Goal: Task Accomplishment & Management: Use online tool/utility

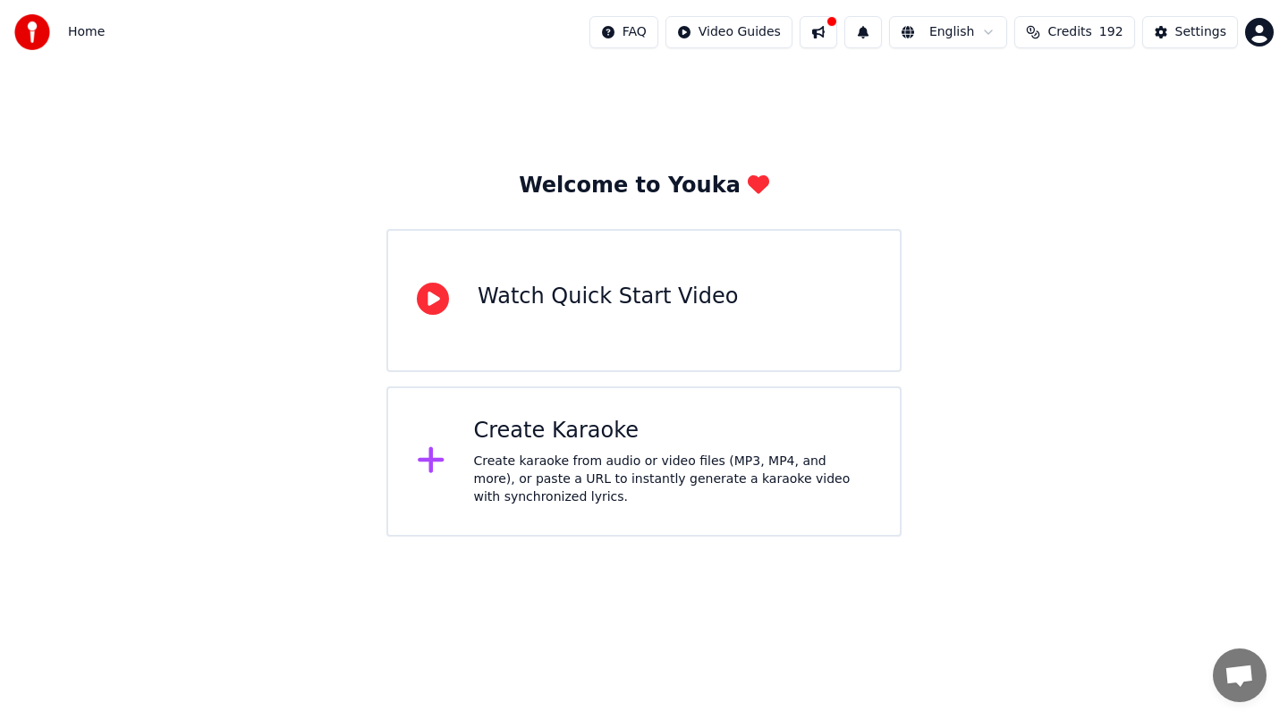
click at [646, 461] on div "Create karaoke from audio or video files (MP3, MP4, and more), or paste a URL t…" at bounding box center [673, 479] width 398 height 54
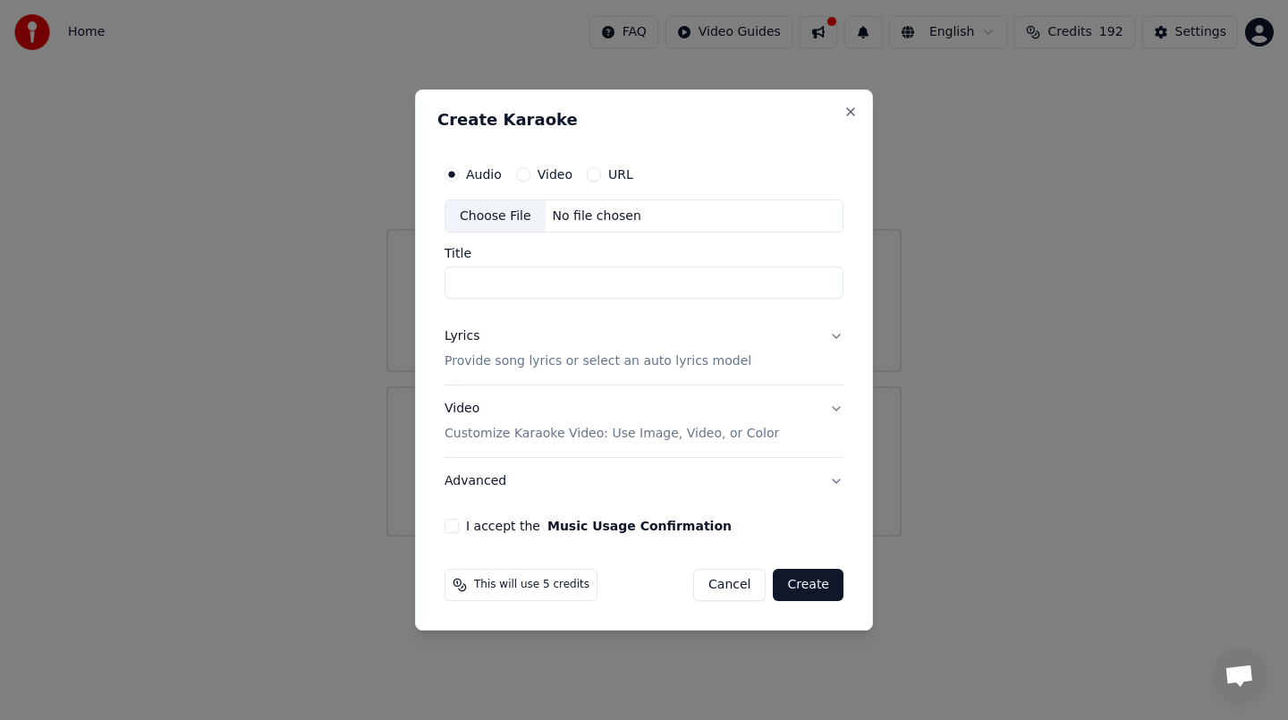
click at [646, 461] on button "Advanced" at bounding box center [643, 481] width 399 height 46
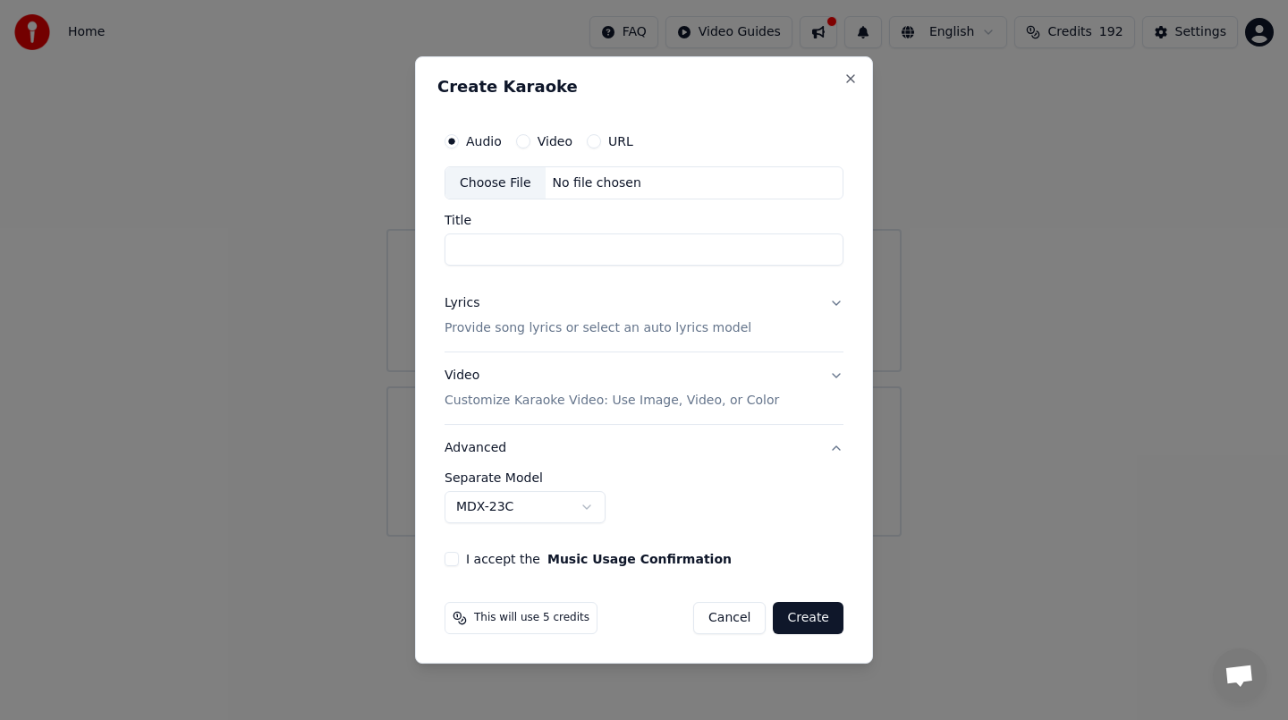
click at [511, 182] on div "Choose File" at bounding box center [495, 183] width 100 height 32
click at [493, 183] on div "Choose File" at bounding box center [495, 183] width 100 height 32
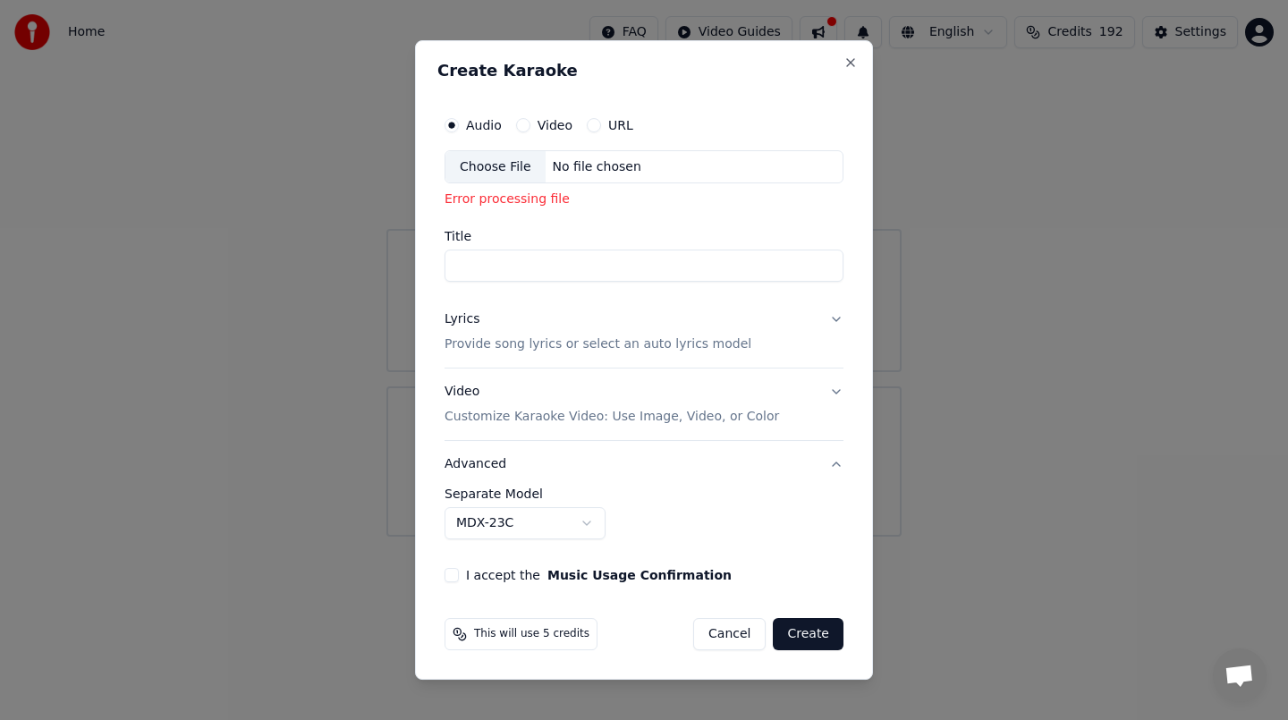
click at [498, 167] on div "Choose File" at bounding box center [495, 167] width 100 height 32
click at [496, 166] on div "Choose File" at bounding box center [495, 167] width 100 height 32
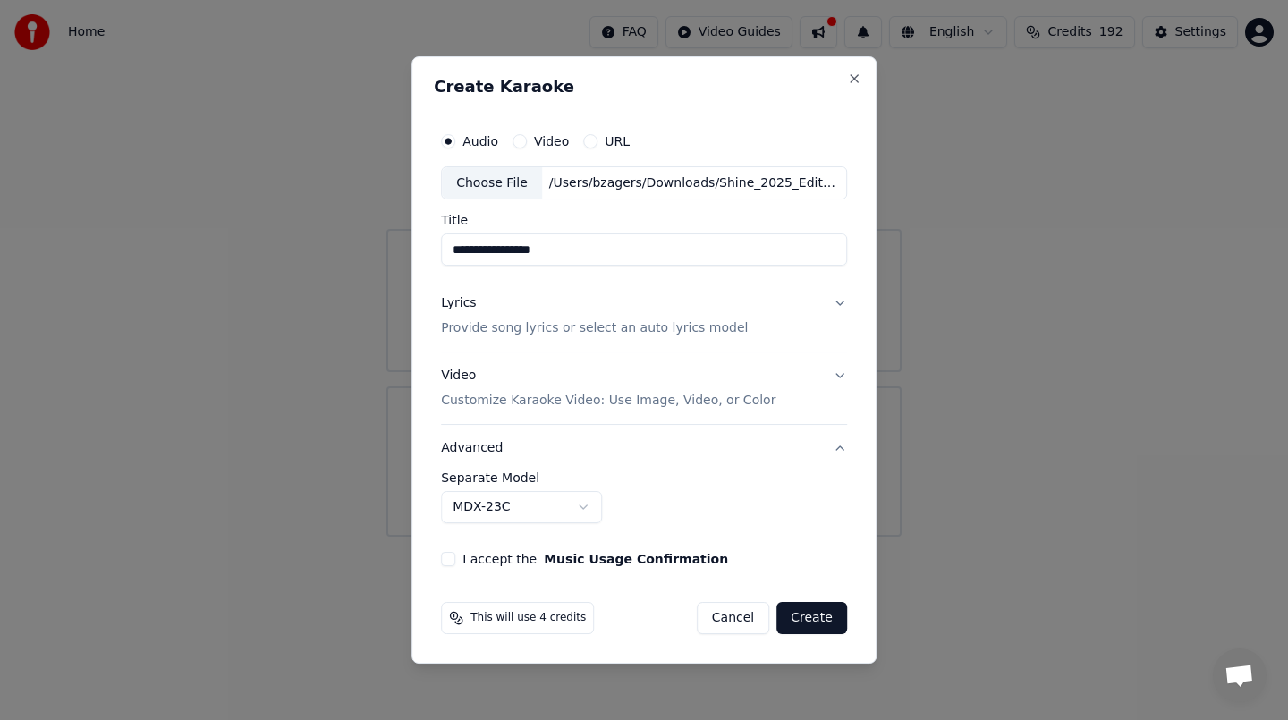
drag, startPoint x: 583, startPoint y: 249, endPoint x: 343, endPoint y: 244, distance: 239.7
click at [343, 244] on body "**********" at bounding box center [644, 268] width 1288 height 536
drag, startPoint x: 576, startPoint y: 249, endPoint x: 353, endPoint y: 263, distance: 223.1
click at [353, 263] on body "**********" at bounding box center [644, 268] width 1288 height 536
click at [531, 250] on input "********" at bounding box center [644, 250] width 406 height 32
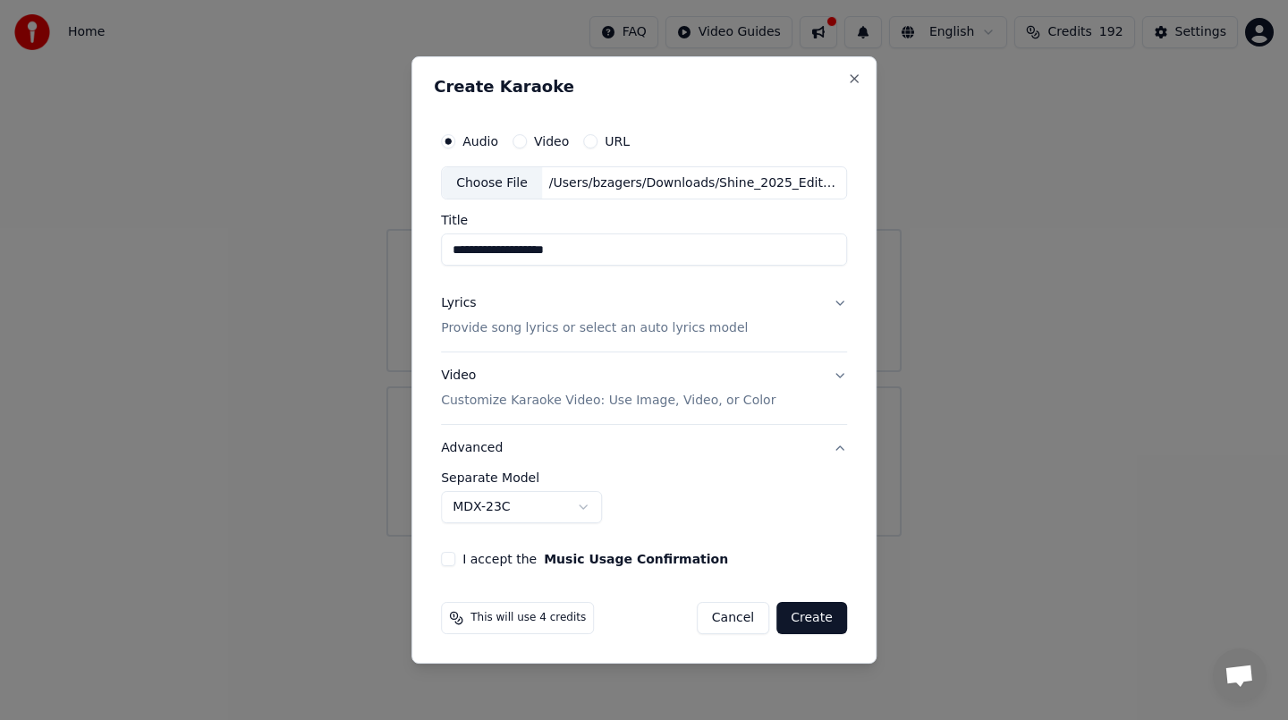
type input "**********"
click at [835, 303] on button "Lyrics Provide song lyrics or select an auto lyrics model" at bounding box center [644, 317] width 406 height 72
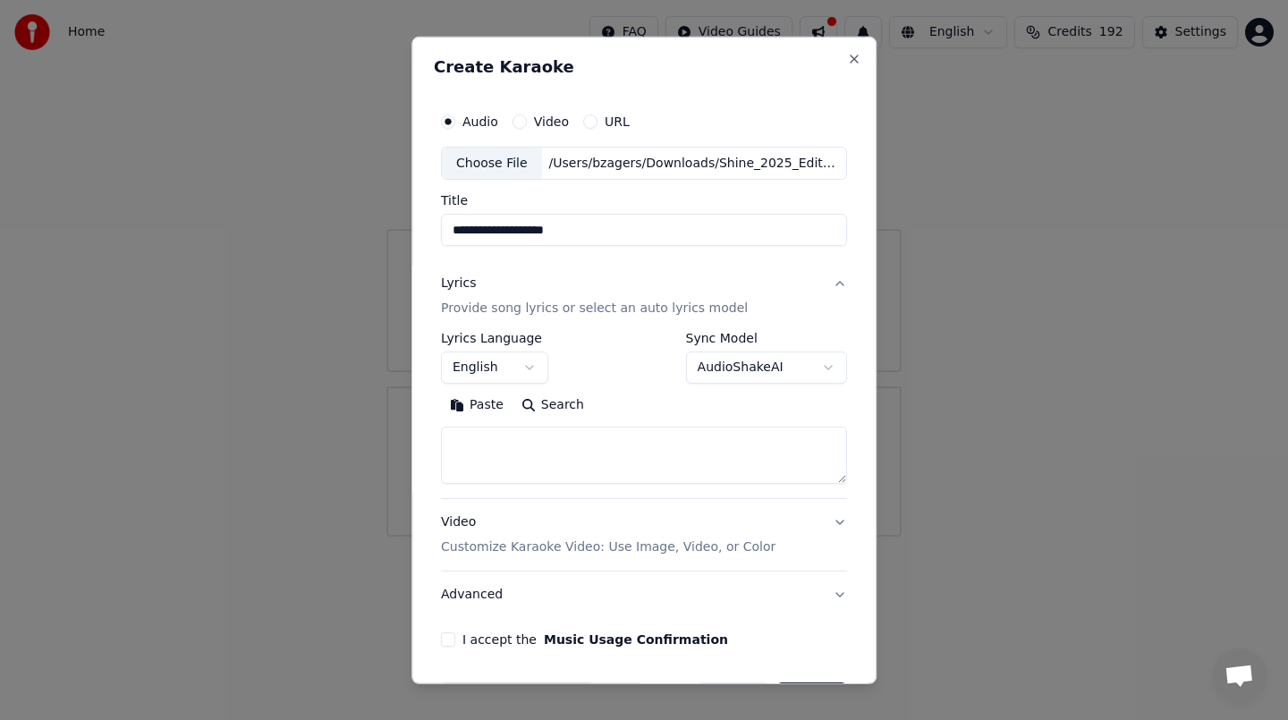
click at [708, 374] on button "AudioShakeAI" at bounding box center [766, 367] width 161 height 32
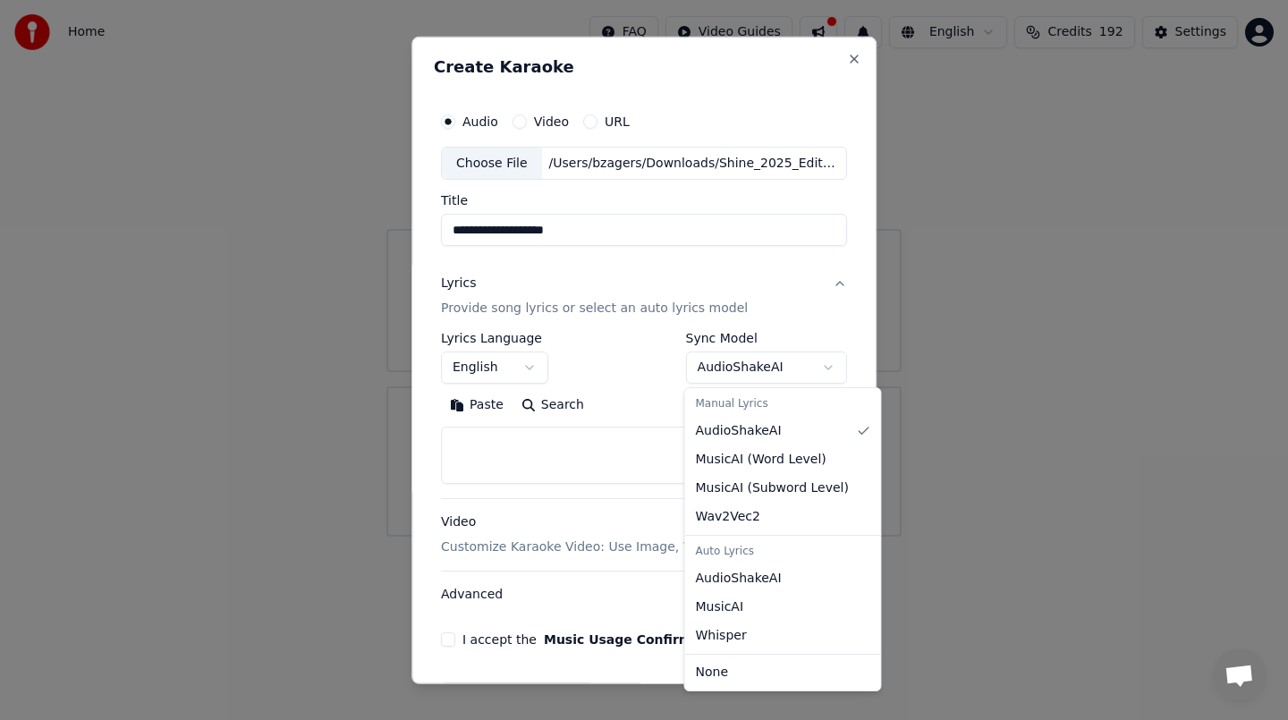
click at [629, 377] on div at bounding box center [644, 360] width 1288 height 720
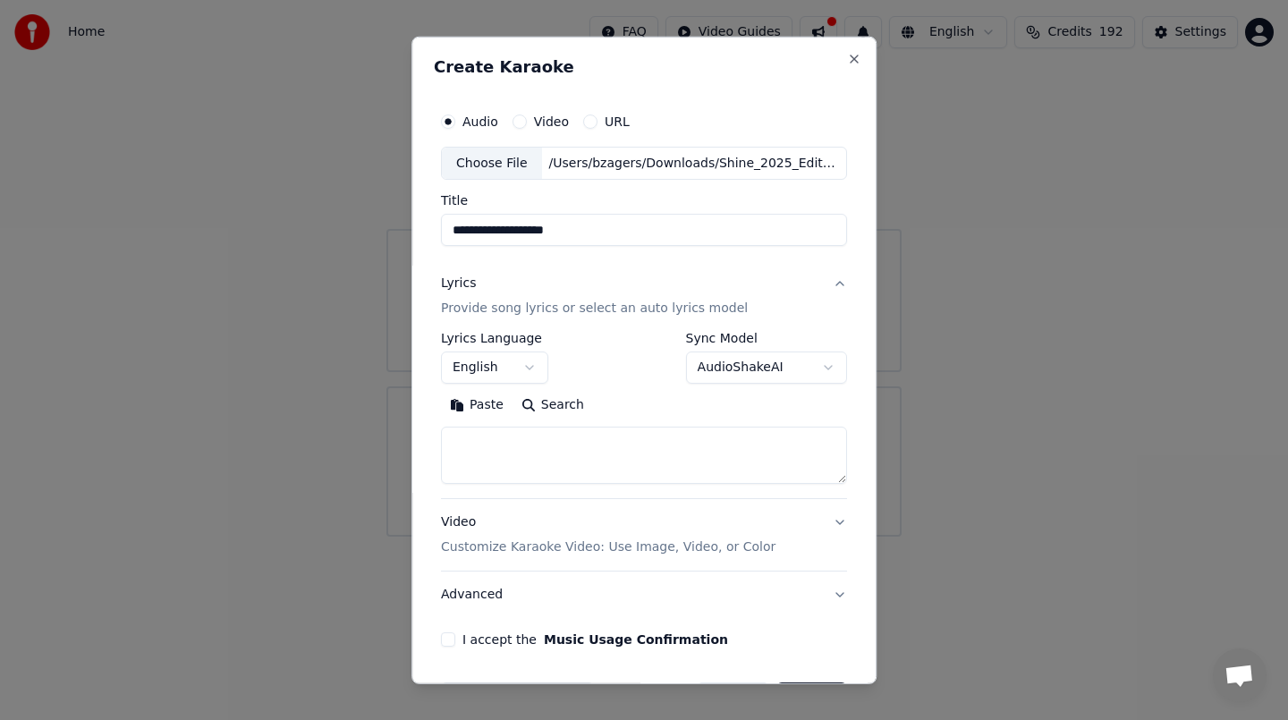
click at [836, 525] on button "Video Customize Karaoke Video: Use Image, Video, or Color" at bounding box center [644, 535] width 406 height 72
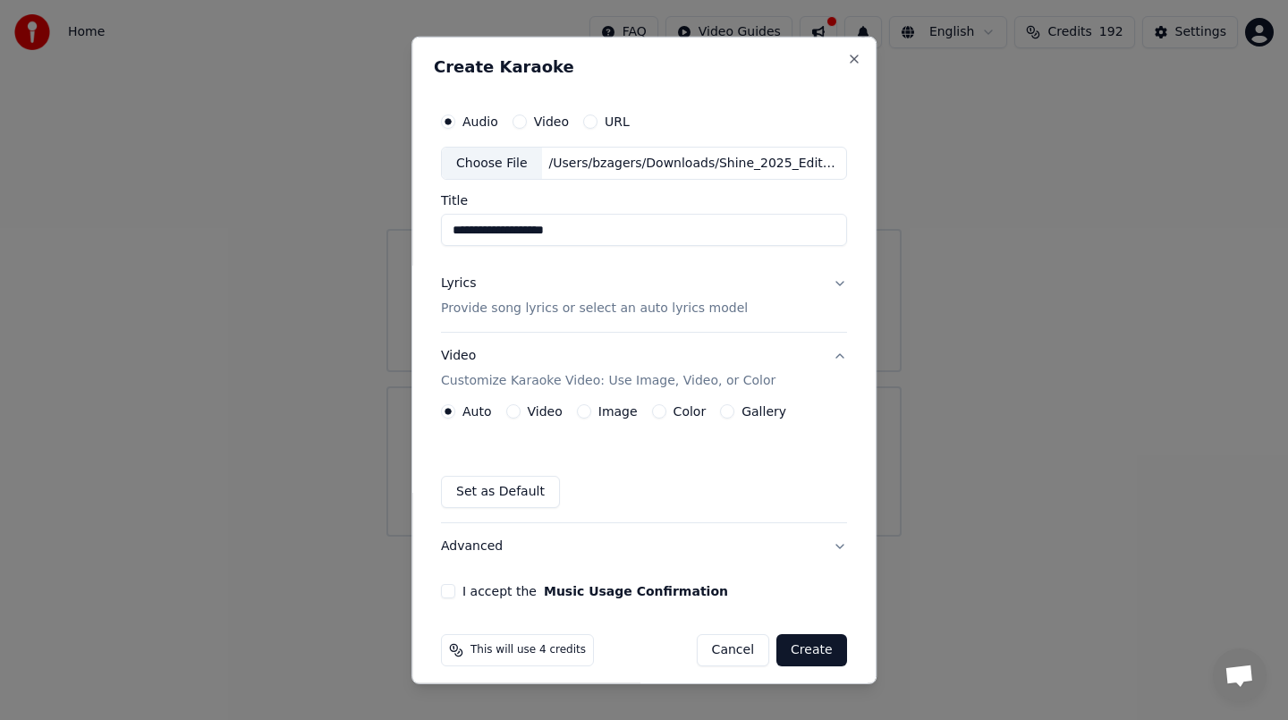
click at [584, 416] on button "Image" at bounding box center [584, 411] width 14 height 14
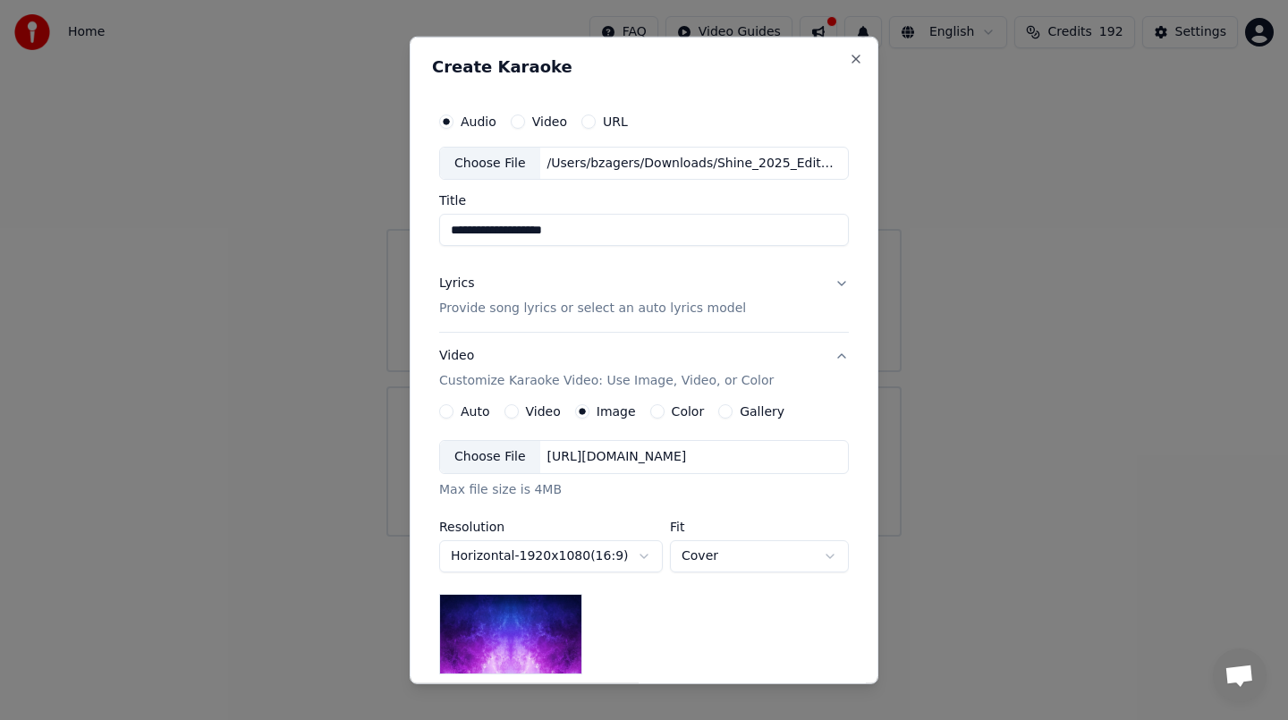
click at [722, 407] on button "Gallery" at bounding box center [725, 411] width 14 height 14
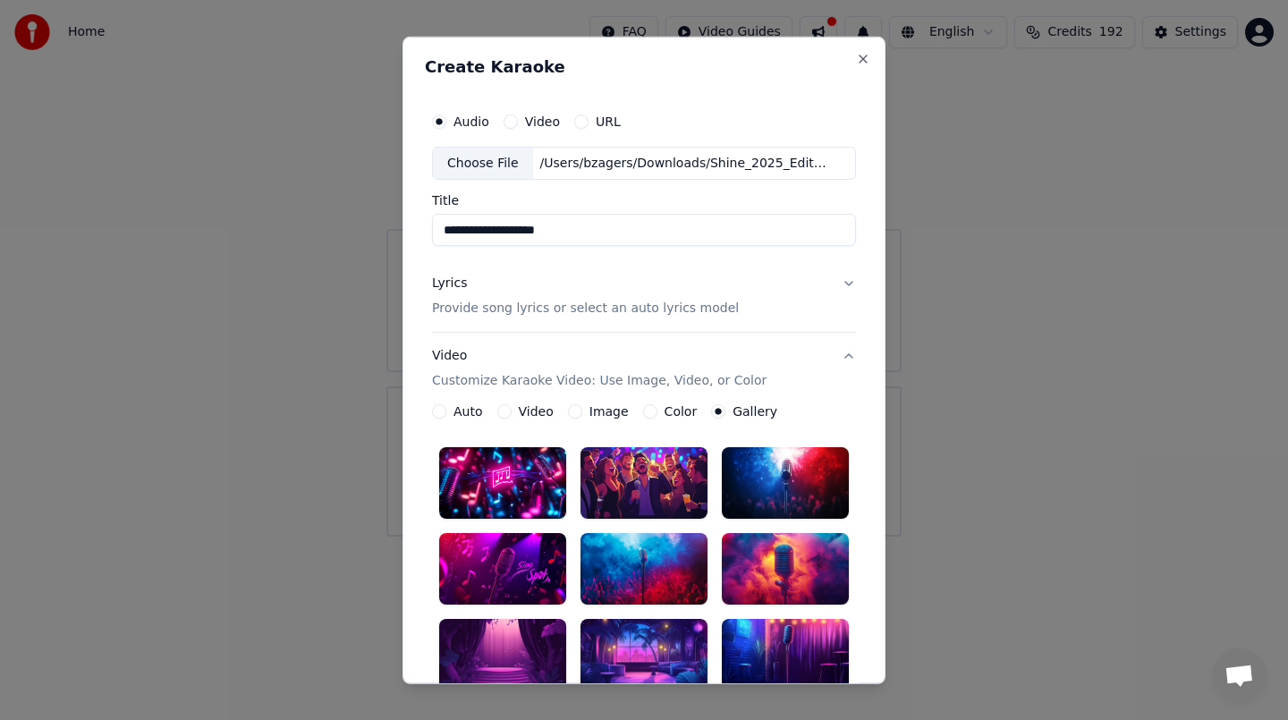
click at [648, 417] on button "Color" at bounding box center [650, 411] width 14 height 14
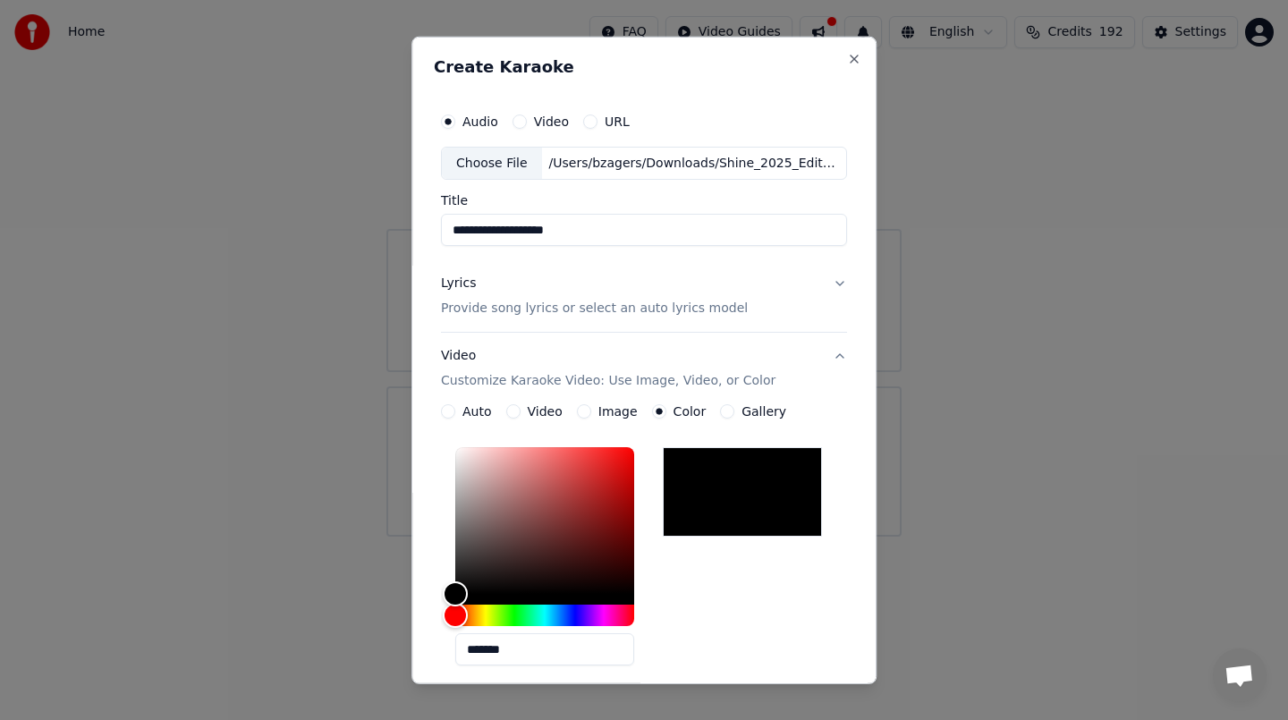
click at [583, 414] on button "Image" at bounding box center [584, 411] width 14 height 14
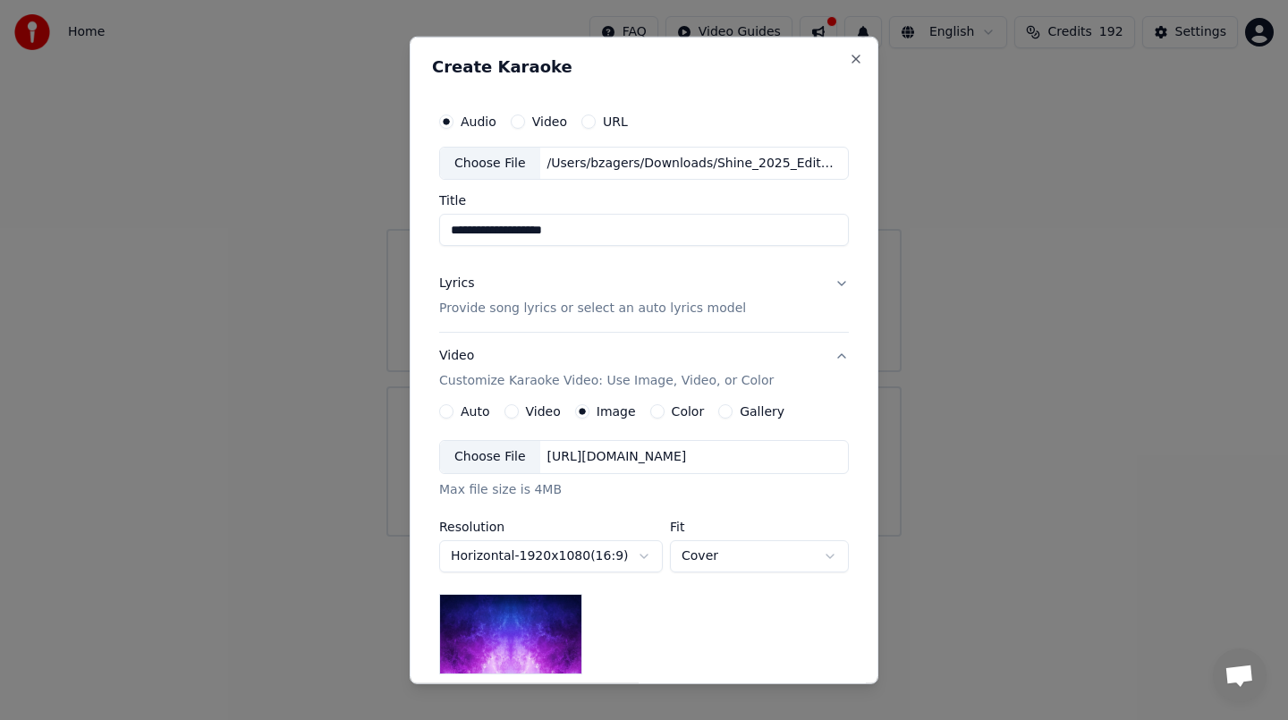
click at [697, 316] on p "Provide song lyrics or select an auto lyrics model" at bounding box center [592, 309] width 307 height 18
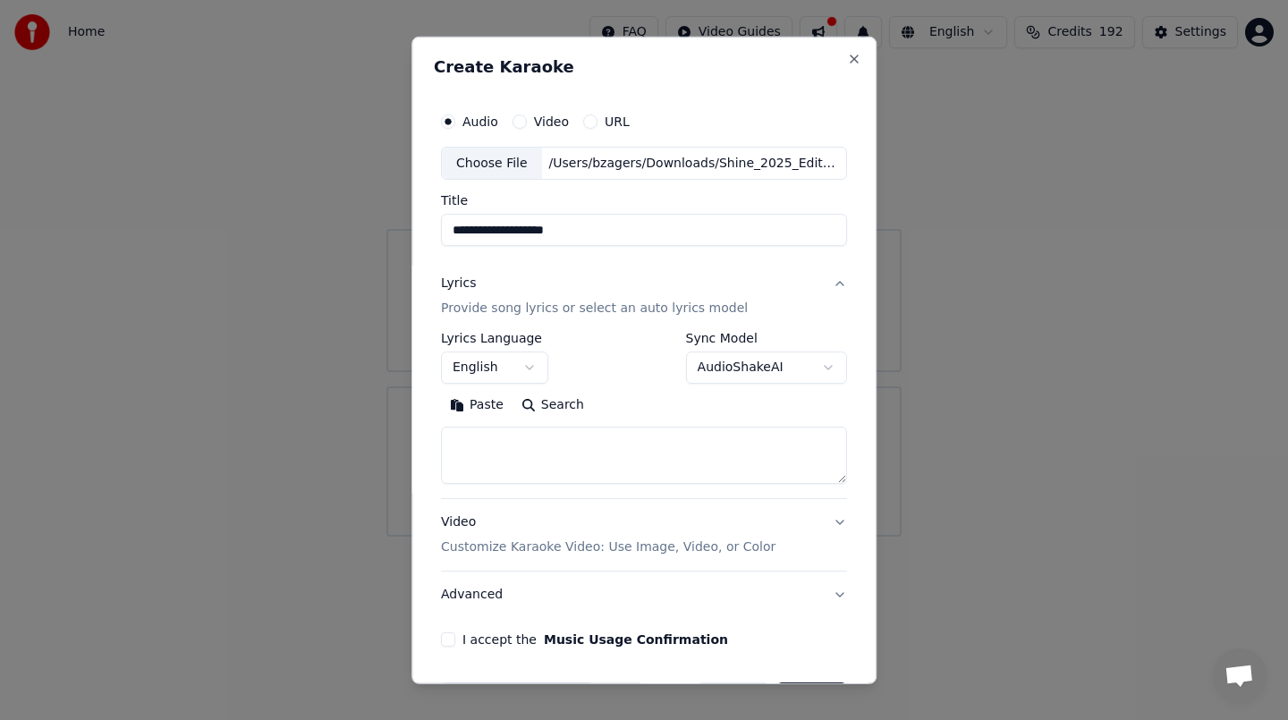
click at [714, 373] on button "AudioShakeAI" at bounding box center [766, 367] width 161 height 32
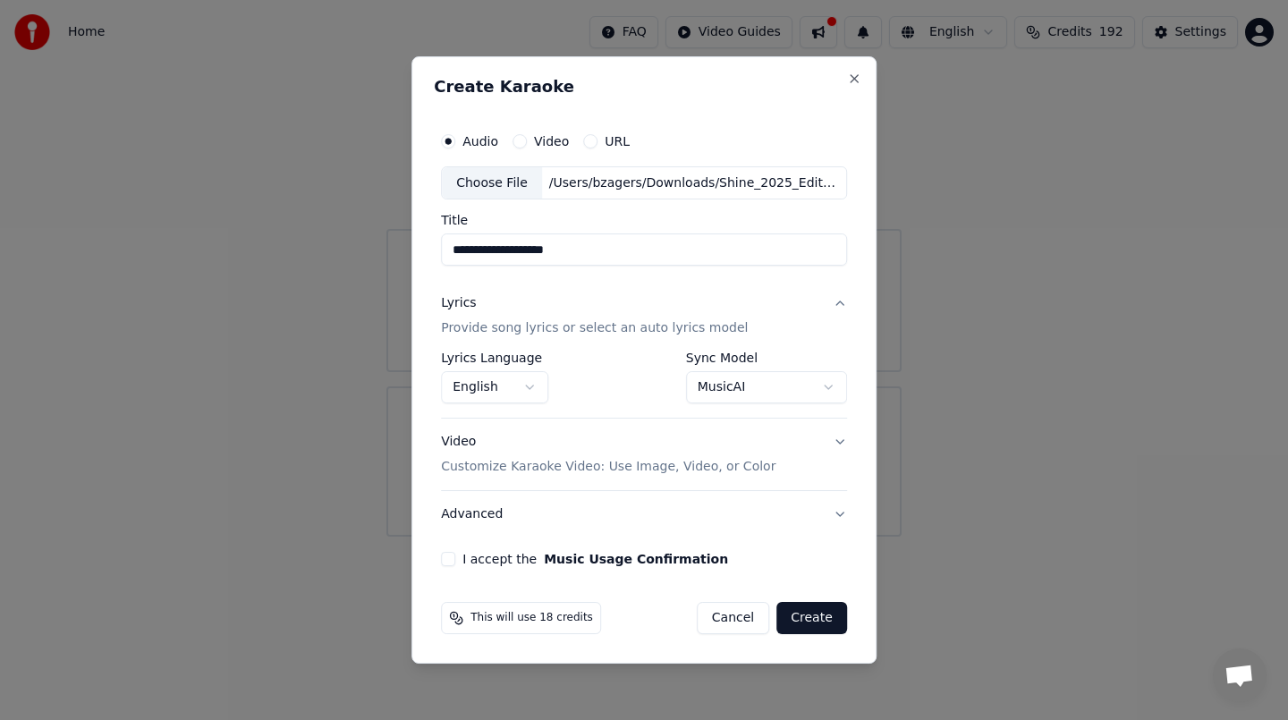
click at [777, 389] on button "MusicAI" at bounding box center [766, 388] width 161 height 32
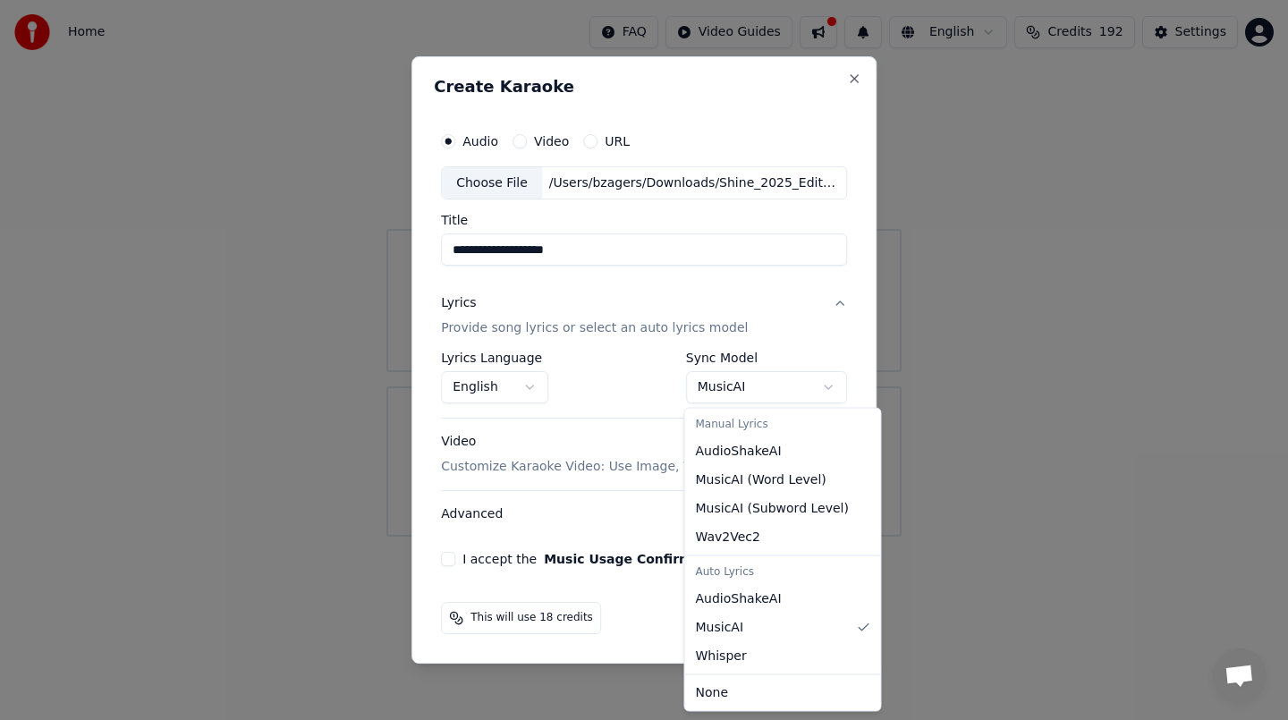
select select "**********"
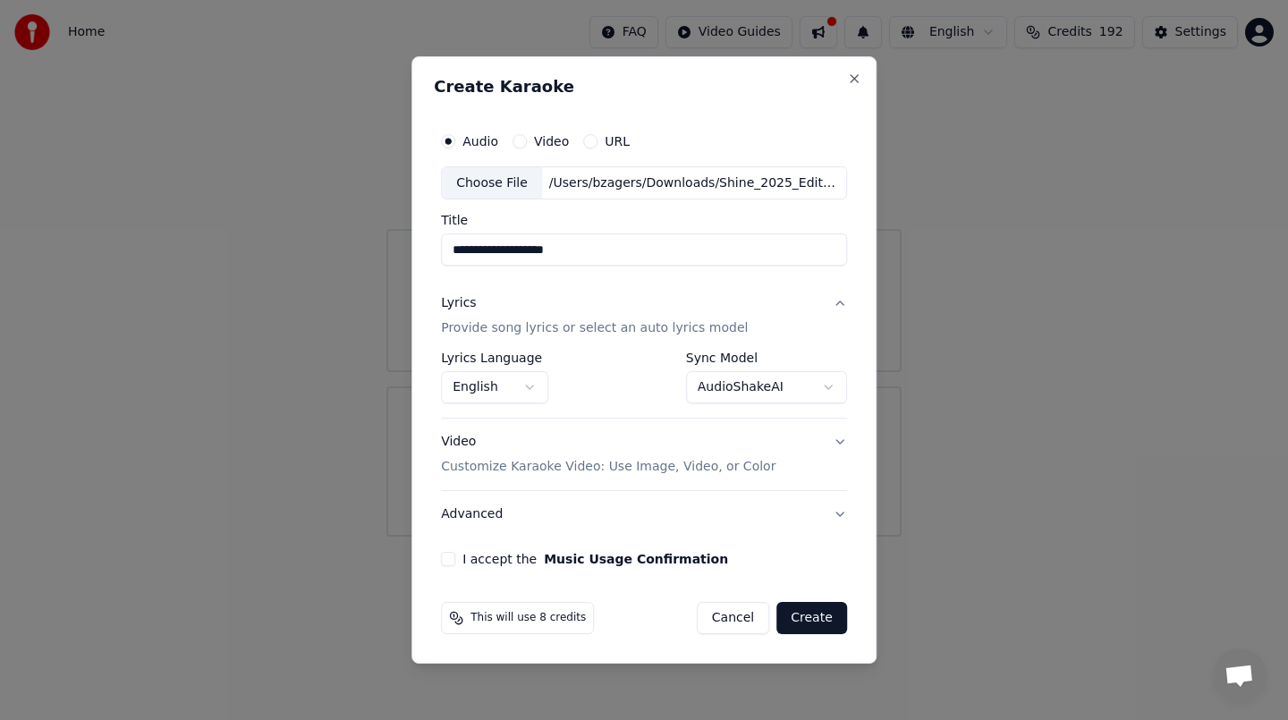
click at [705, 463] on p "Customize Karaoke Video: Use Image, Video, or Color" at bounding box center [608, 467] width 334 height 18
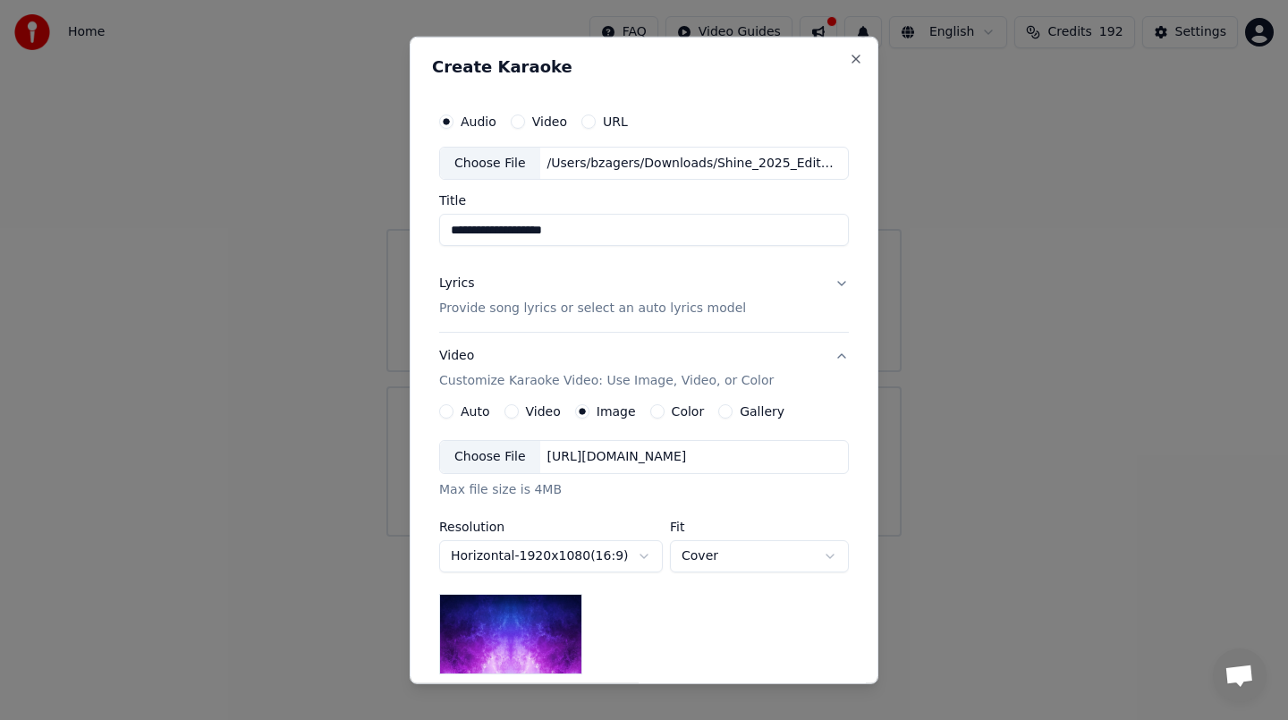
click at [456, 412] on div "Auto" at bounding box center [464, 411] width 51 height 14
click at [450, 408] on button "Auto" at bounding box center [446, 411] width 14 height 14
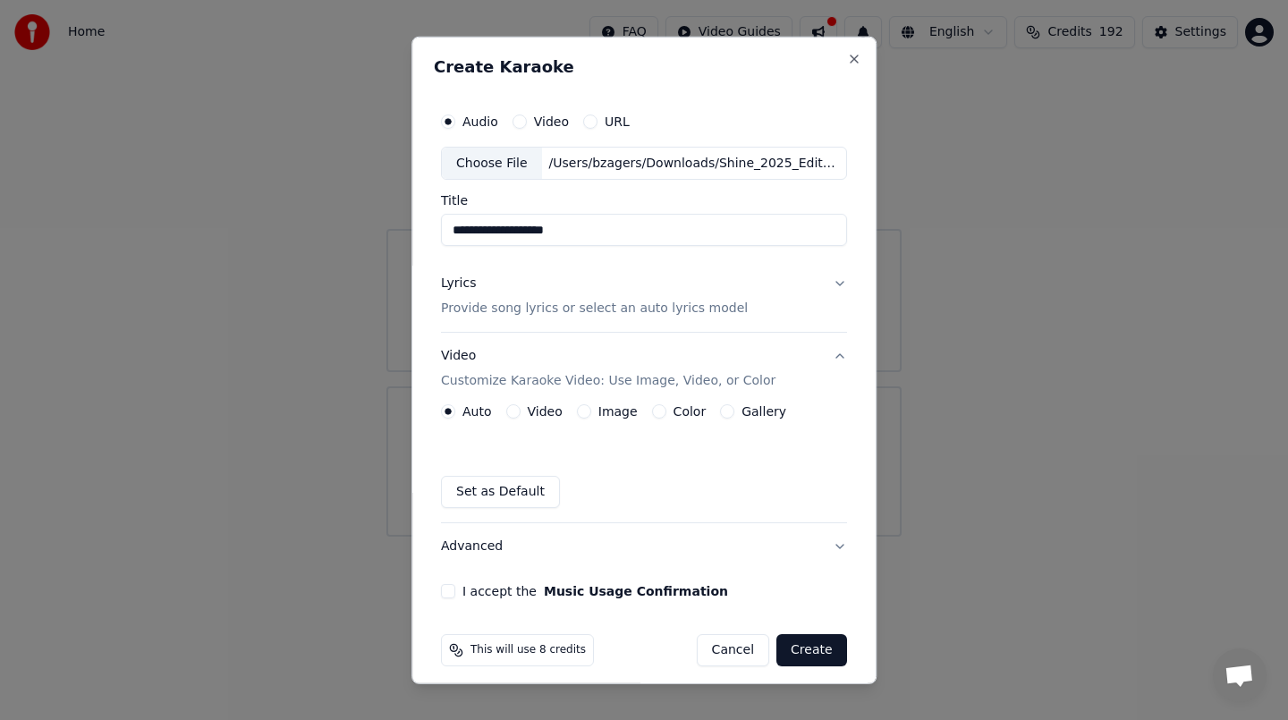
click at [517, 411] on button "Video" at bounding box center [513, 411] width 14 height 14
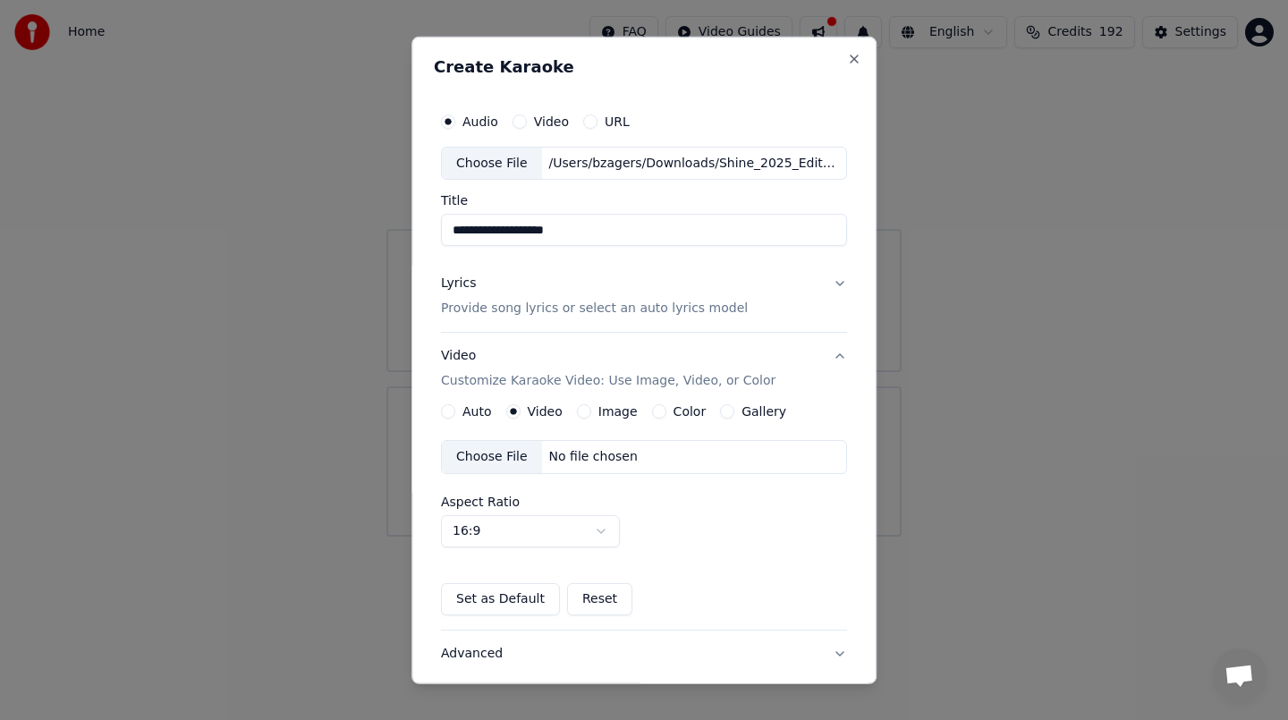
click at [587, 409] on button "Image" at bounding box center [584, 411] width 14 height 14
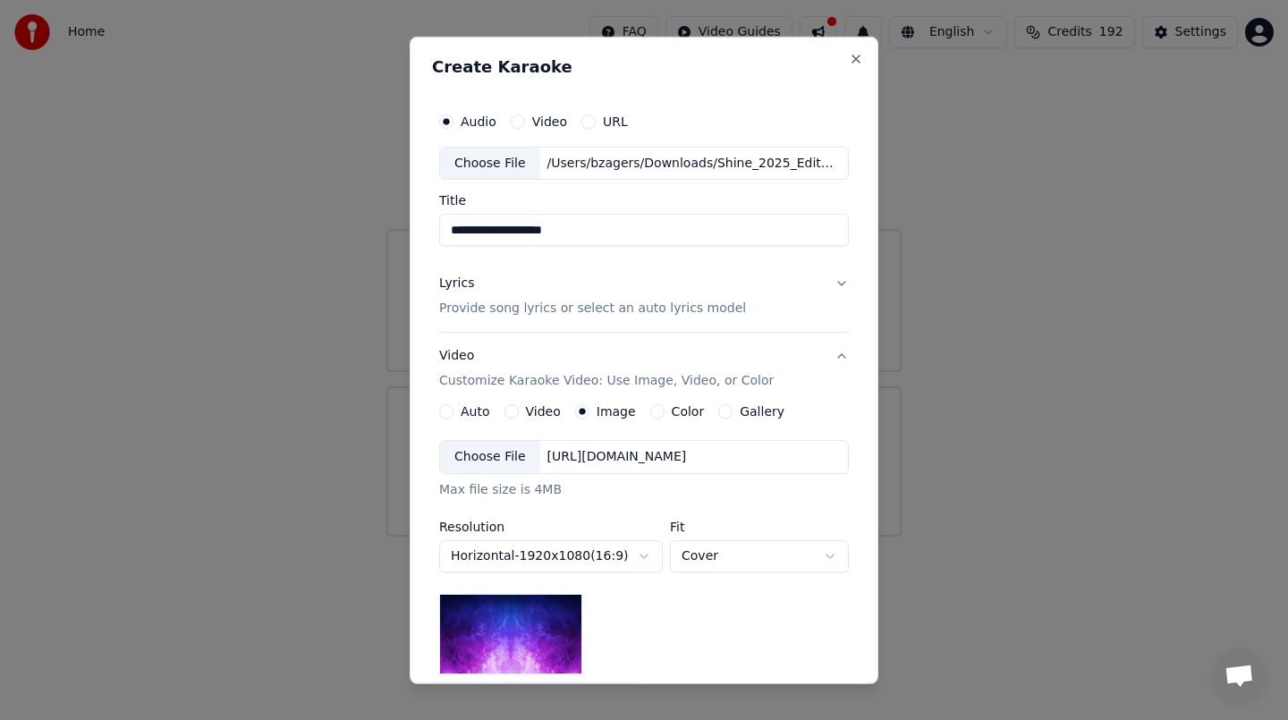
click at [490, 459] on div "Choose File" at bounding box center [490, 457] width 100 height 32
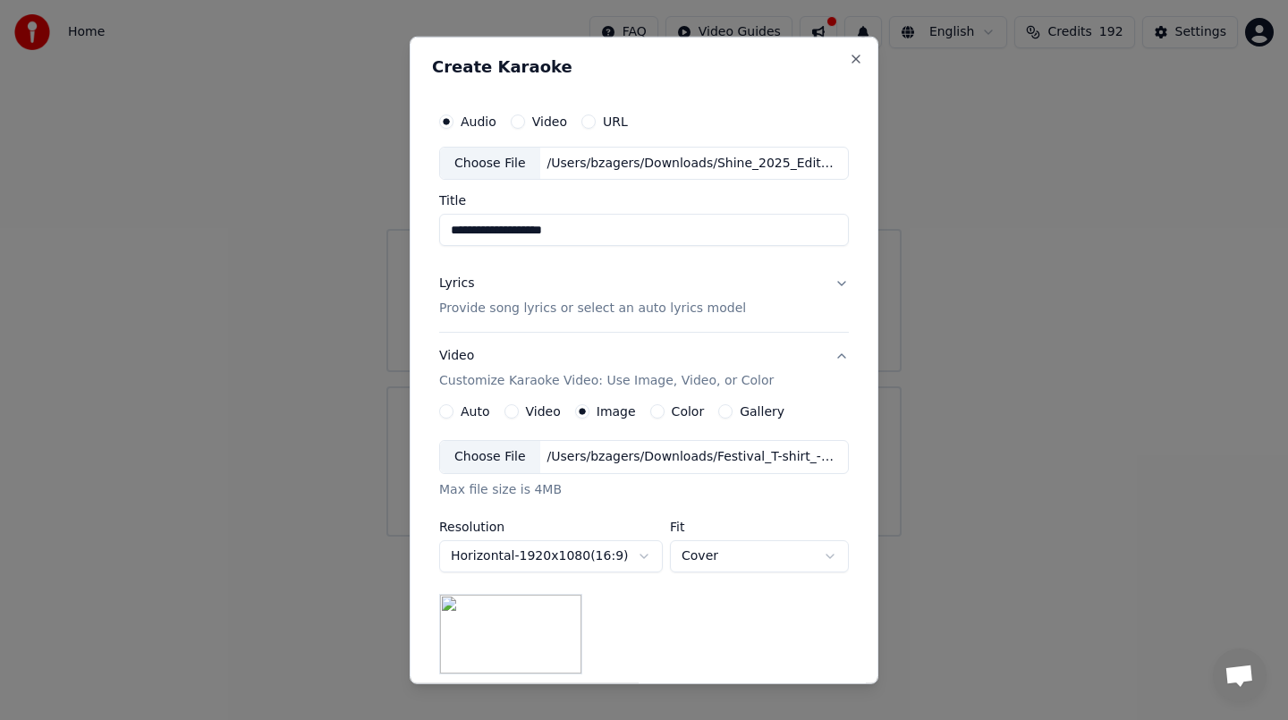
click at [498, 459] on div "Choose File" at bounding box center [490, 457] width 100 height 32
click at [473, 460] on div "Choose File" at bounding box center [490, 457] width 100 height 32
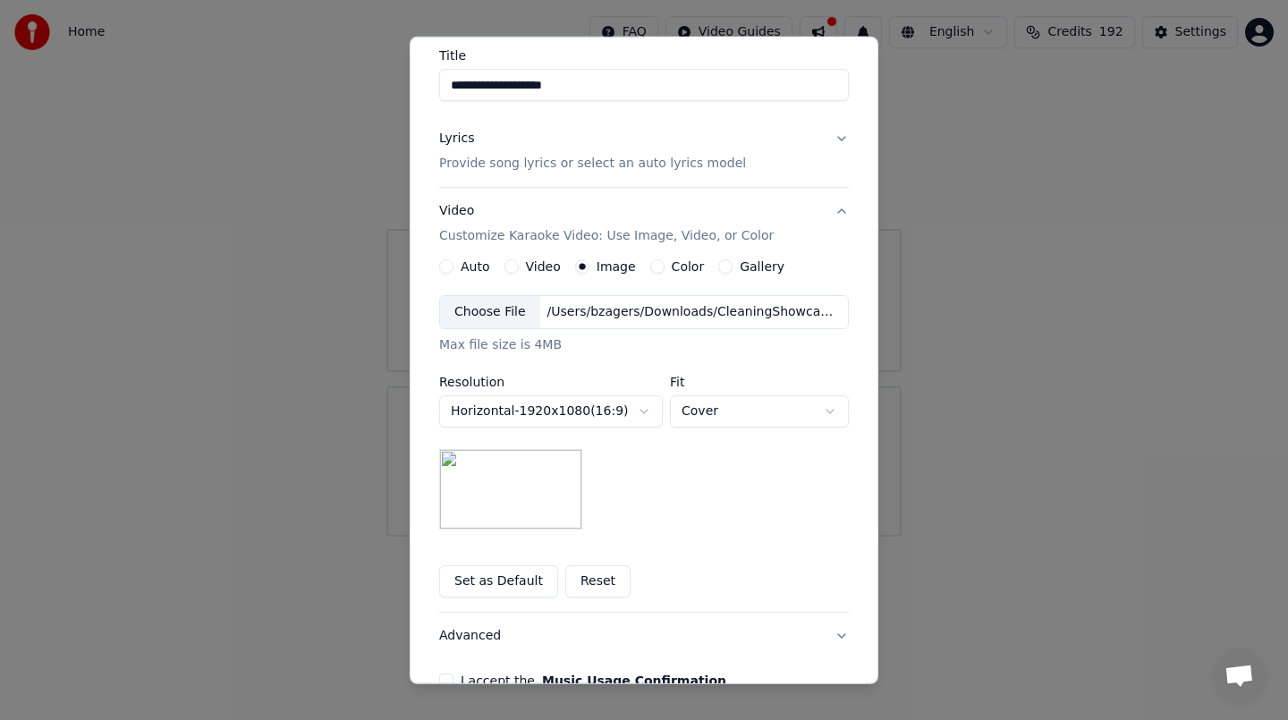
scroll to position [246, 0]
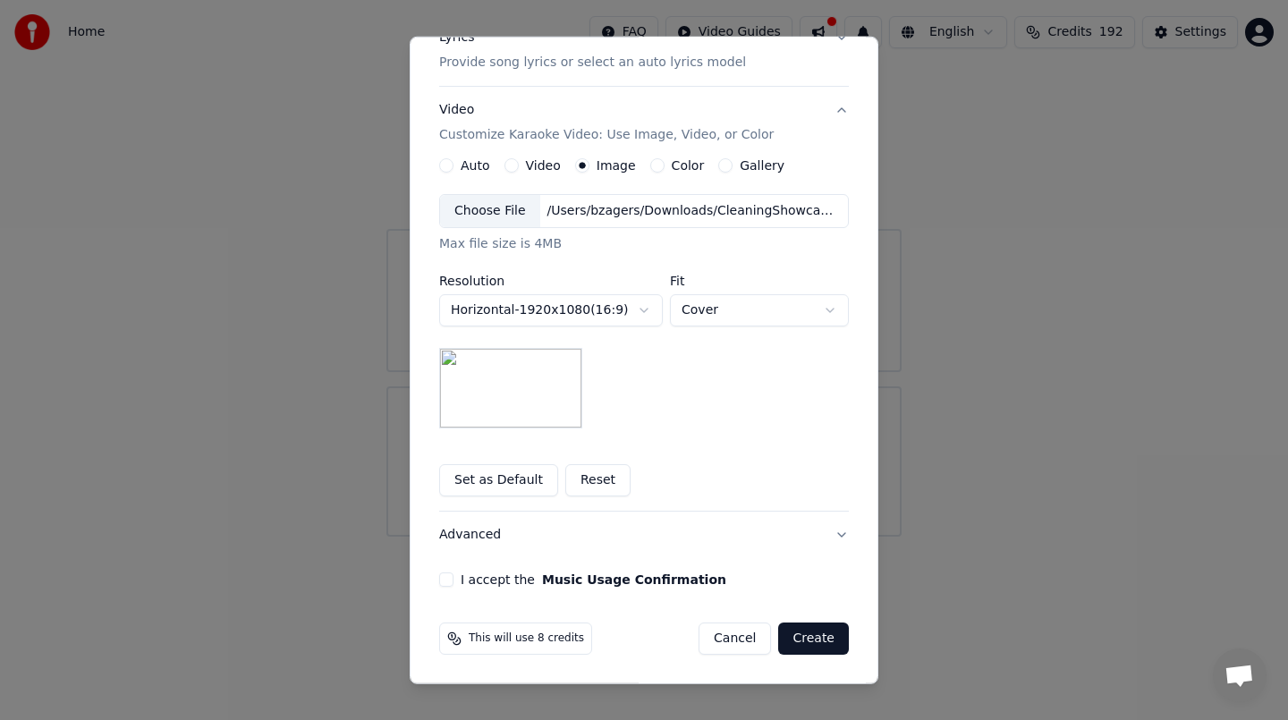
click at [446, 577] on button "I accept the Music Usage Confirmation" at bounding box center [446, 579] width 14 height 14
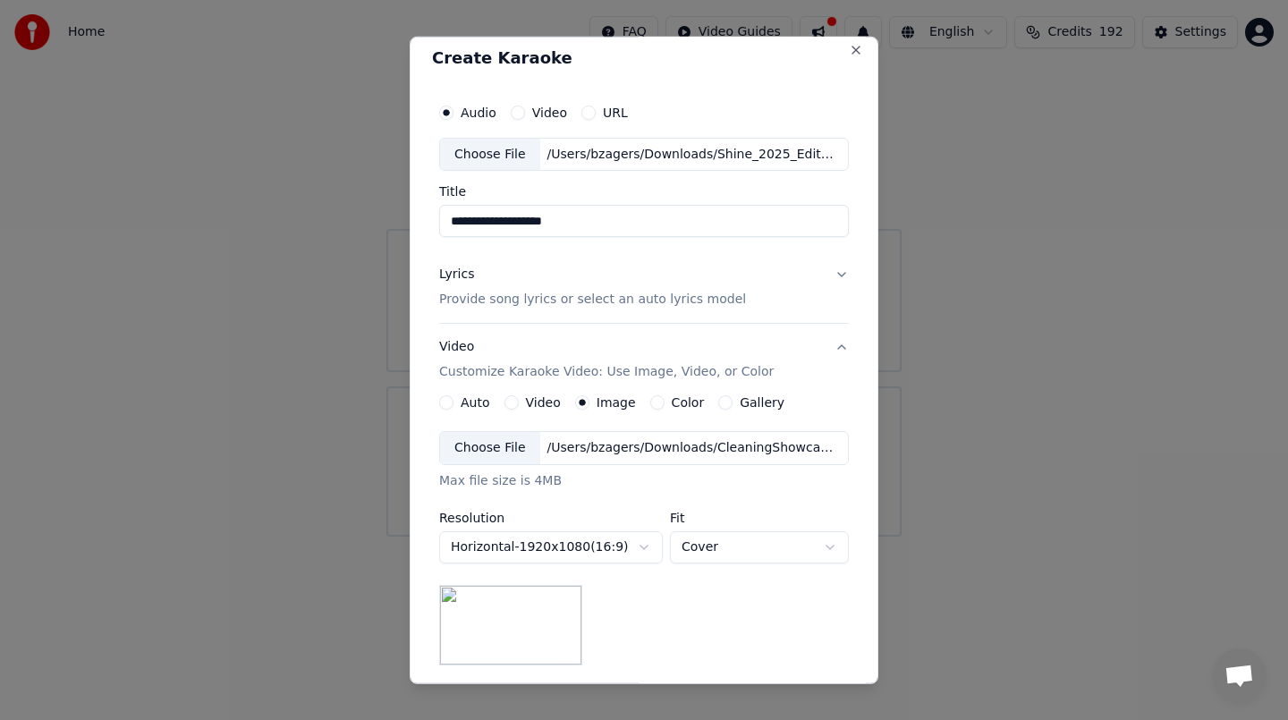
scroll to position [0, 0]
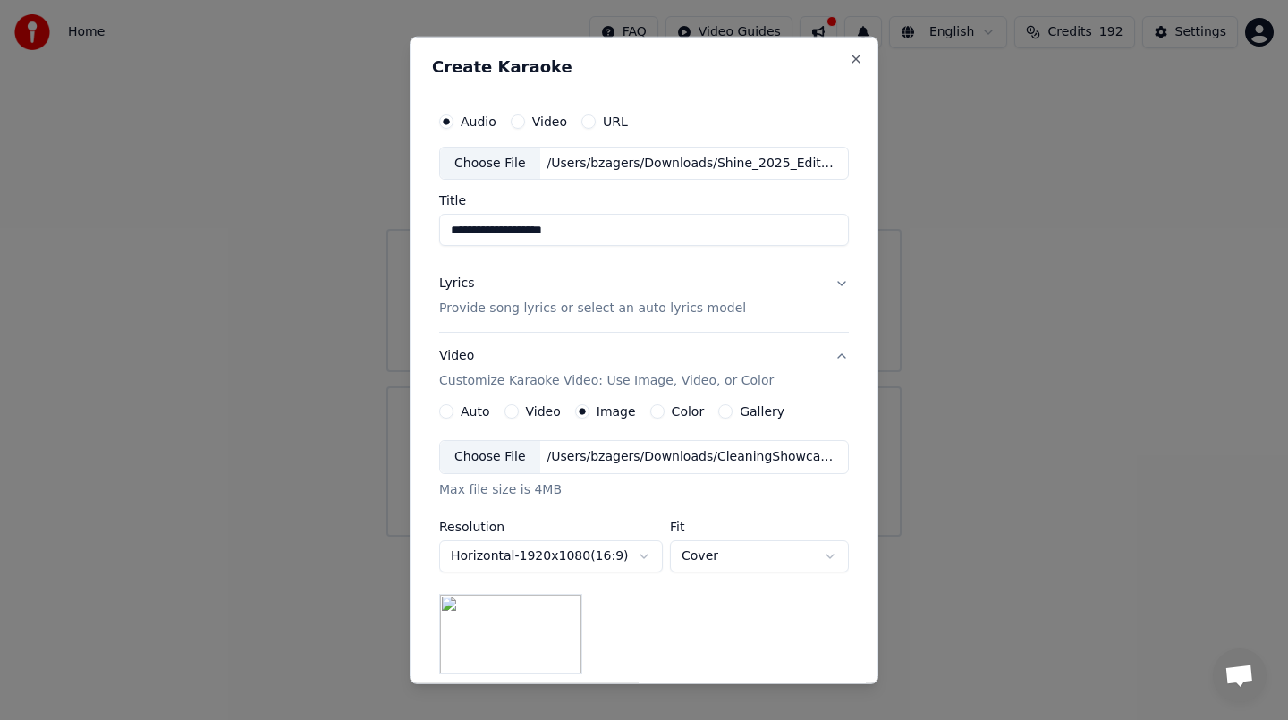
click at [840, 283] on button "Lyrics Provide song lyrics or select an auto lyrics model" at bounding box center [644, 296] width 410 height 72
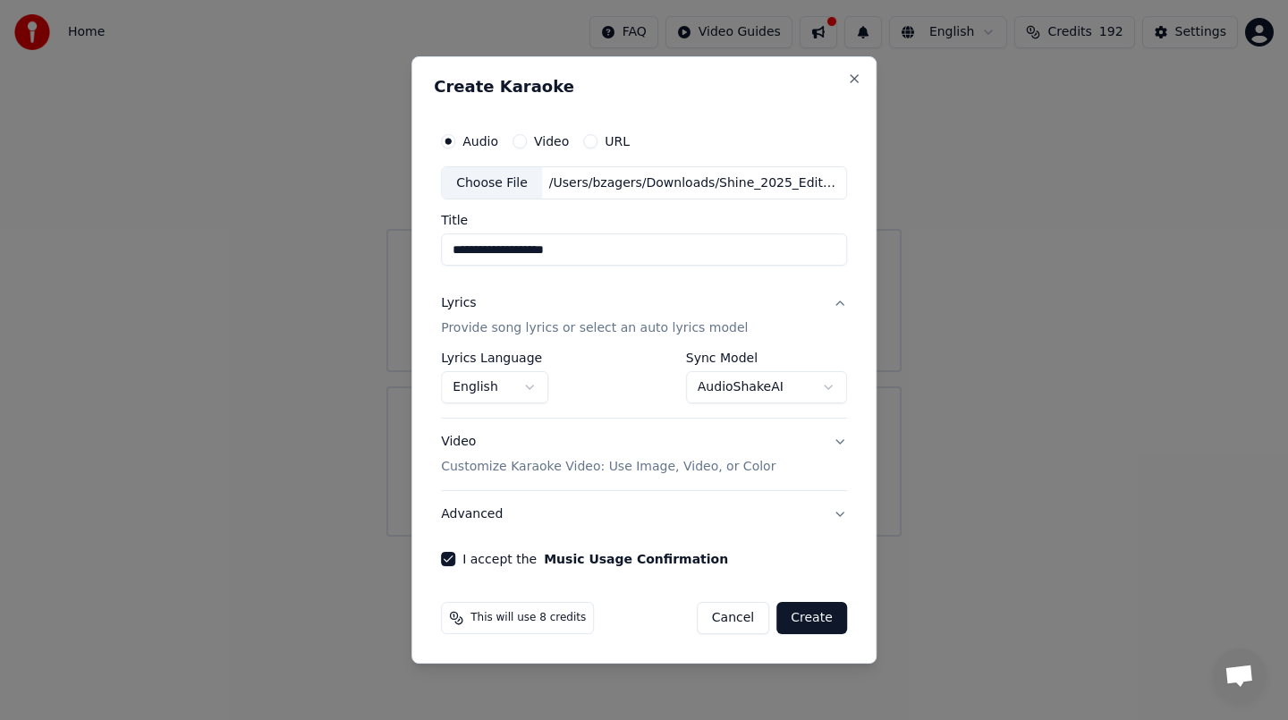
click at [796, 612] on button "Create" at bounding box center [811, 618] width 71 height 32
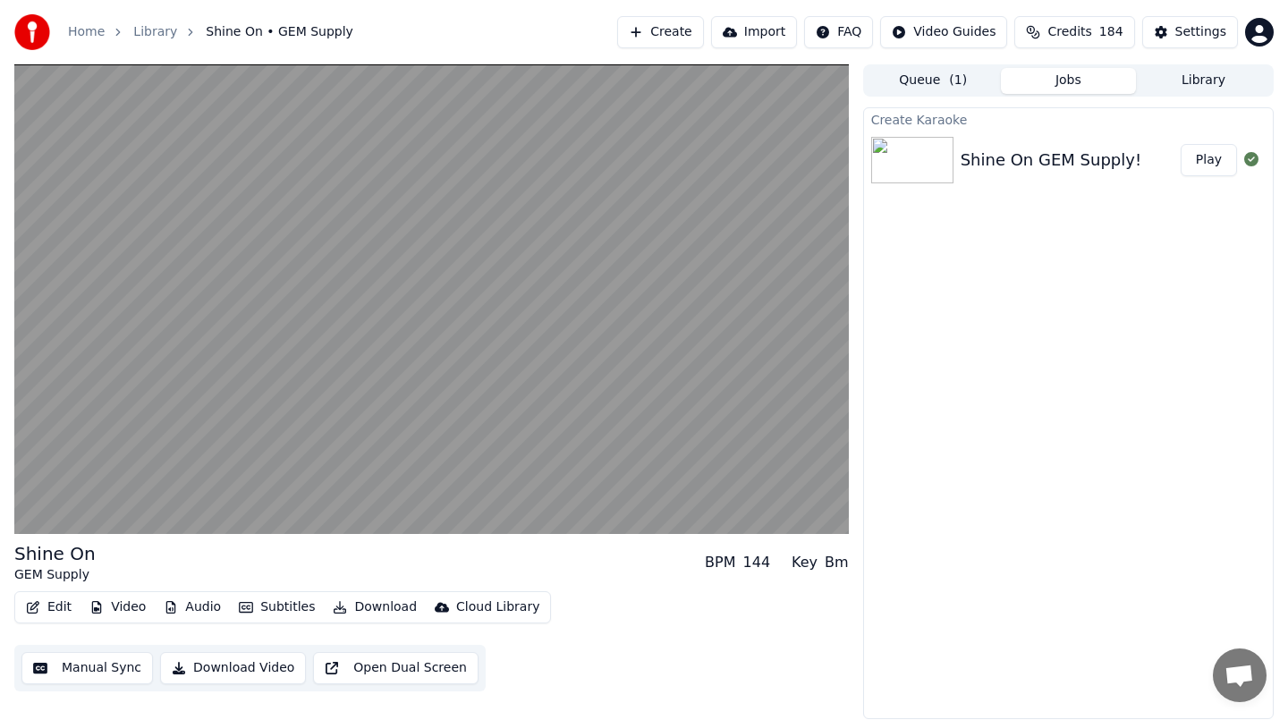
click at [945, 75] on button "Queue ( 1 )" at bounding box center [933, 81] width 135 height 26
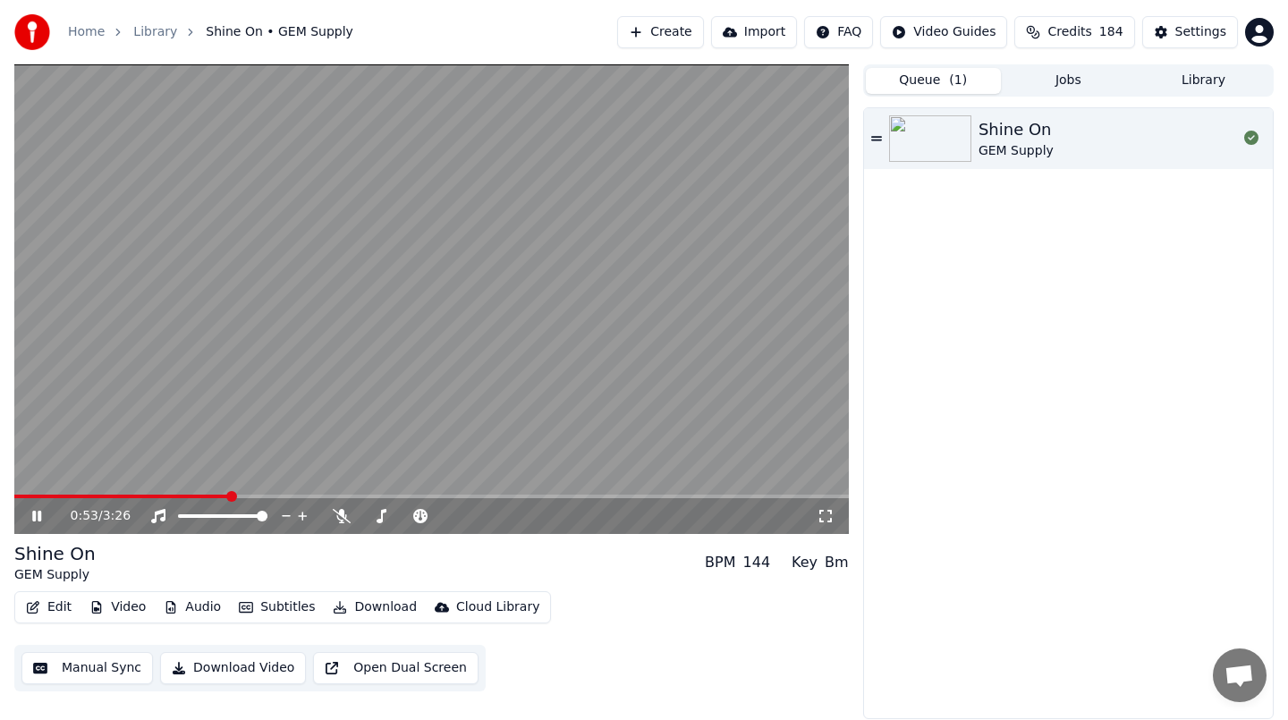
click at [154, 31] on link "Library" at bounding box center [155, 32] width 44 height 18
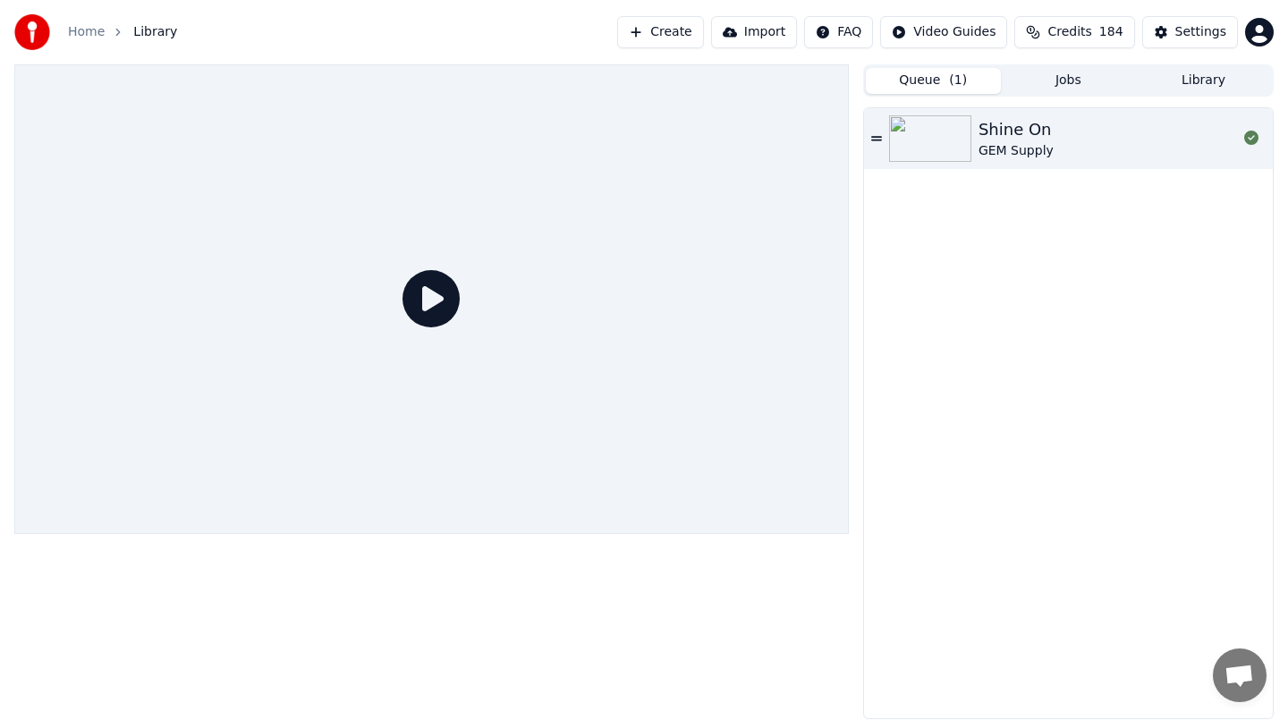
click at [87, 34] on link "Home" at bounding box center [86, 32] width 37 height 18
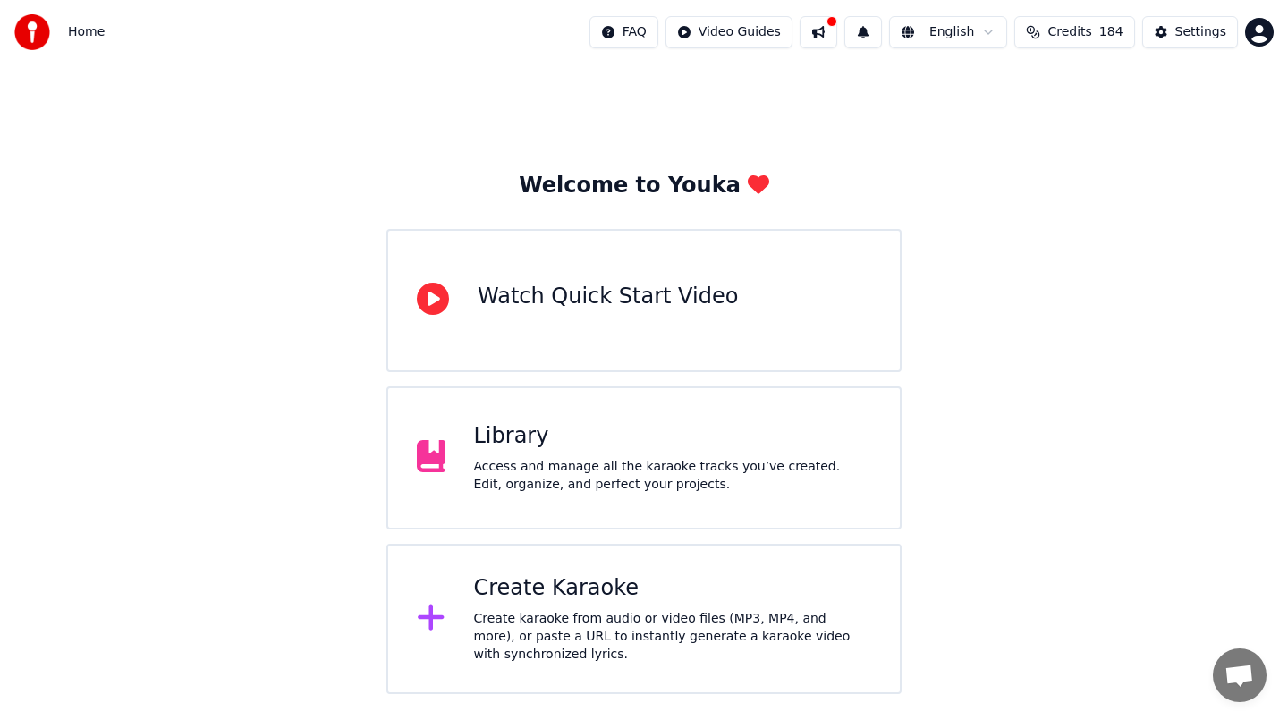
click at [550, 599] on div "Create Karaoke" at bounding box center [673, 588] width 398 height 29
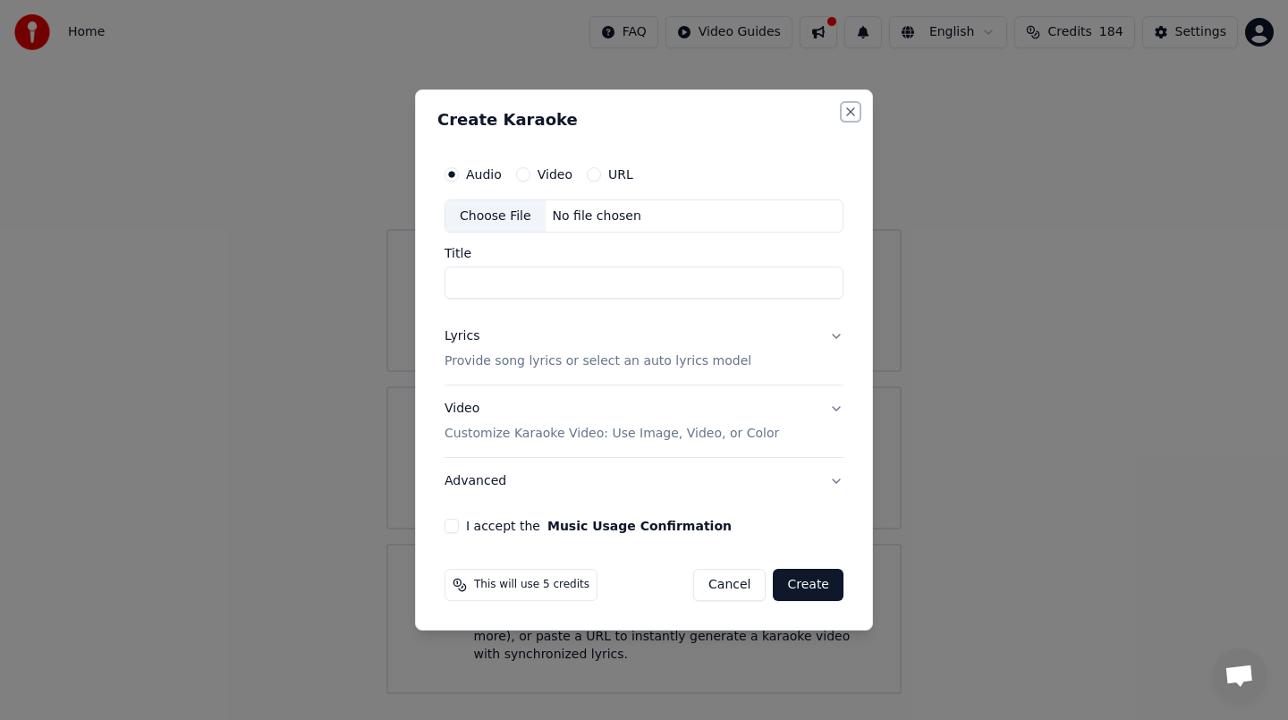
click at [847, 108] on button "Close" at bounding box center [850, 112] width 14 height 14
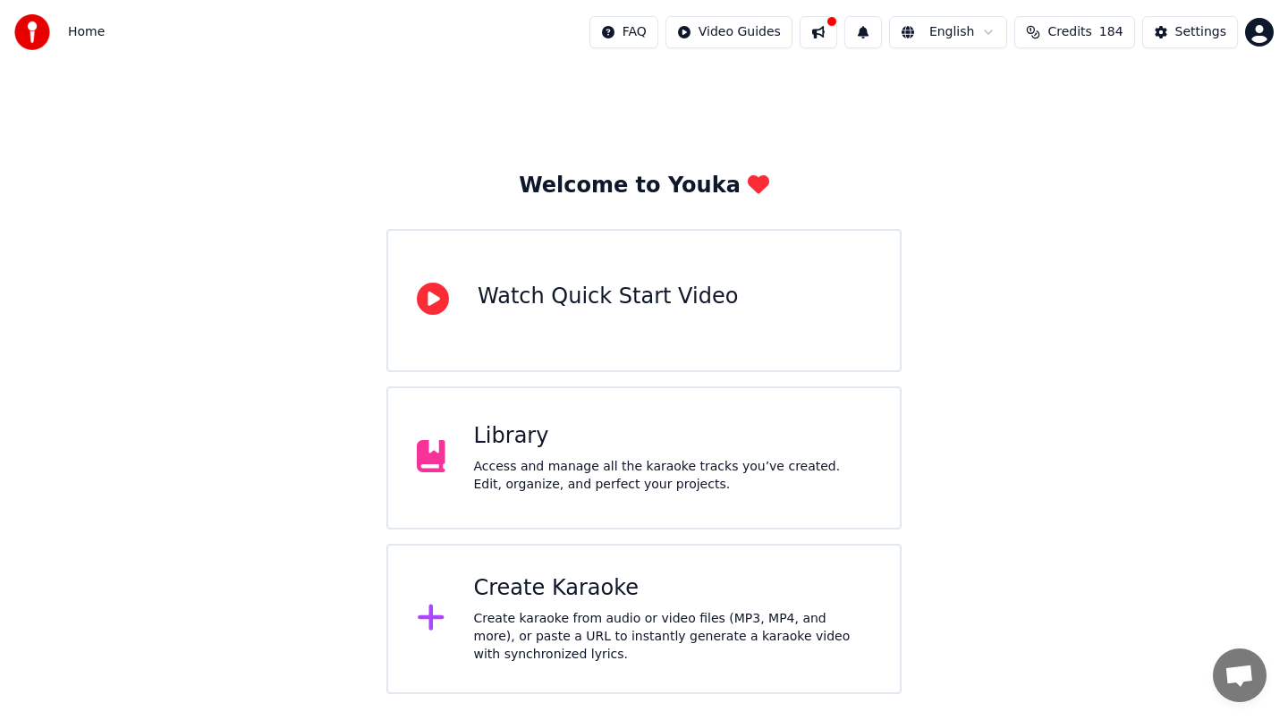
click at [680, 611] on div "Create karaoke from audio or video files (MP3, MP4, and more), or paste a URL t…" at bounding box center [673, 637] width 398 height 54
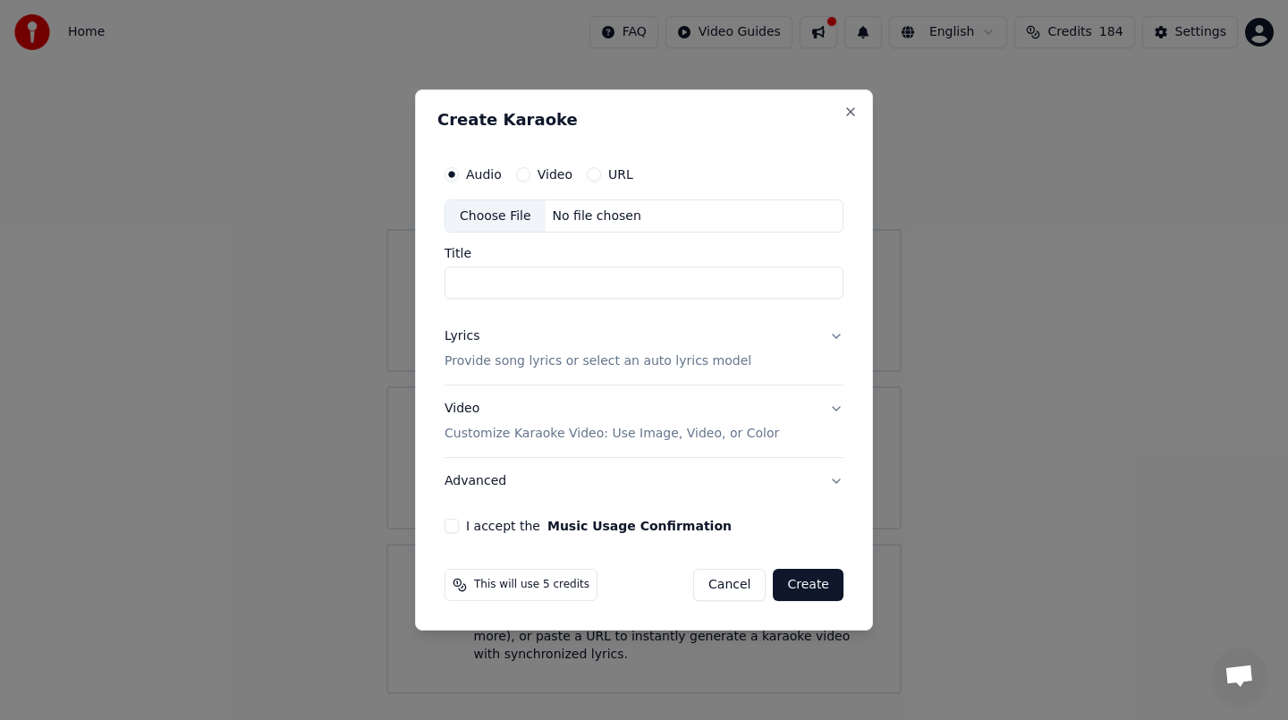
click at [534, 174] on div "Video" at bounding box center [544, 174] width 56 height 14
click at [522, 173] on button "Video" at bounding box center [523, 174] width 14 height 14
click at [516, 215] on div "Choose File" at bounding box center [495, 216] width 100 height 32
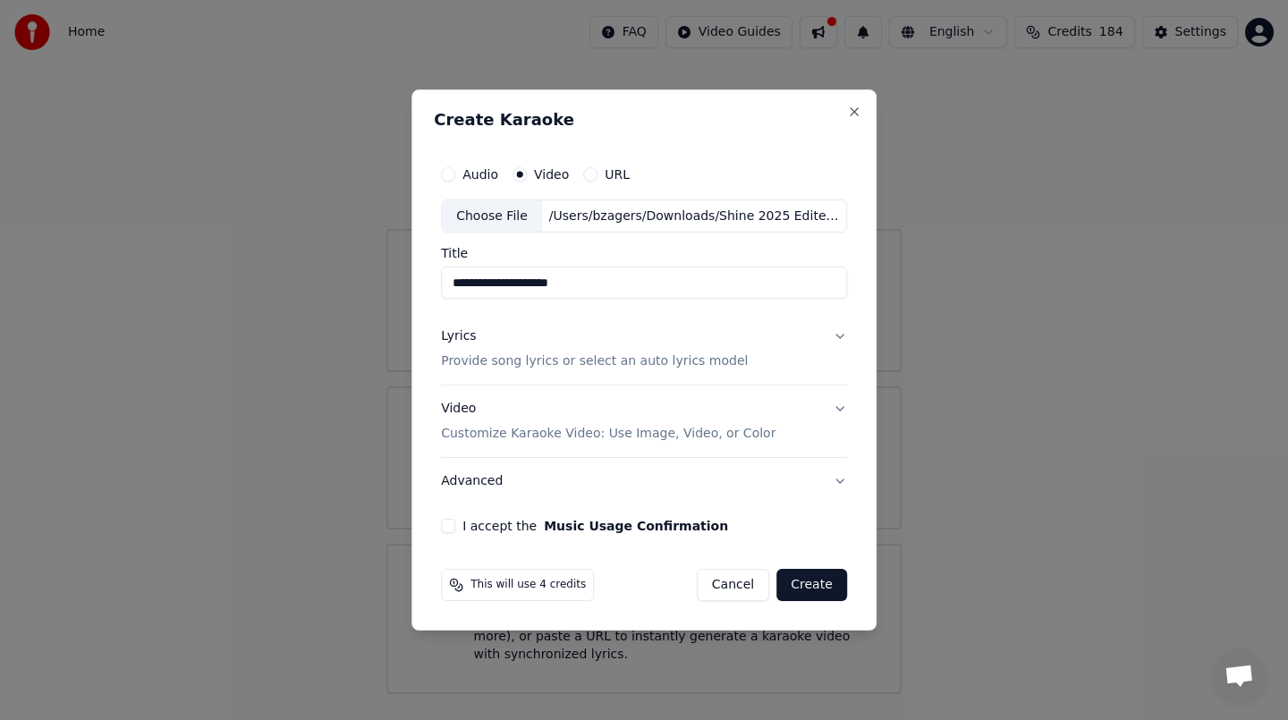
drag, startPoint x: 527, startPoint y: 282, endPoint x: 604, endPoint y: 286, distance: 77.9
click at [604, 286] on input "**********" at bounding box center [644, 283] width 406 height 32
click at [491, 281] on input "**********" at bounding box center [644, 283] width 406 height 32
drag, startPoint x: 511, startPoint y: 282, endPoint x: 581, endPoint y: 282, distance: 70.6
click at [581, 282] on input "**********" at bounding box center [644, 283] width 406 height 32
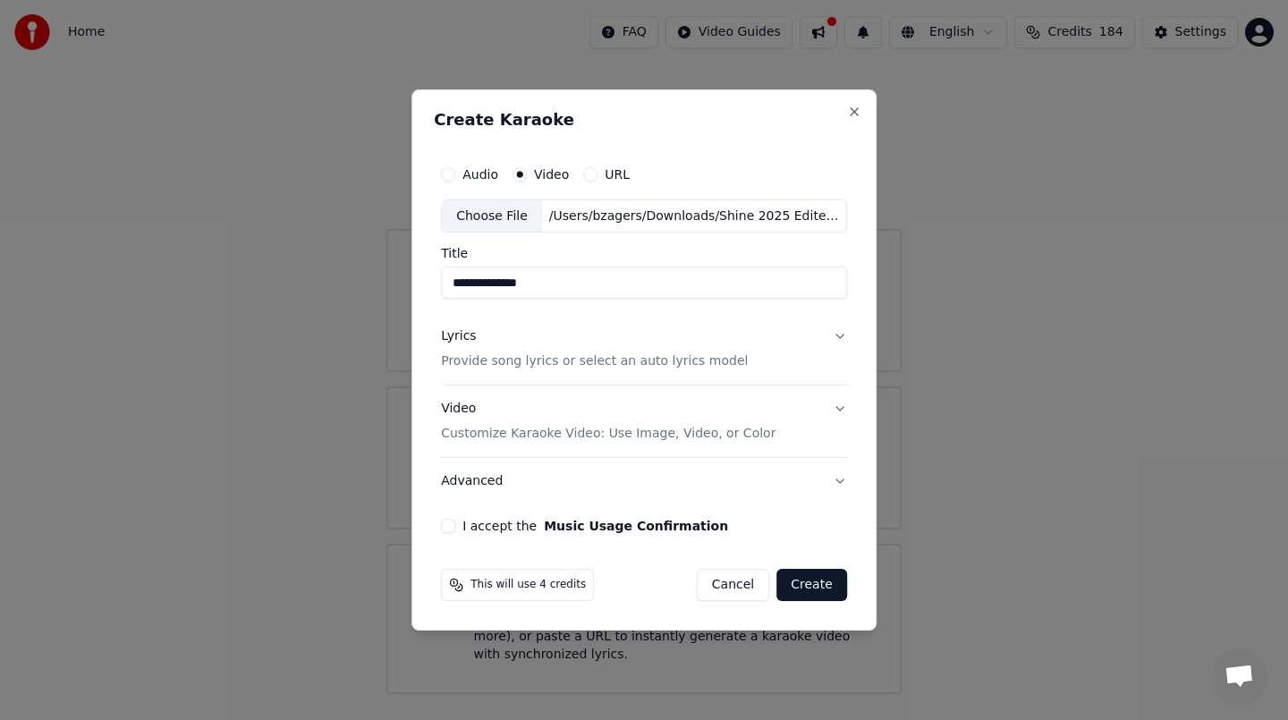
click at [571, 276] on input "**********" at bounding box center [644, 283] width 406 height 32
type input "**********"
click at [837, 338] on button "Lyrics Provide song lyrics or select an auto lyrics model" at bounding box center [644, 350] width 406 height 72
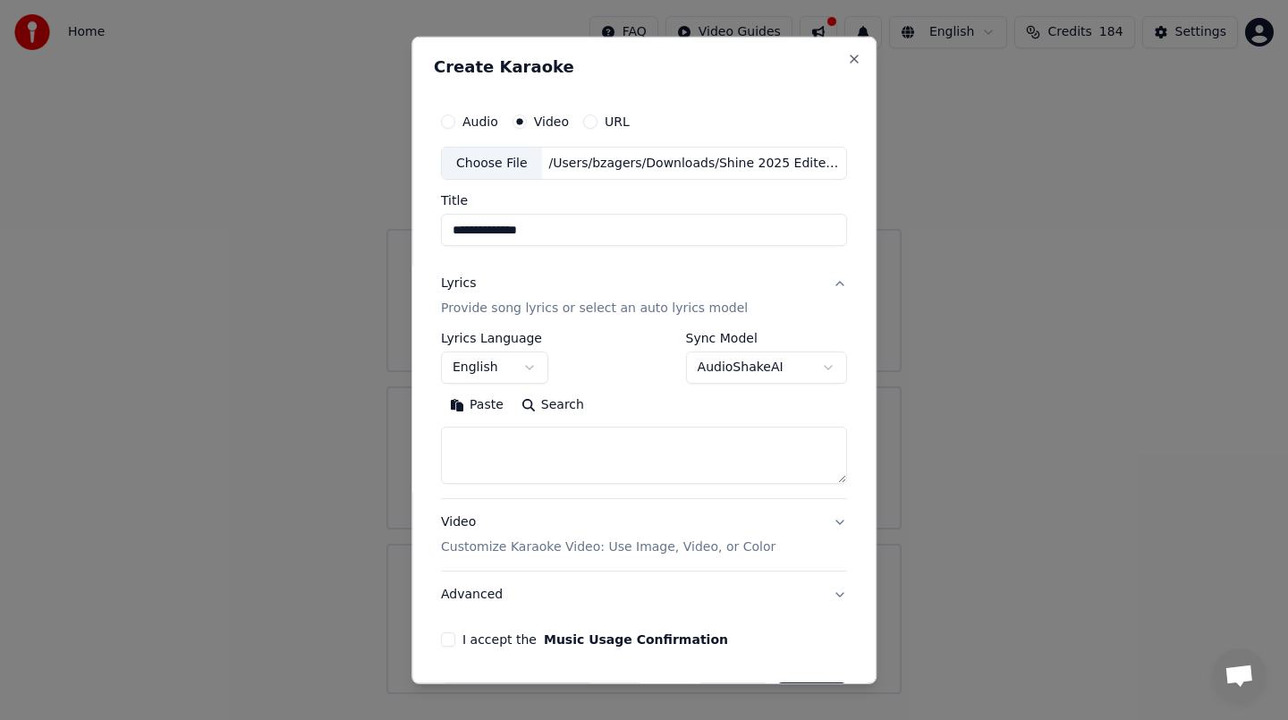
click at [538, 361] on button "English" at bounding box center [494, 367] width 107 height 32
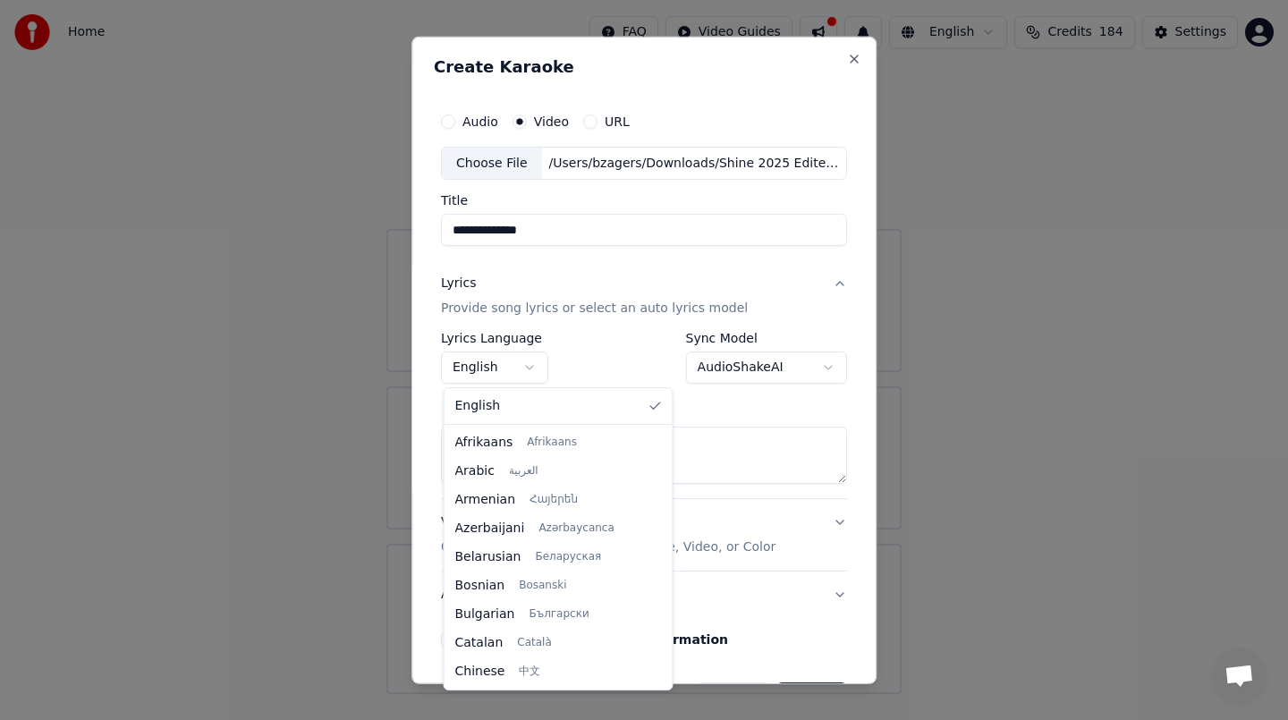
click at [532, 367] on div at bounding box center [644, 360] width 1288 height 720
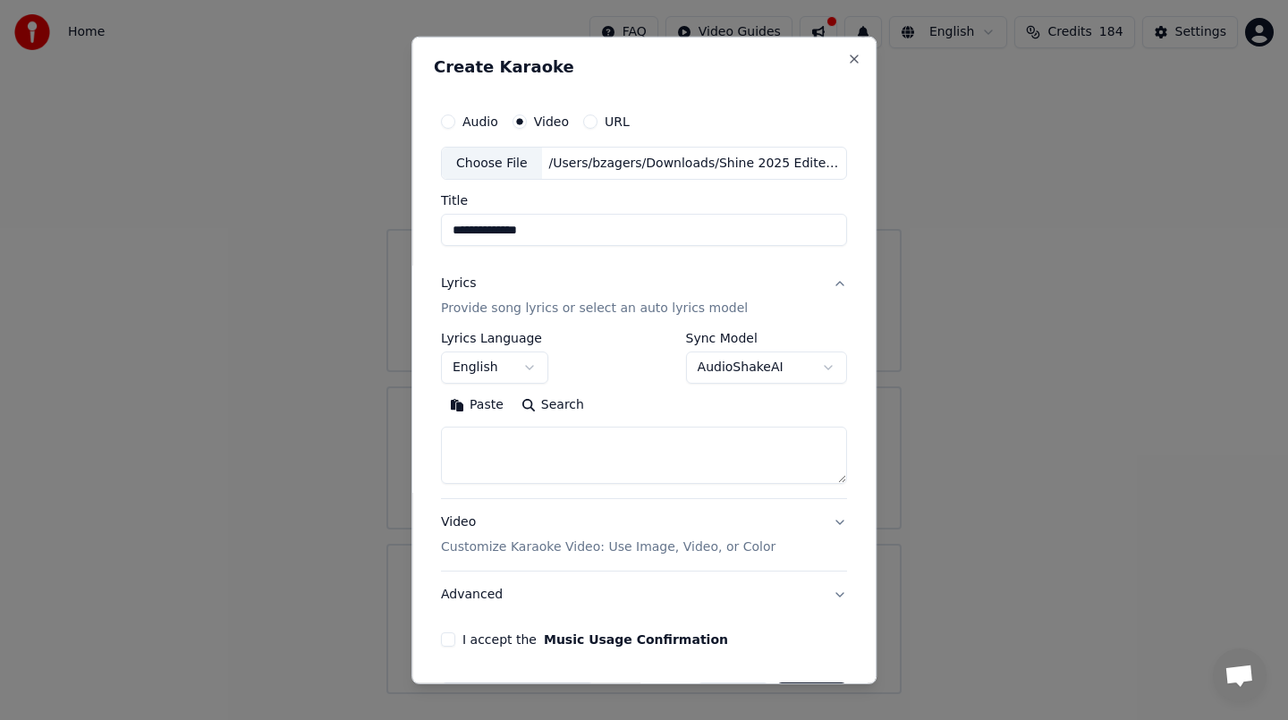
click at [532, 367] on button "English" at bounding box center [494, 367] width 107 height 32
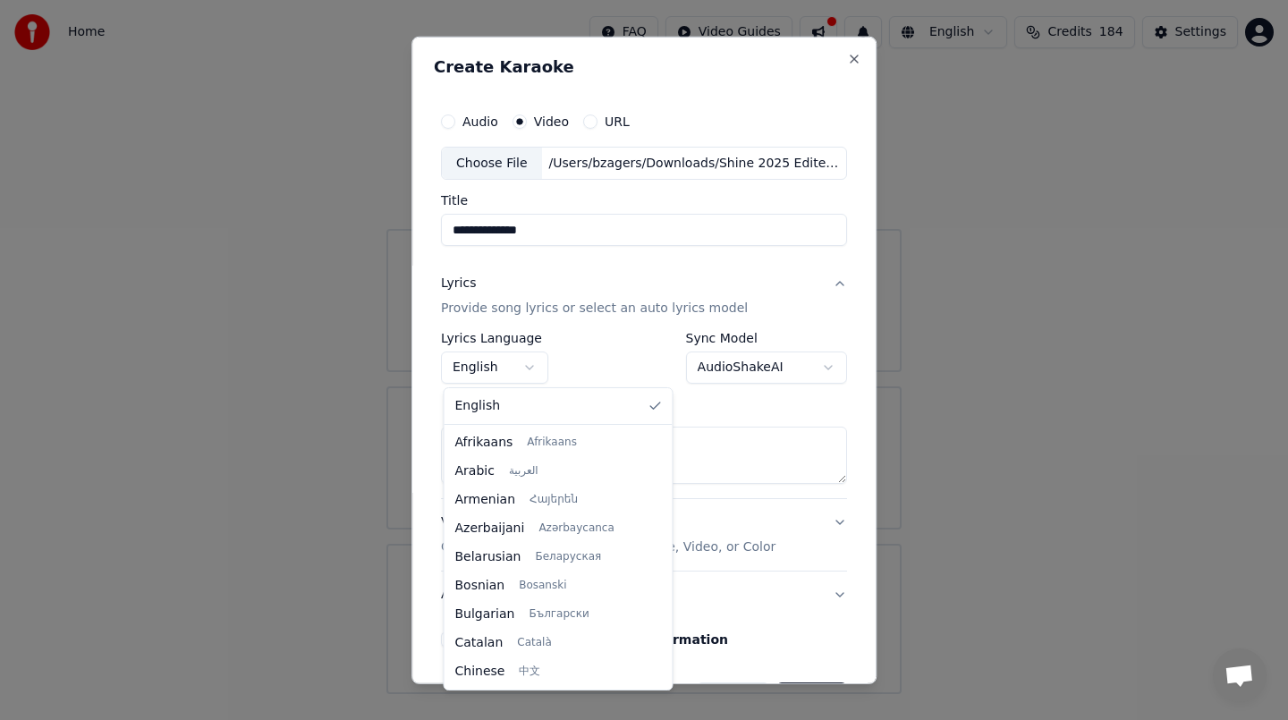
click at [783, 560] on div at bounding box center [644, 360] width 1288 height 720
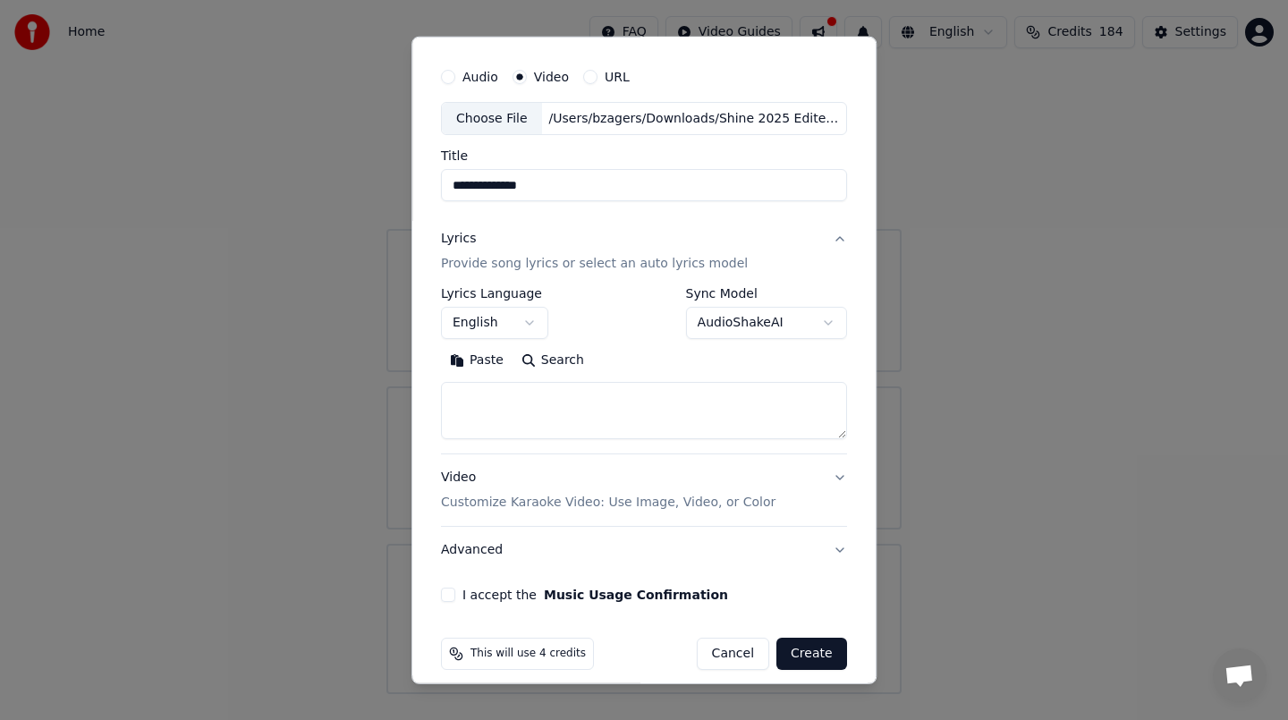
scroll to position [60, 0]
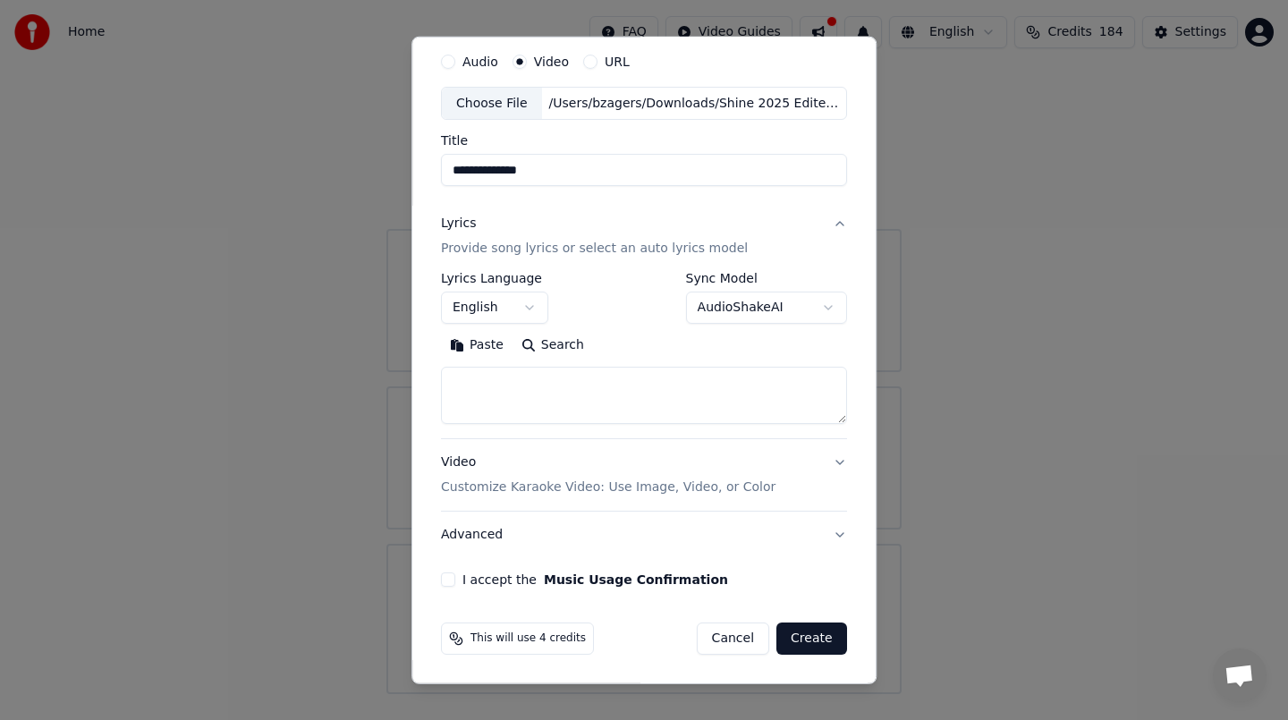
click at [823, 300] on button "AudioShakeAI" at bounding box center [766, 307] width 161 height 32
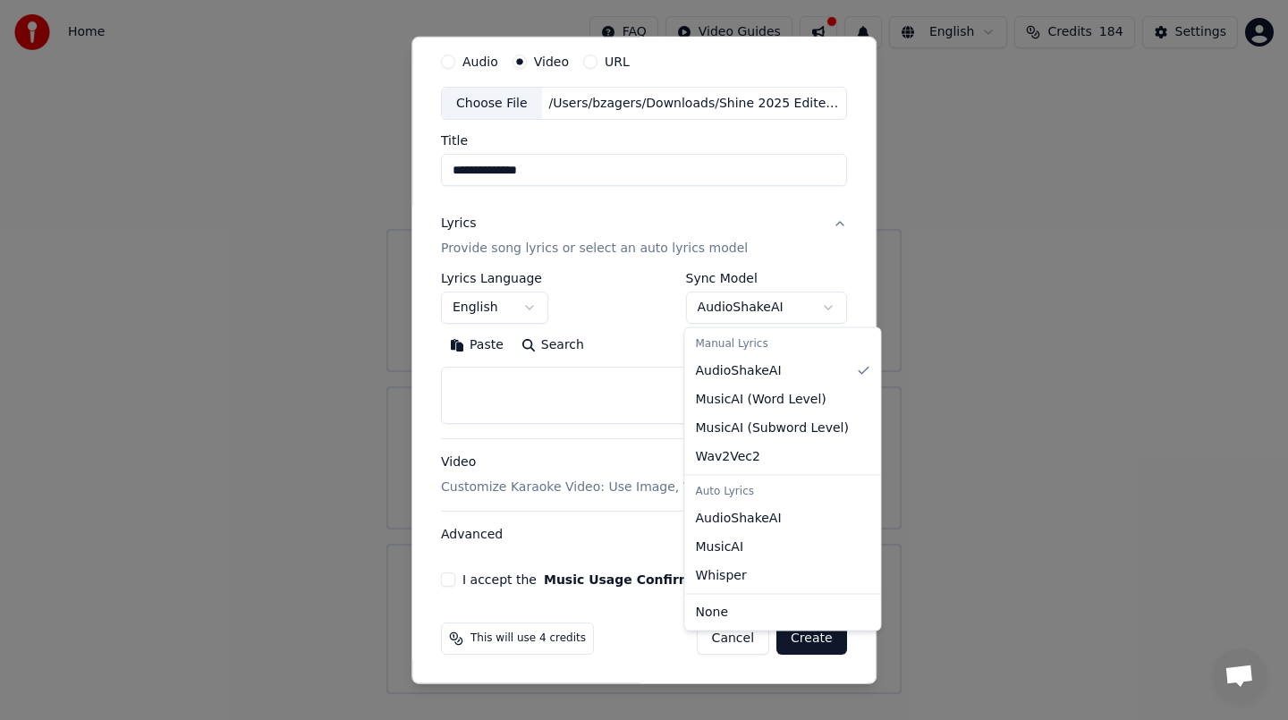
click at [739, 645] on div at bounding box center [644, 360] width 1288 height 720
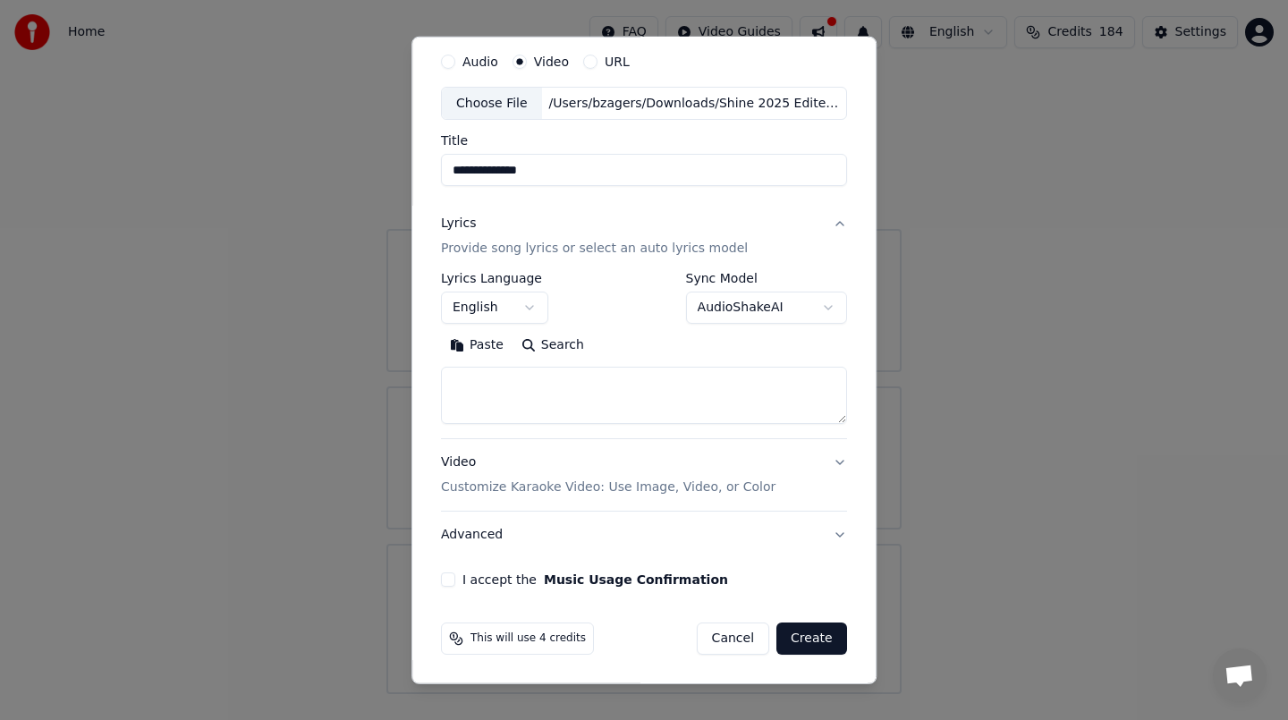
click at [739, 645] on button "Cancel" at bounding box center [733, 638] width 72 height 32
select select
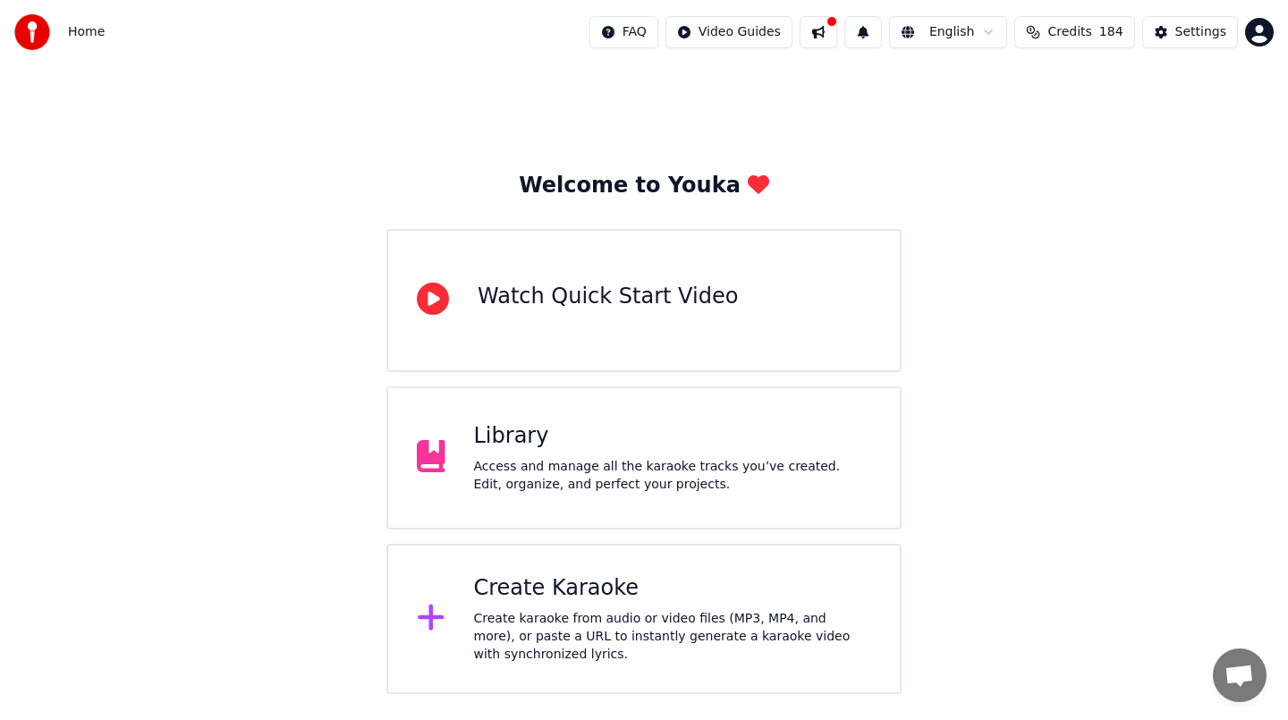
click at [466, 475] on div "Library Access and manage all the karaoke tracks you’ve created. Edit, organize…" at bounding box center [643, 457] width 515 height 143
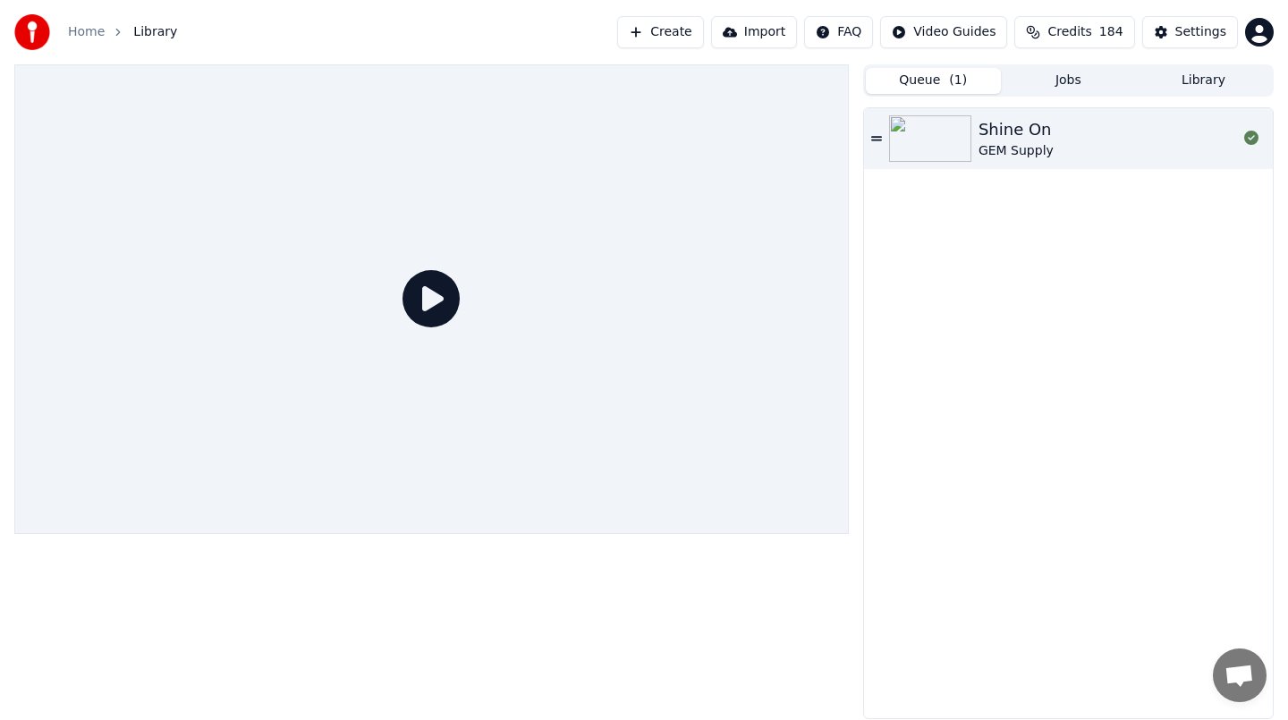
click at [1057, 147] on div "Shine On GEM Supply" at bounding box center [1107, 138] width 258 height 43
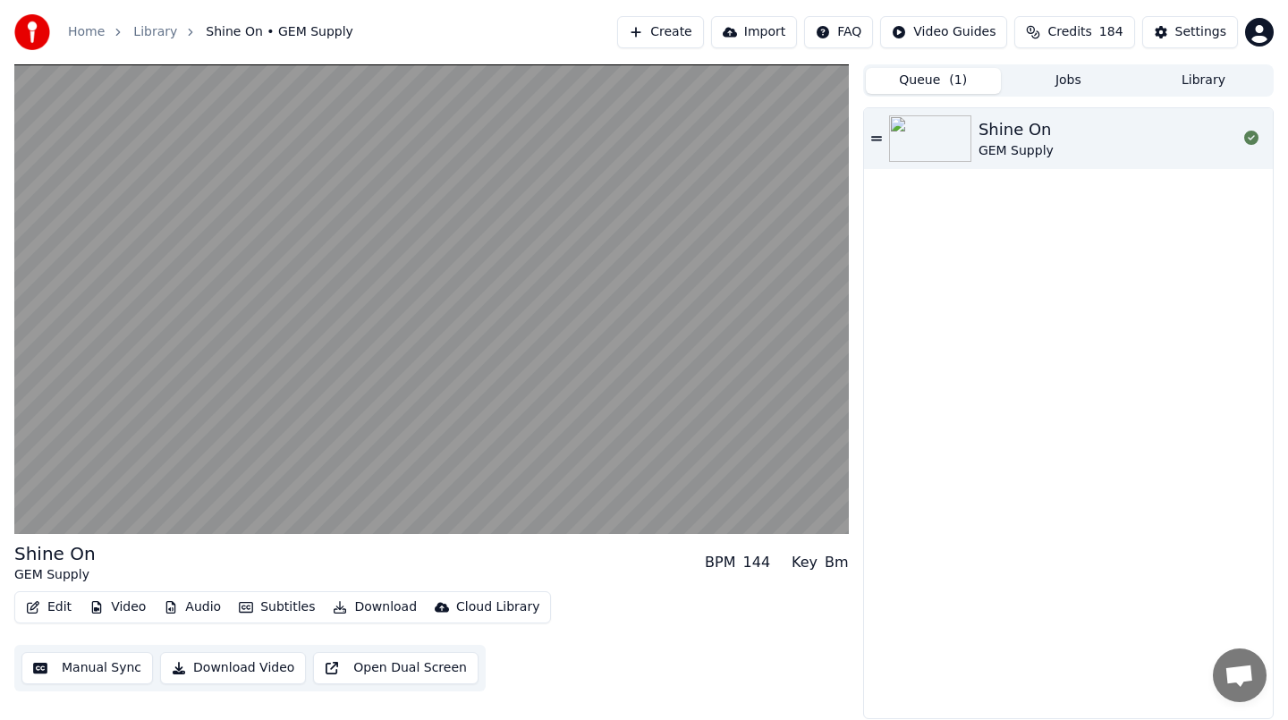
click at [190, 612] on button "Audio" at bounding box center [192, 607] width 72 height 25
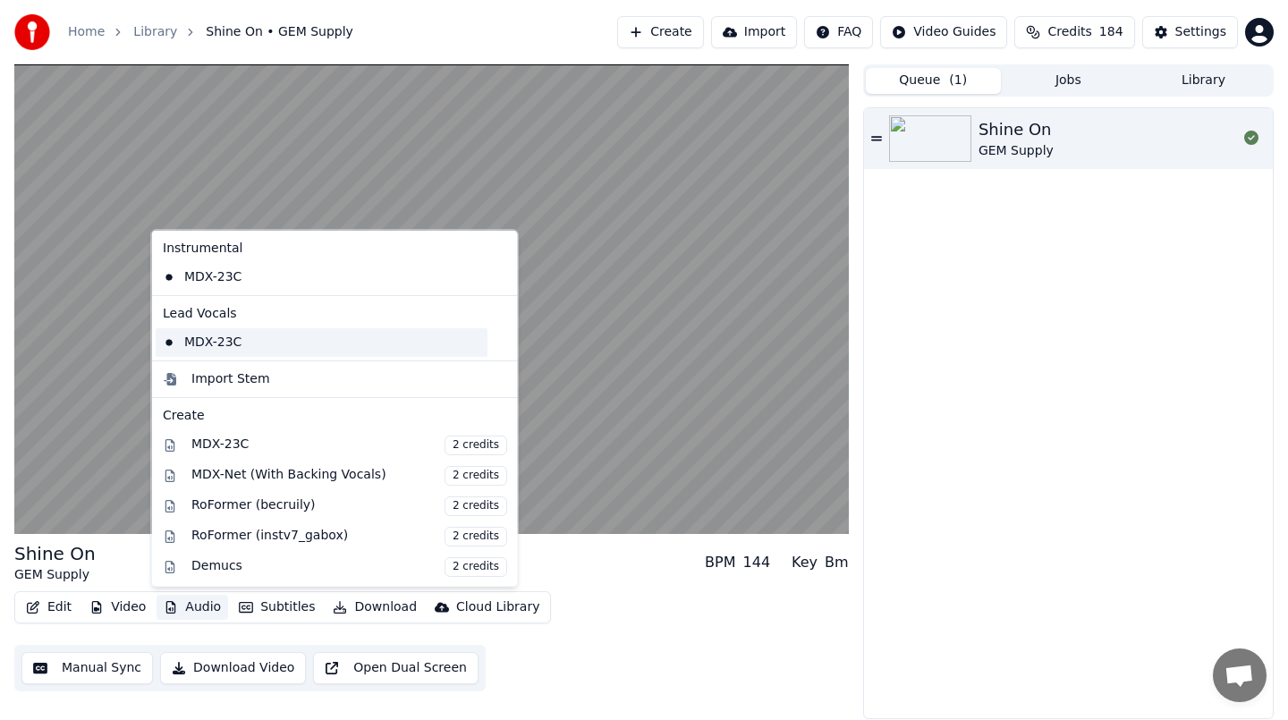
click at [283, 349] on div "MDX-23C" at bounding box center [322, 341] width 332 height 29
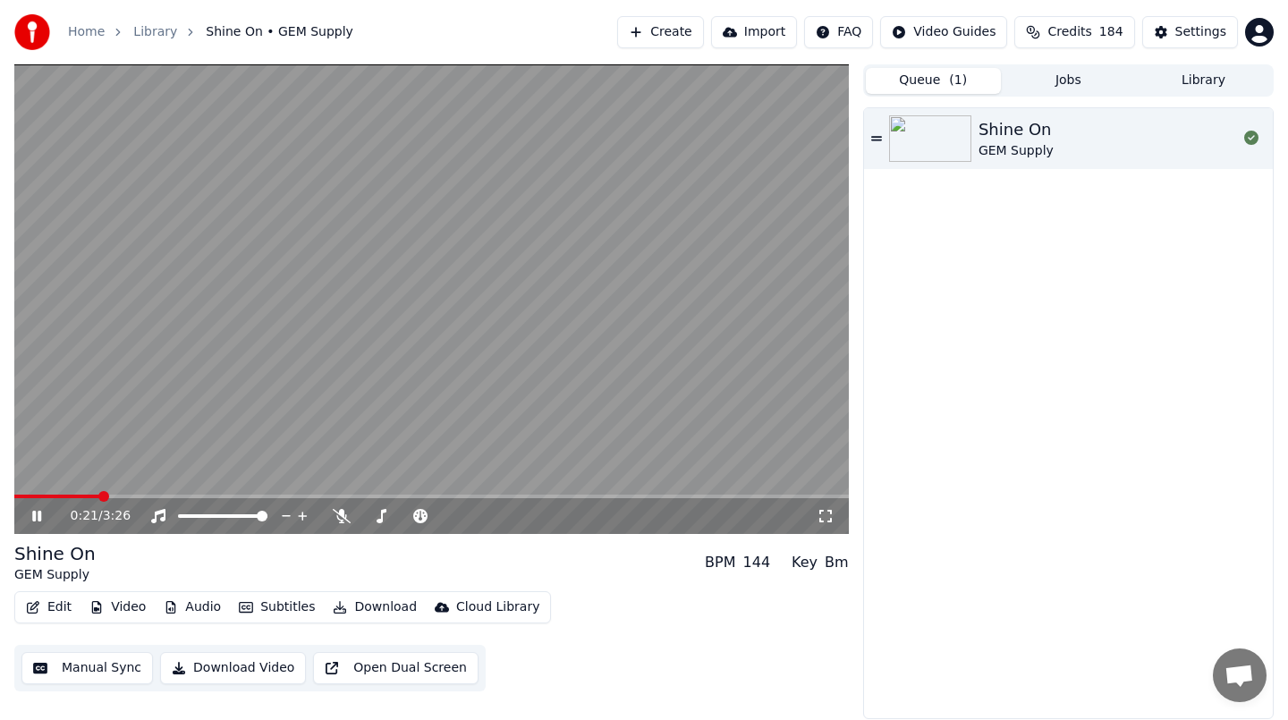
click at [190, 604] on button "Audio" at bounding box center [192, 607] width 72 height 25
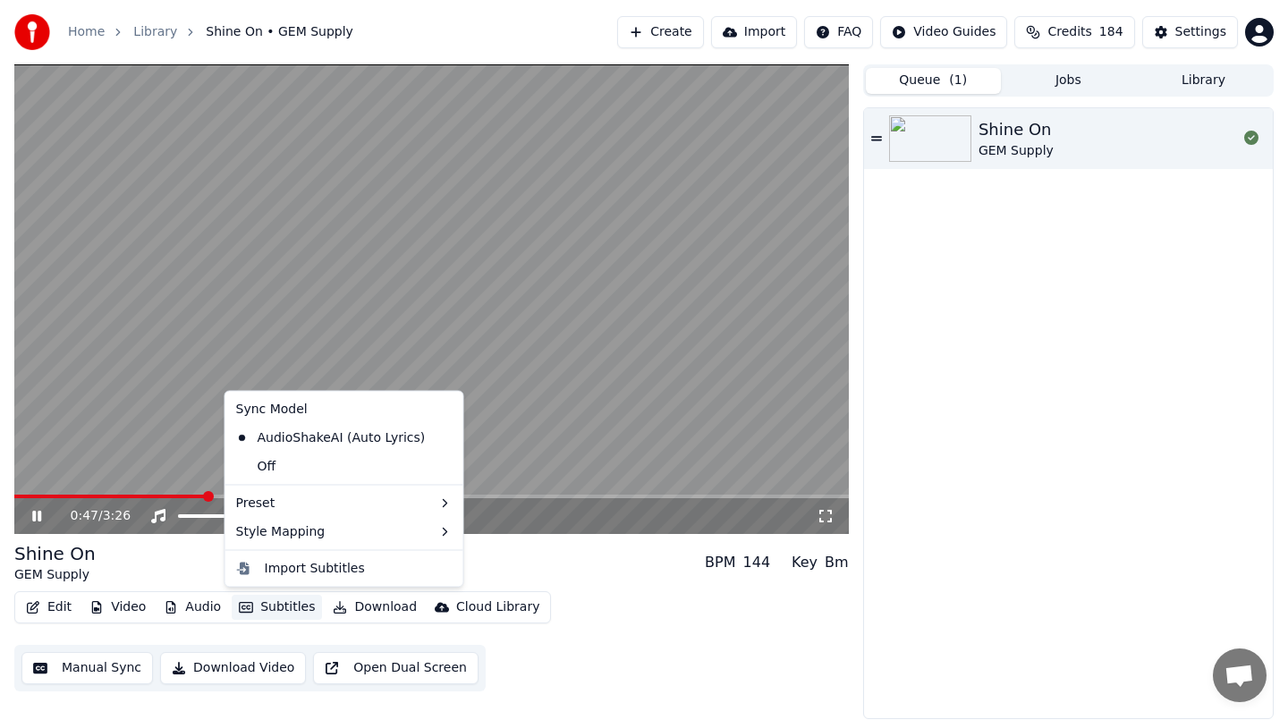
click at [955, 145] on img at bounding box center [930, 138] width 82 height 46
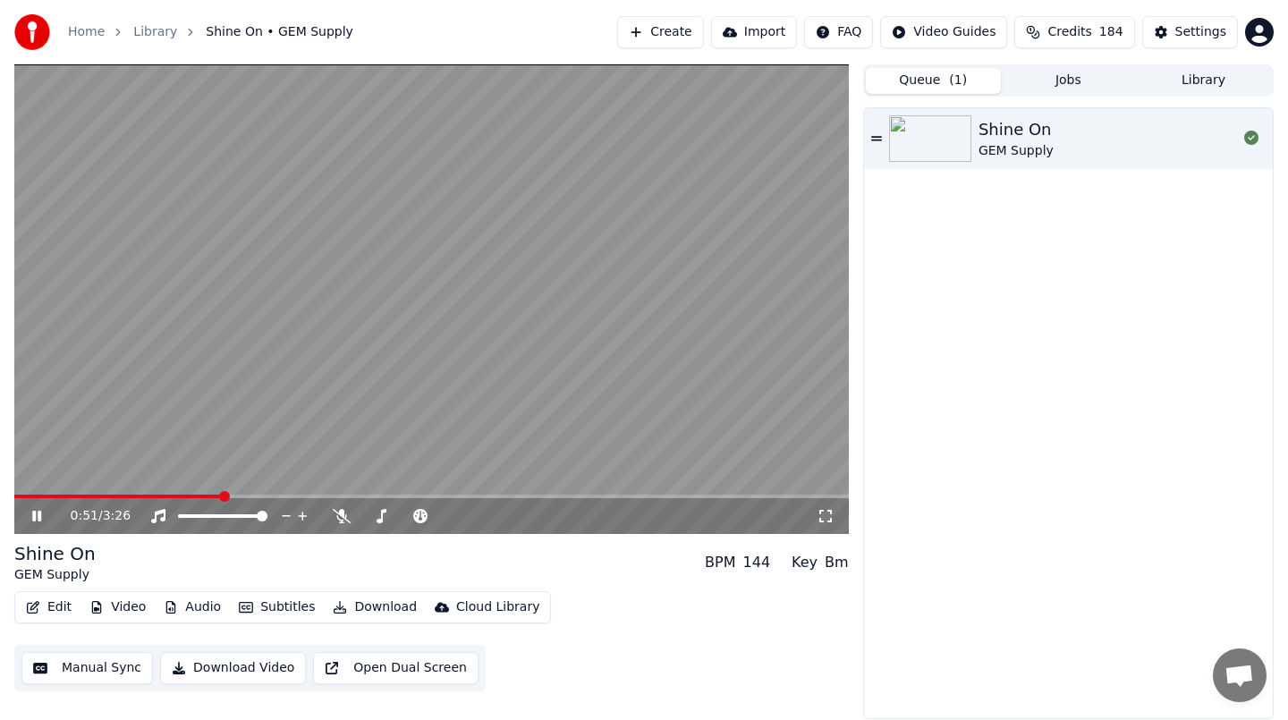
click at [34, 516] on icon at bounding box center [36, 516] width 9 height 11
click at [342, 517] on icon at bounding box center [342, 516] width 18 height 14
click at [29, 517] on icon at bounding box center [50, 516] width 42 height 14
click at [38, 517] on icon at bounding box center [36, 516] width 9 height 11
click at [14, 502] on span at bounding box center [19, 496] width 11 height 11
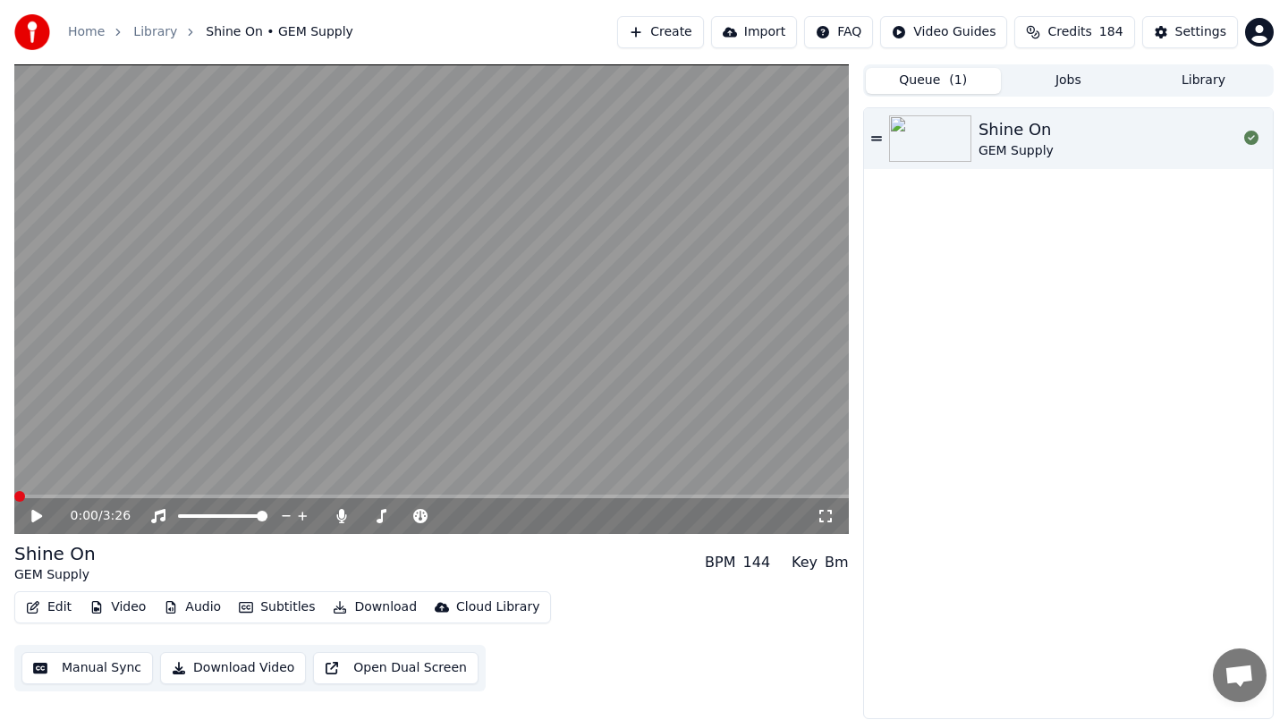
click at [39, 518] on icon at bounding box center [50, 516] width 42 height 14
click at [14, 496] on span at bounding box center [19, 496] width 11 height 11
click at [36, 608] on icon "button" at bounding box center [33, 607] width 14 height 13
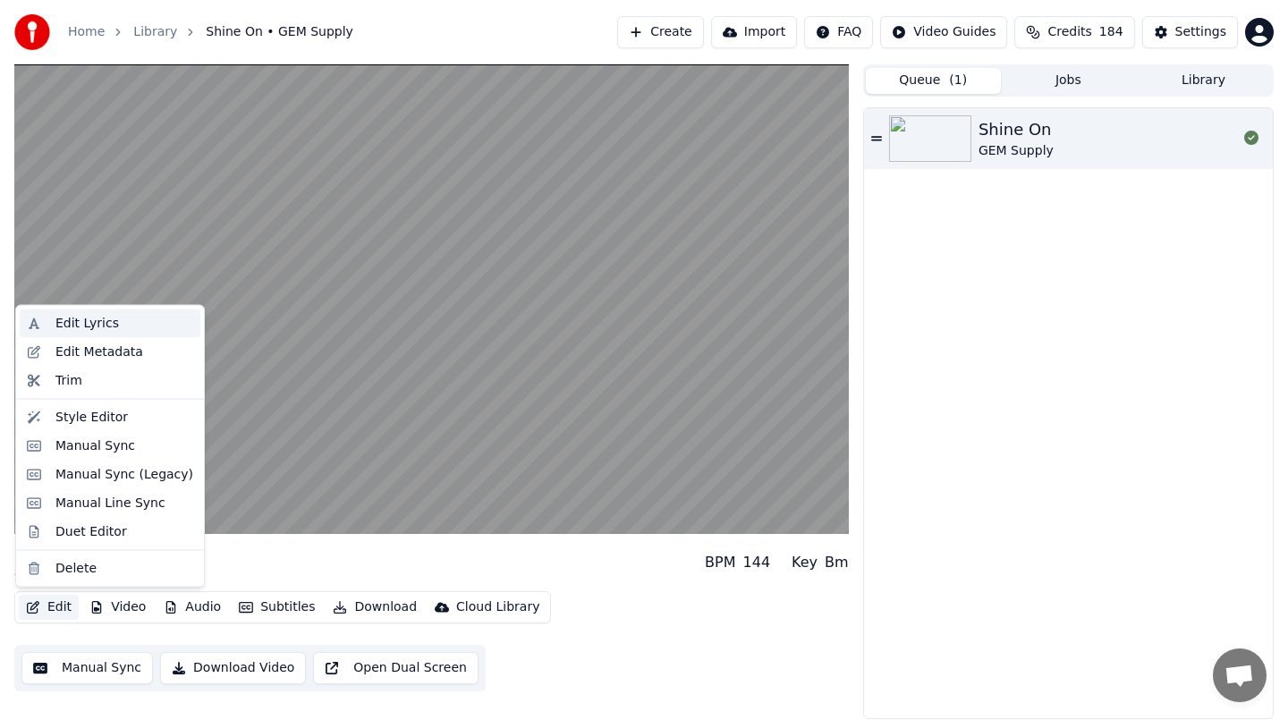
click at [98, 324] on div "Edit Lyrics" at bounding box center [86, 324] width 63 height 18
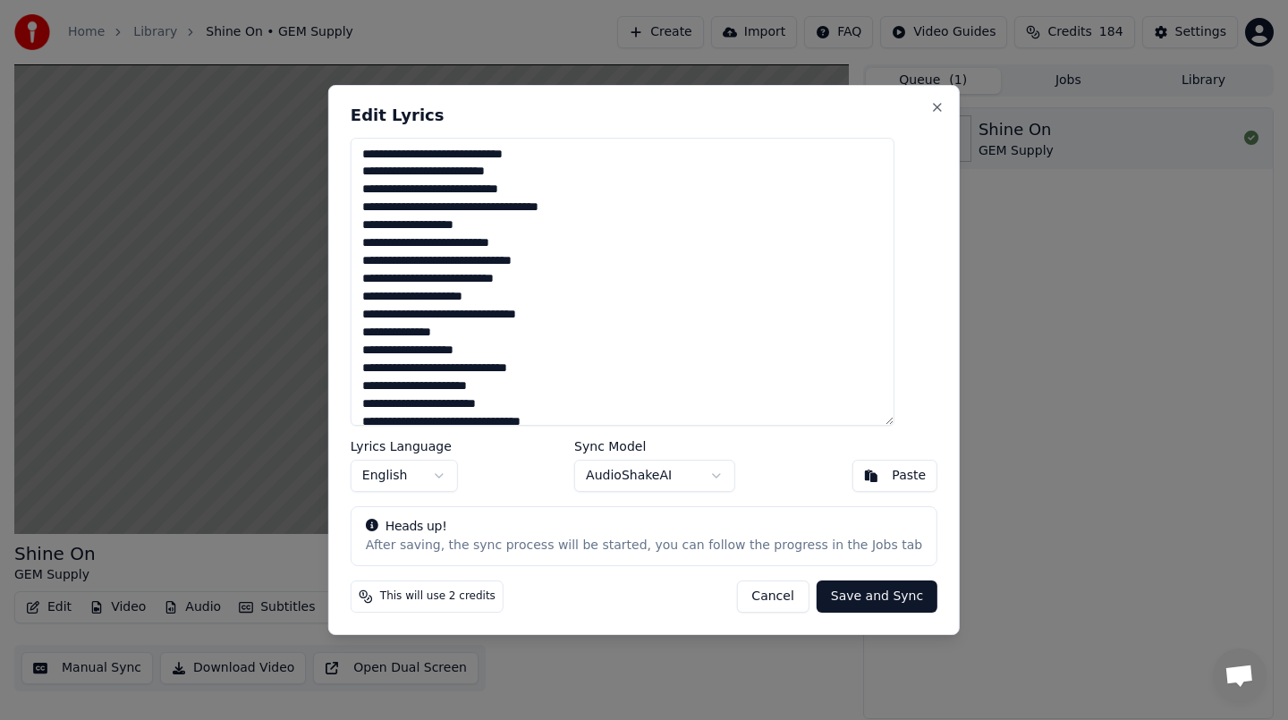
click at [388, 191] on textarea at bounding box center [623, 282] width 544 height 288
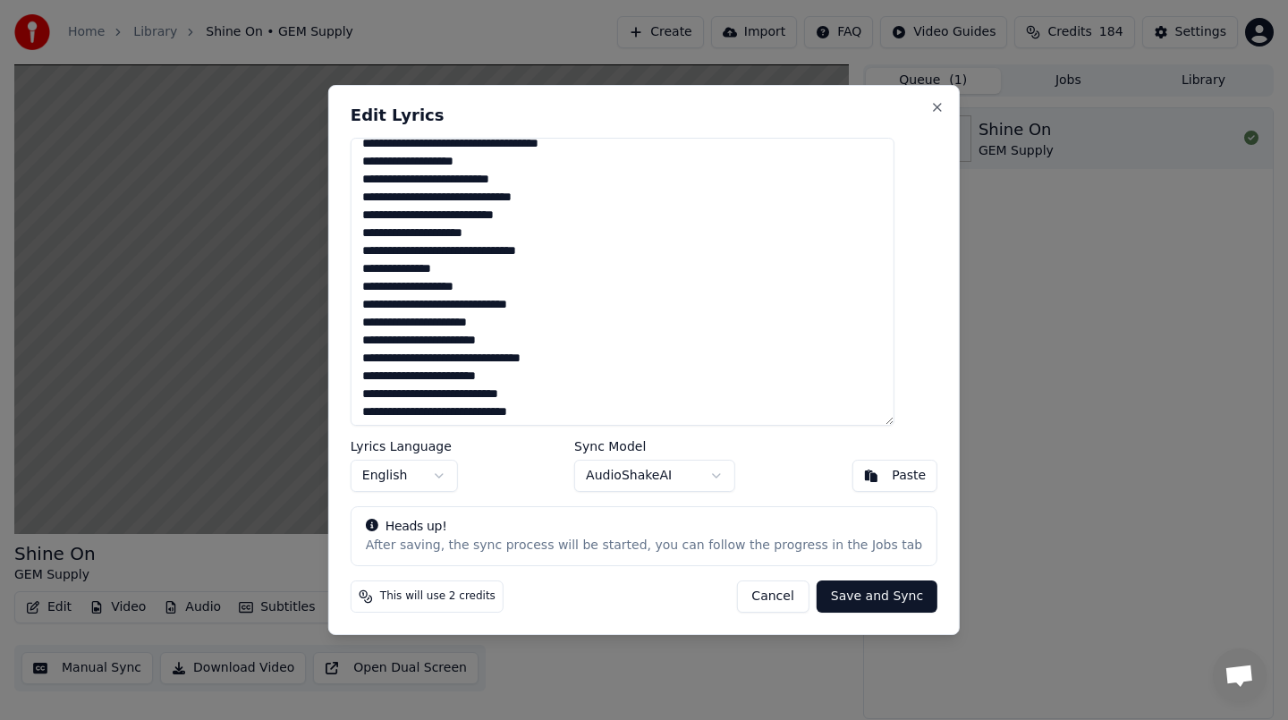
scroll to position [72, 0]
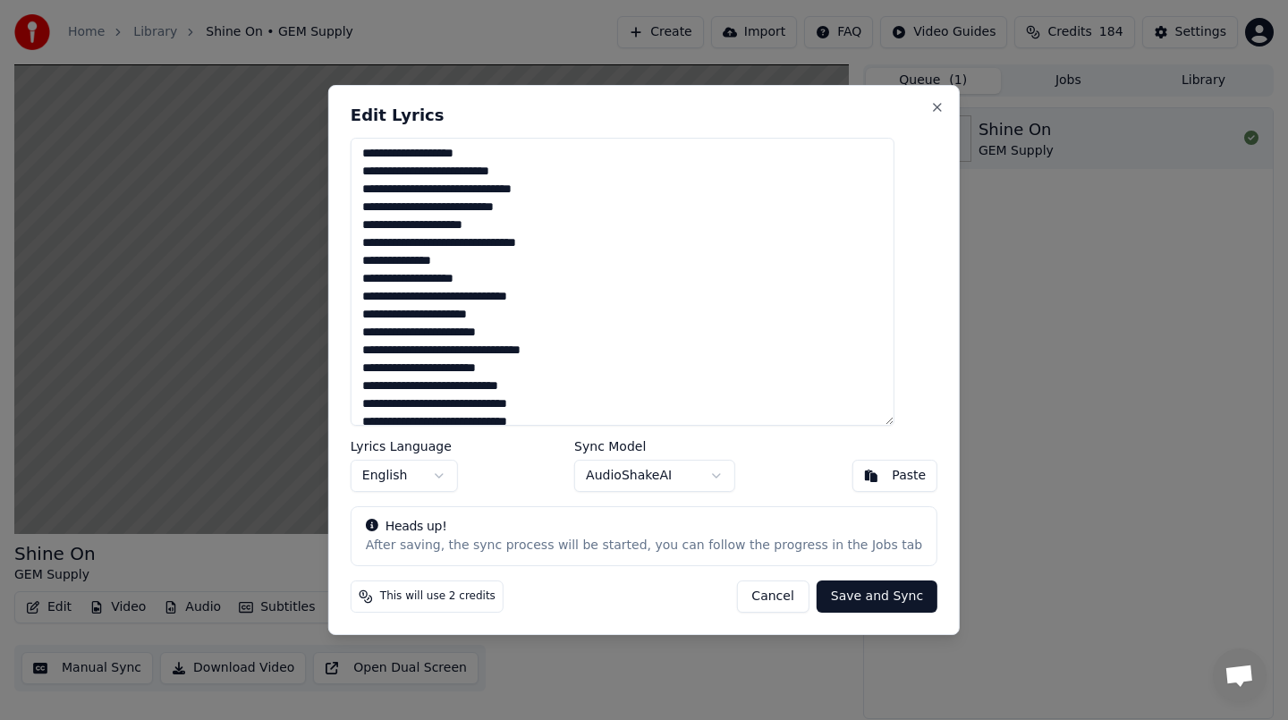
drag, startPoint x: 442, startPoint y: 155, endPoint x: 463, endPoint y: 155, distance: 21.5
click at [463, 155] on textarea at bounding box center [623, 282] width 544 height 288
click at [478, 155] on textarea at bounding box center [623, 282] width 544 height 288
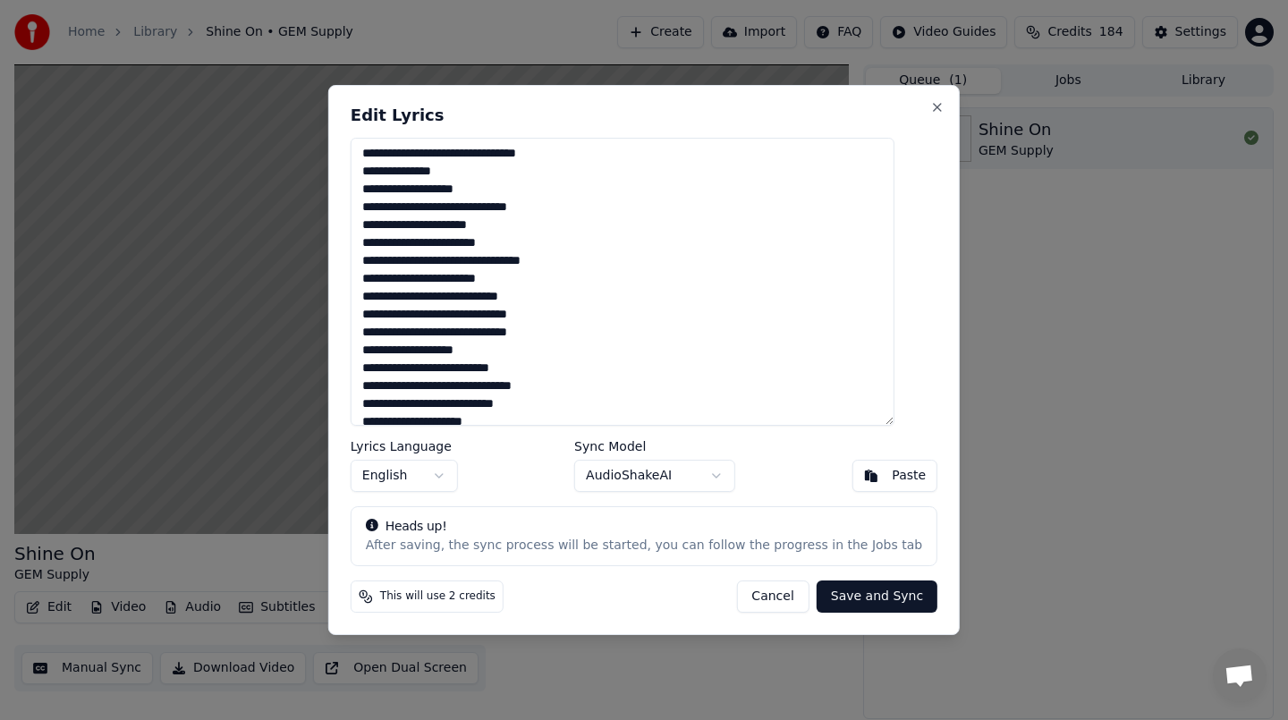
scroll to position [165, 0]
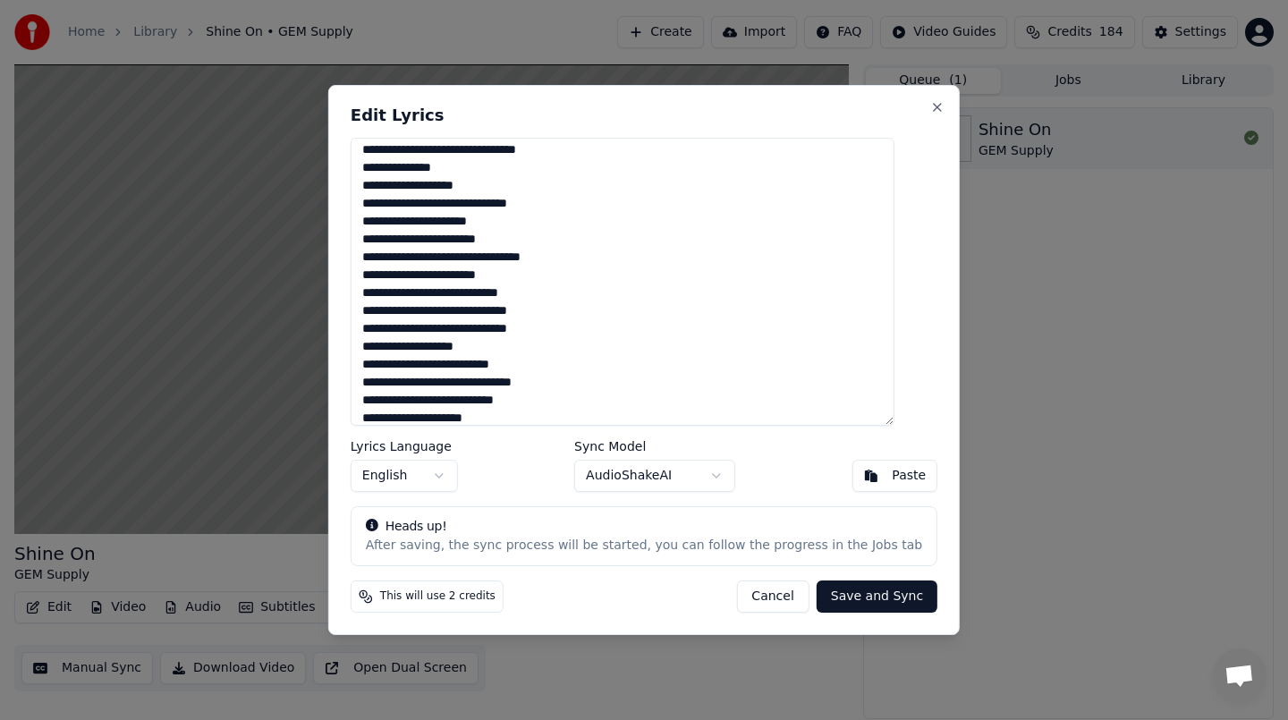
click at [418, 185] on textarea at bounding box center [623, 282] width 544 height 288
click at [452, 238] on textarea at bounding box center [623, 282] width 544 height 288
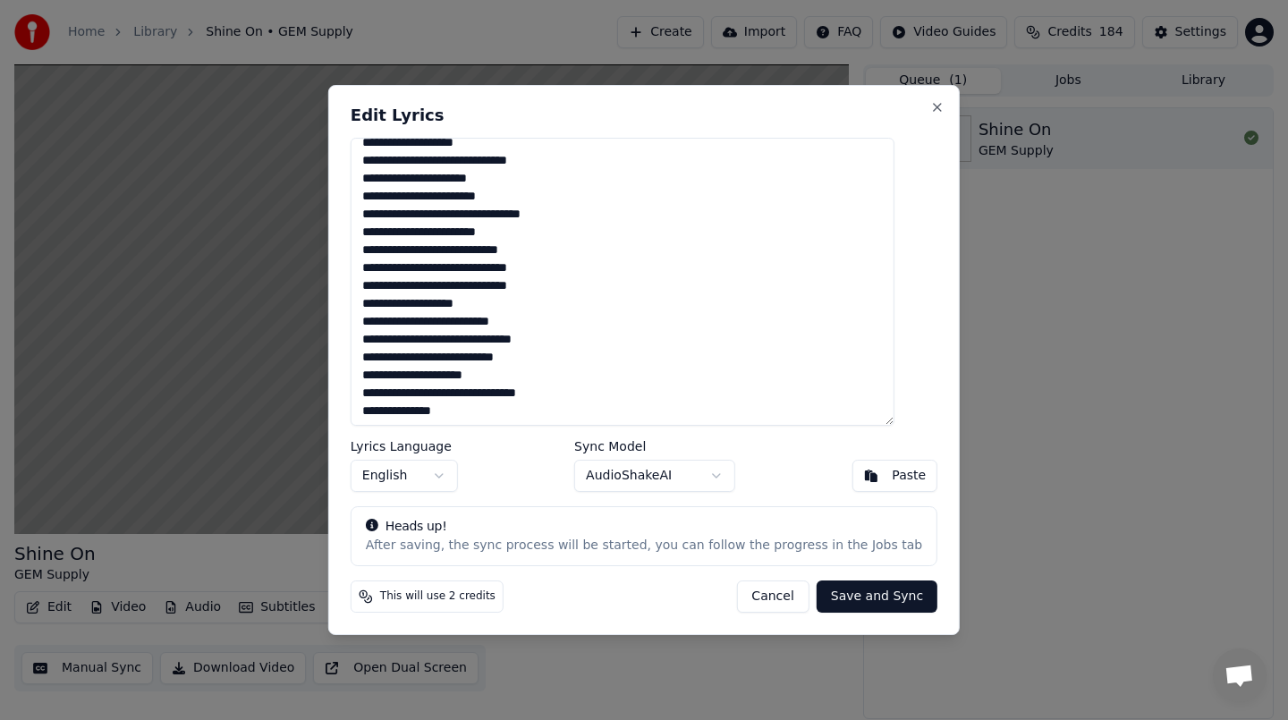
scroll to position [210, 0]
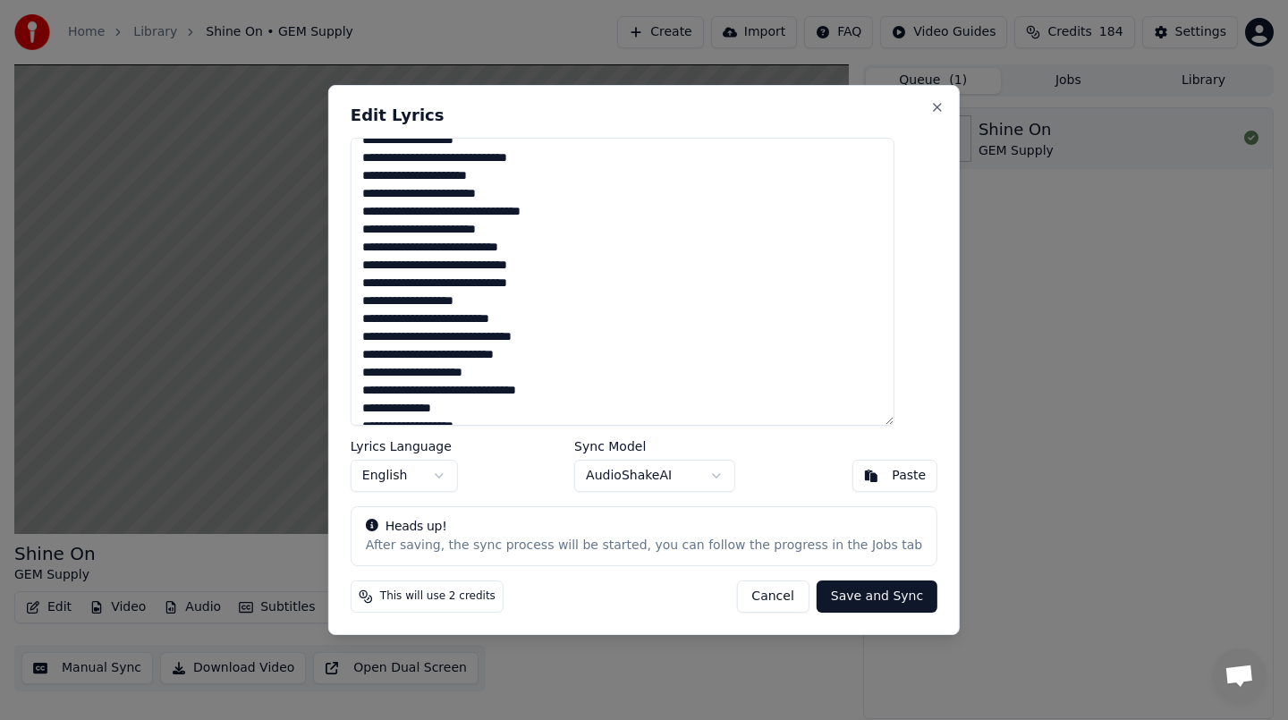
click at [480, 158] on textarea at bounding box center [623, 282] width 544 height 288
click at [420, 178] on textarea at bounding box center [623, 282] width 544 height 288
drag, startPoint x: 384, startPoint y: 195, endPoint x: 432, endPoint y: 192, distance: 47.5
click at [432, 192] on textarea at bounding box center [623, 282] width 544 height 288
click at [474, 228] on textarea at bounding box center [623, 282] width 544 height 288
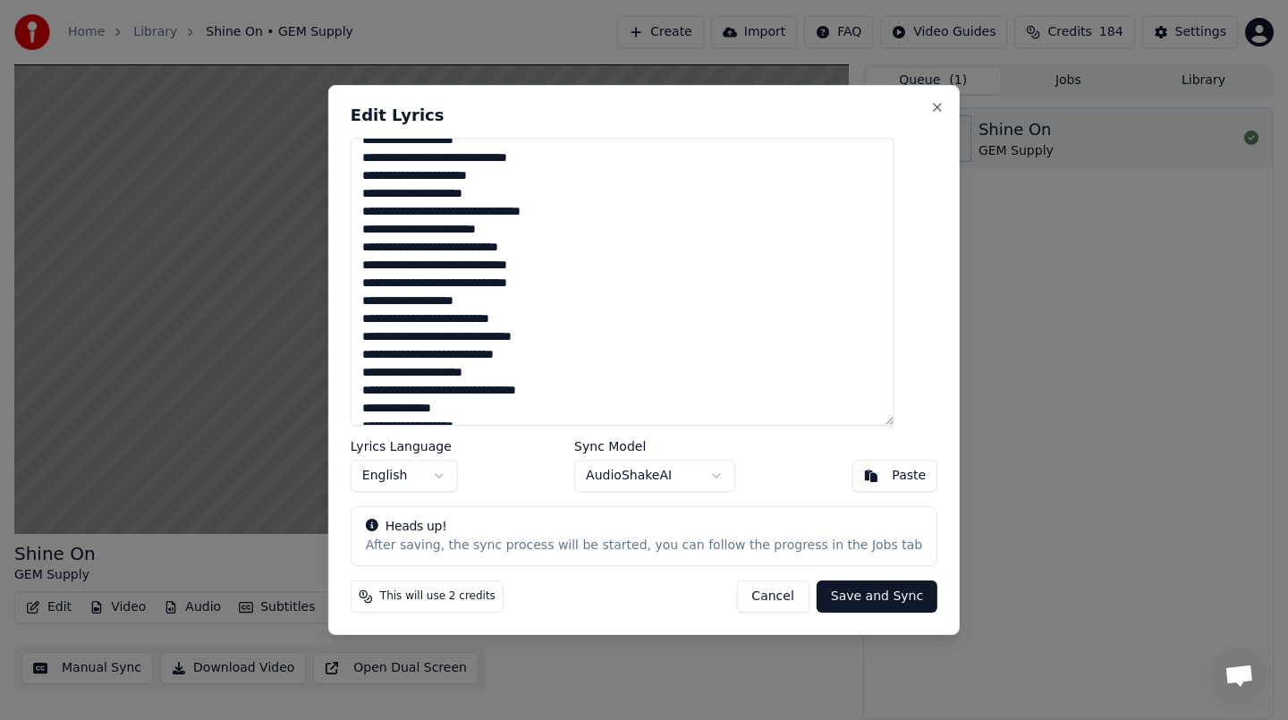
click at [427, 215] on textarea at bounding box center [623, 282] width 544 height 288
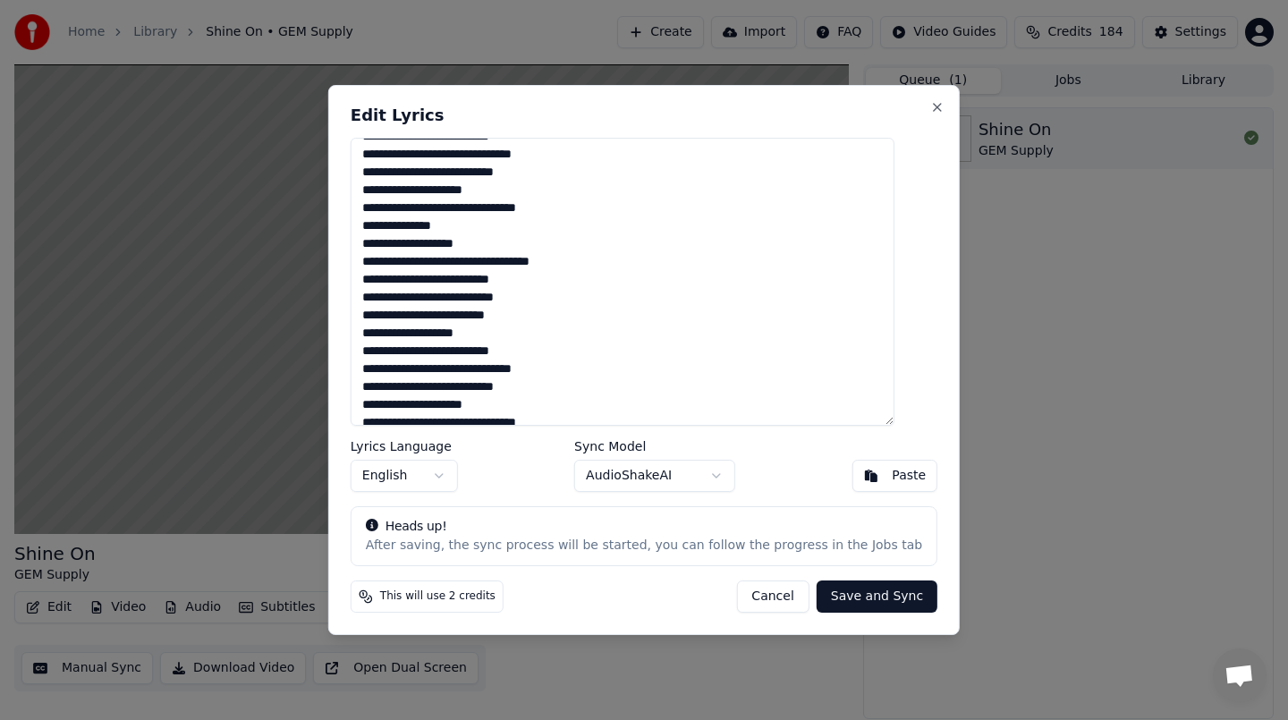
scroll to position [395, 0]
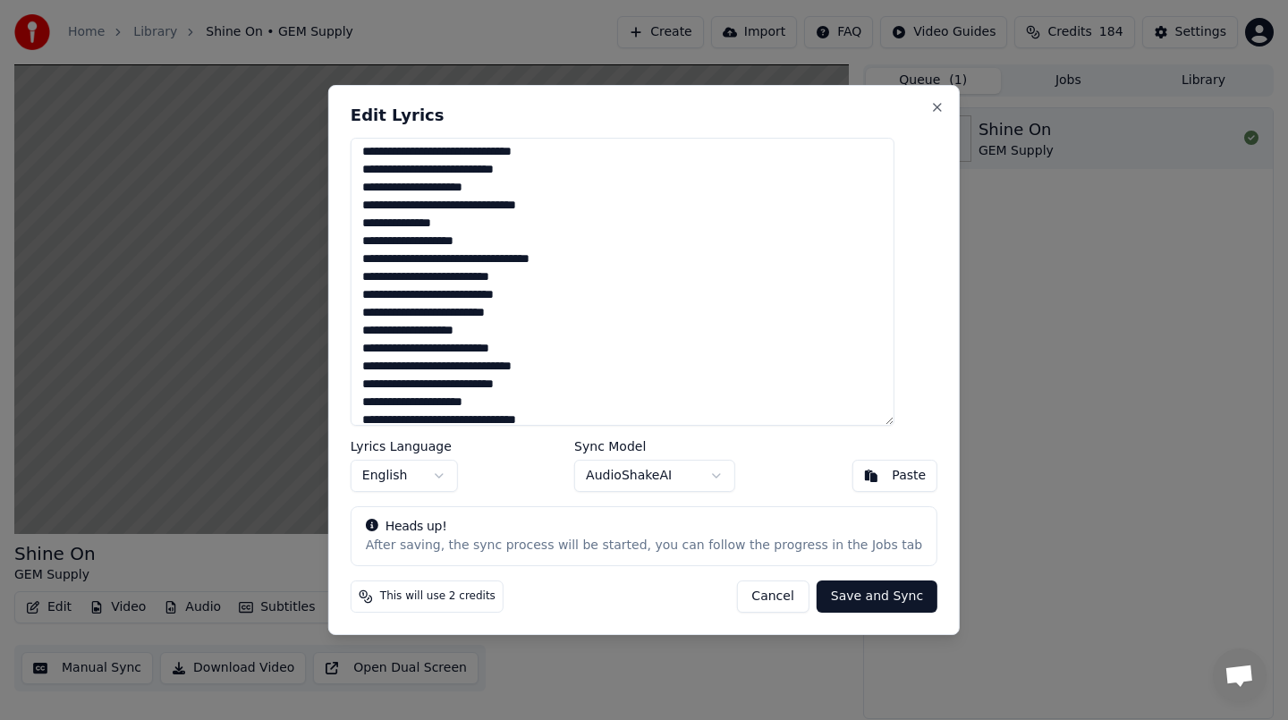
drag, startPoint x: 418, startPoint y: 243, endPoint x: 394, endPoint y: 245, distance: 24.2
click at [394, 245] on textarea at bounding box center [623, 282] width 544 height 288
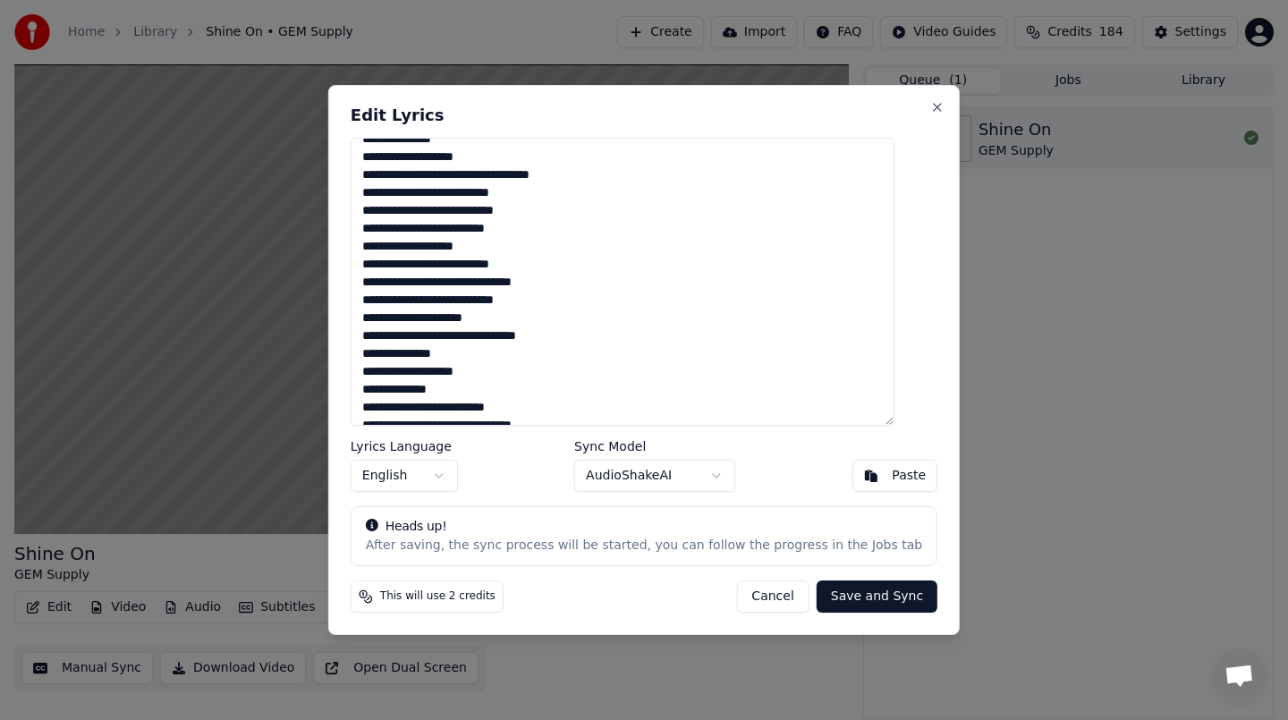
scroll to position [496, 0]
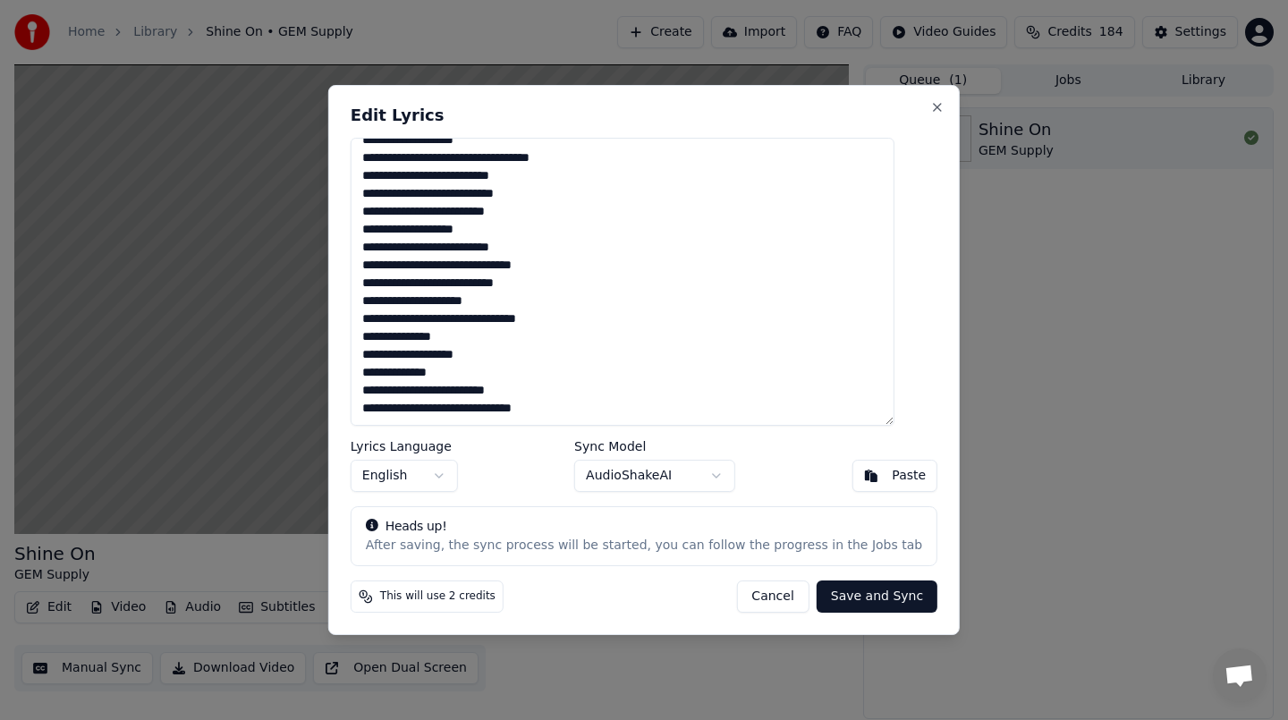
type textarea "**********"
click at [830, 599] on button "Save and Sync" at bounding box center [876, 596] width 121 height 32
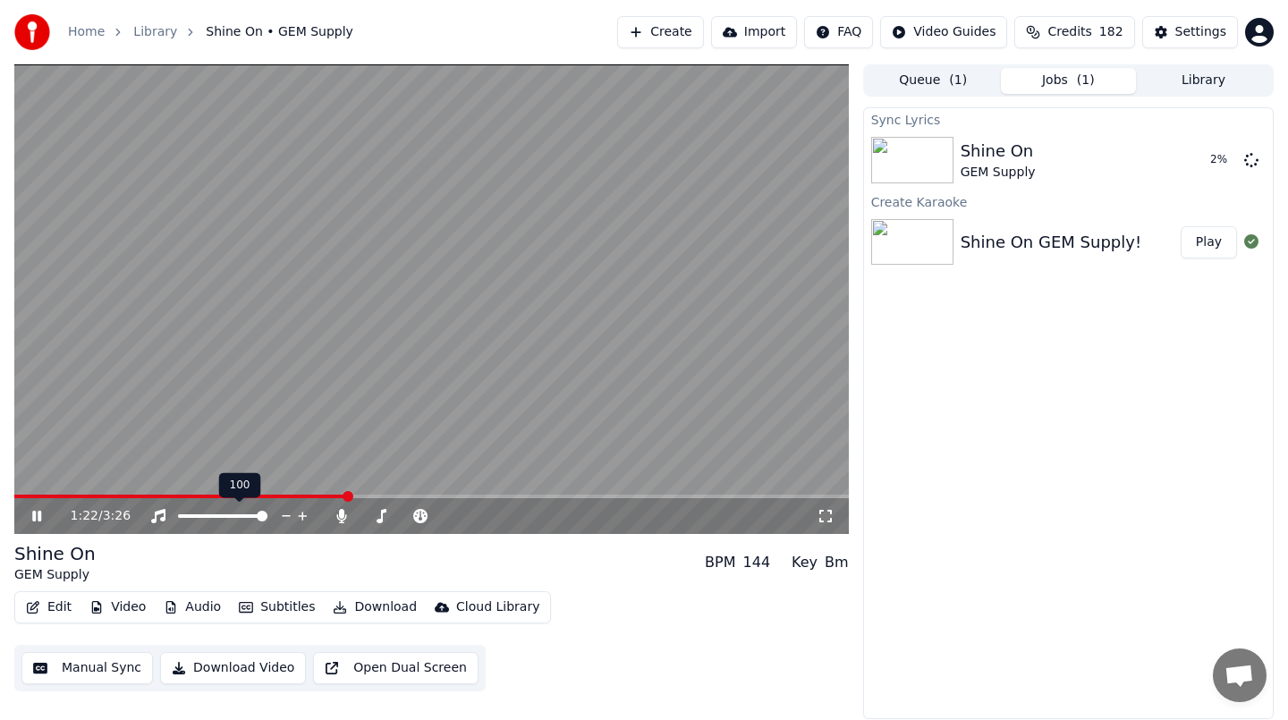
click at [267, 511] on span at bounding box center [262, 516] width 11 height 11
click at [32, 507] on div "1:27 / 3:26" at bounding box center [431, 516] width 820 height 18
click at [34, 517] on icon at bounding box center [36, 516] width 9 height 11
click at [38, 514] on icon at bounding box center [36, 516] width 9 height 11
click at [1208, 156] on button "Play" at bounding box center [1208, 160] width 56 height 32
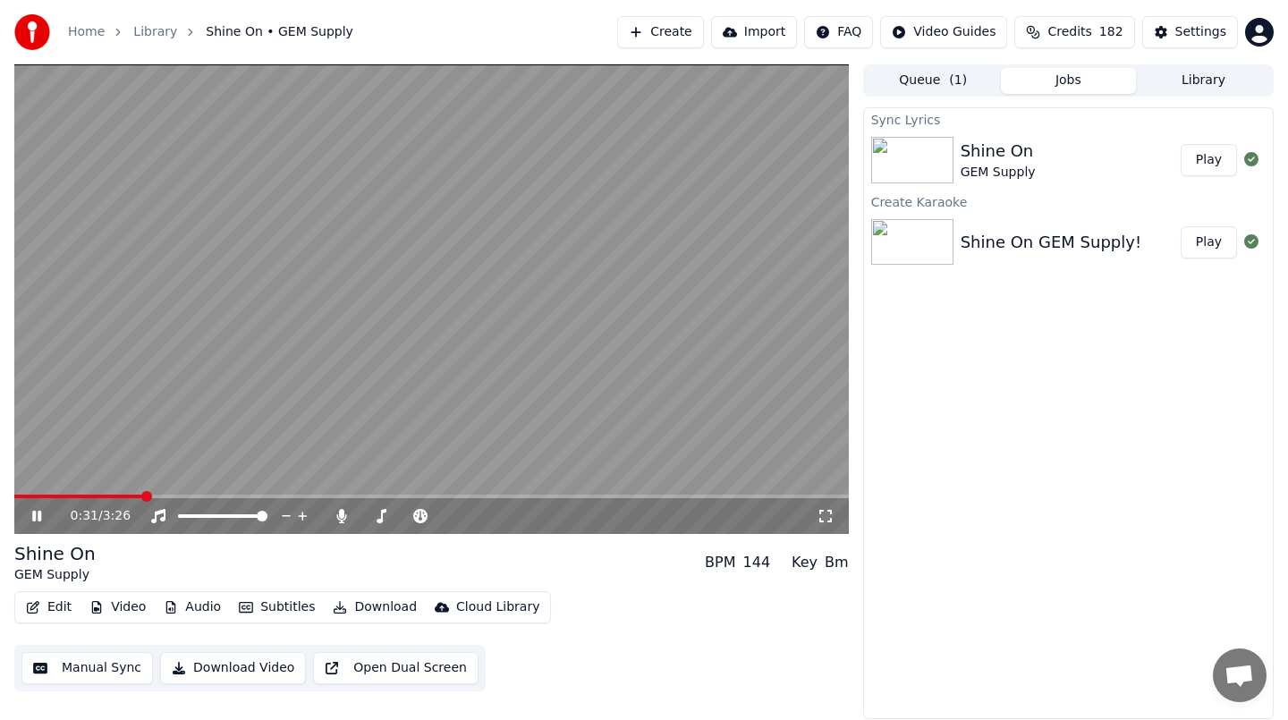
click at [46, 605] on button "Edit" at bounding box center [49, 607] width 60 height 25
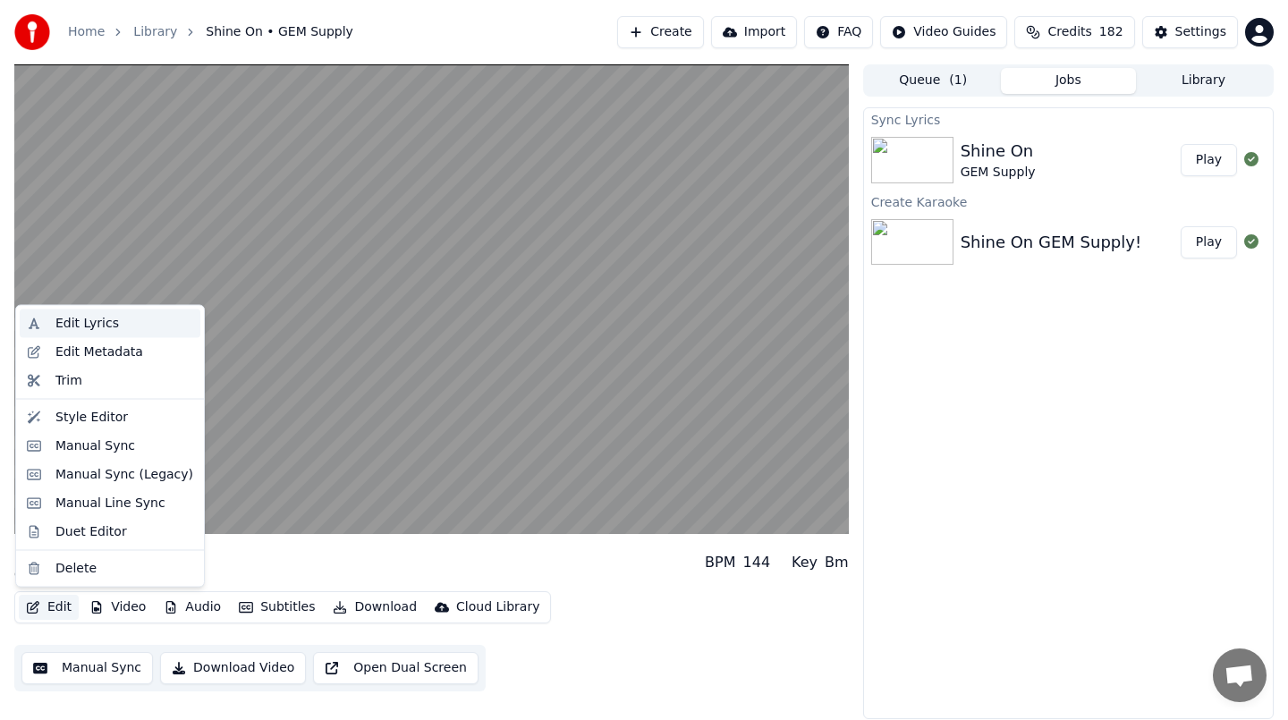
click at [77, 331] on div "Edit Lyrics" at bounding box center [86, 324] width 63 height 18
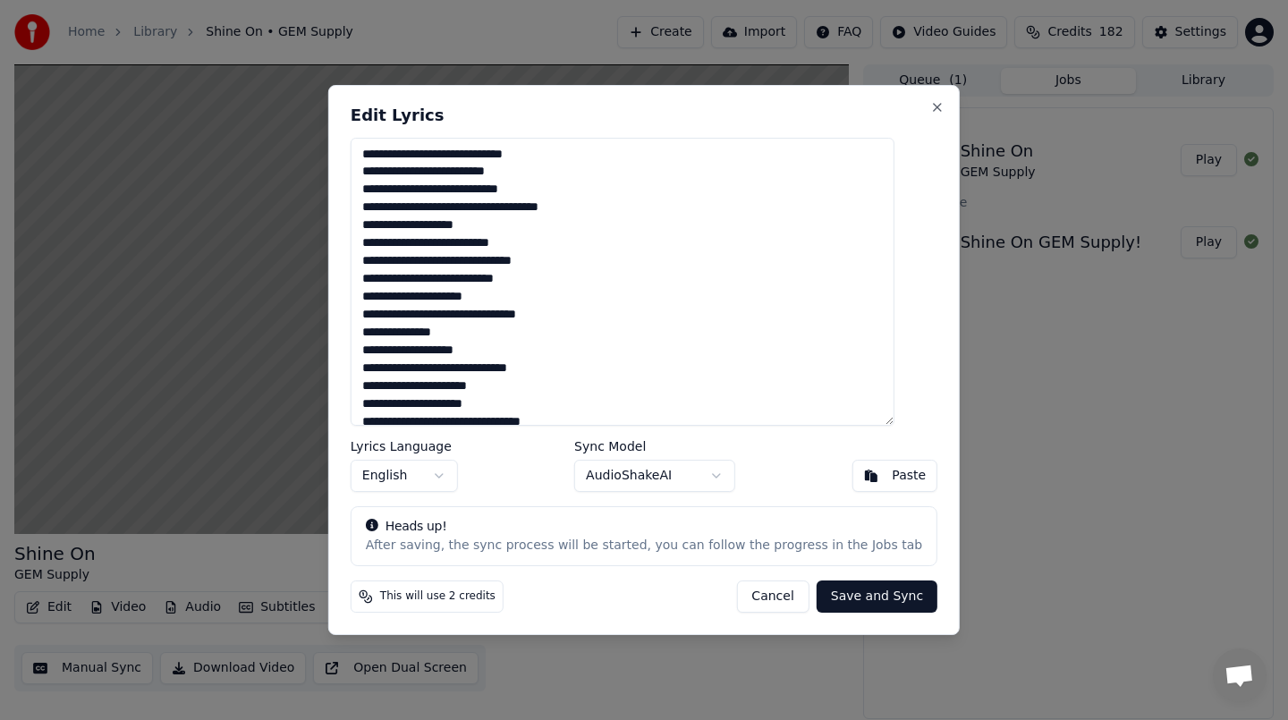
click at [423, 190] on textarea at bounding box center [623, 282] width 544 height 288
click at [421, 186] on textarea at bounding box center [623, 282] width 544 height 288
type textarea "**********"
click at [822, 597] on button "Save and Sync" at bounding box center [876, 596] width 121 height 32
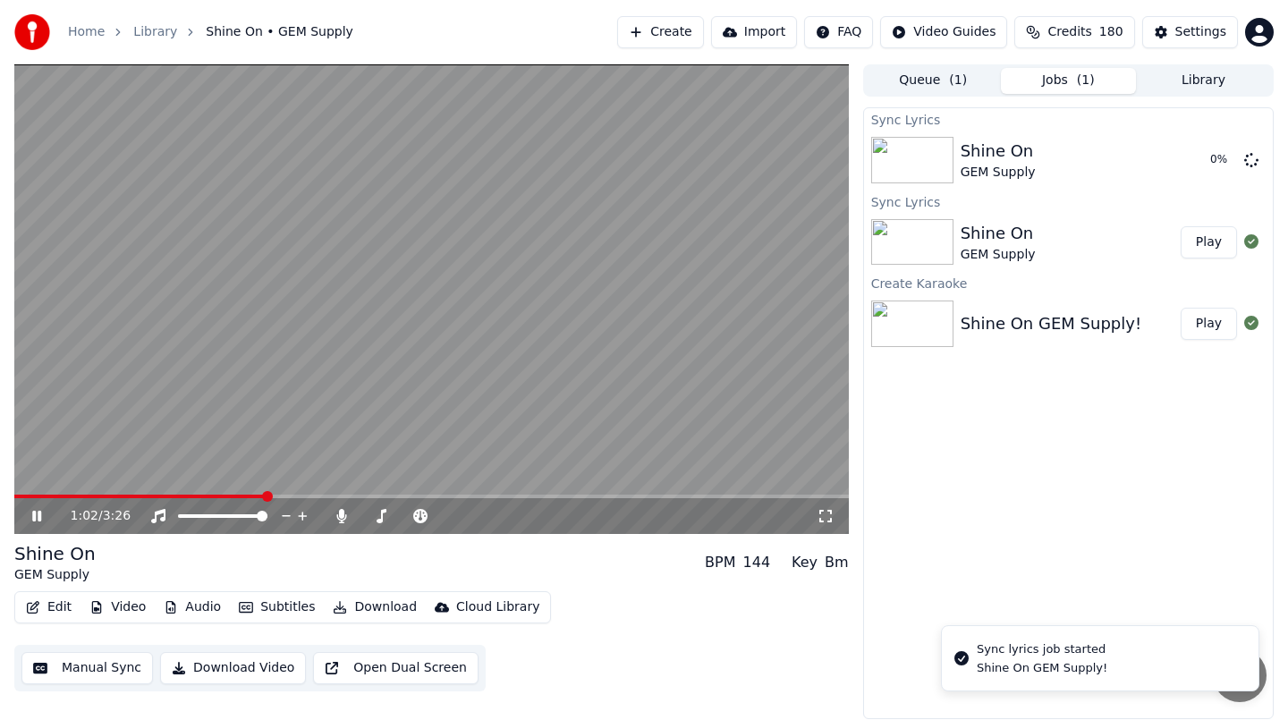
click at [32, 511] on icon at bounding box center [36, 516] width 9 height 11
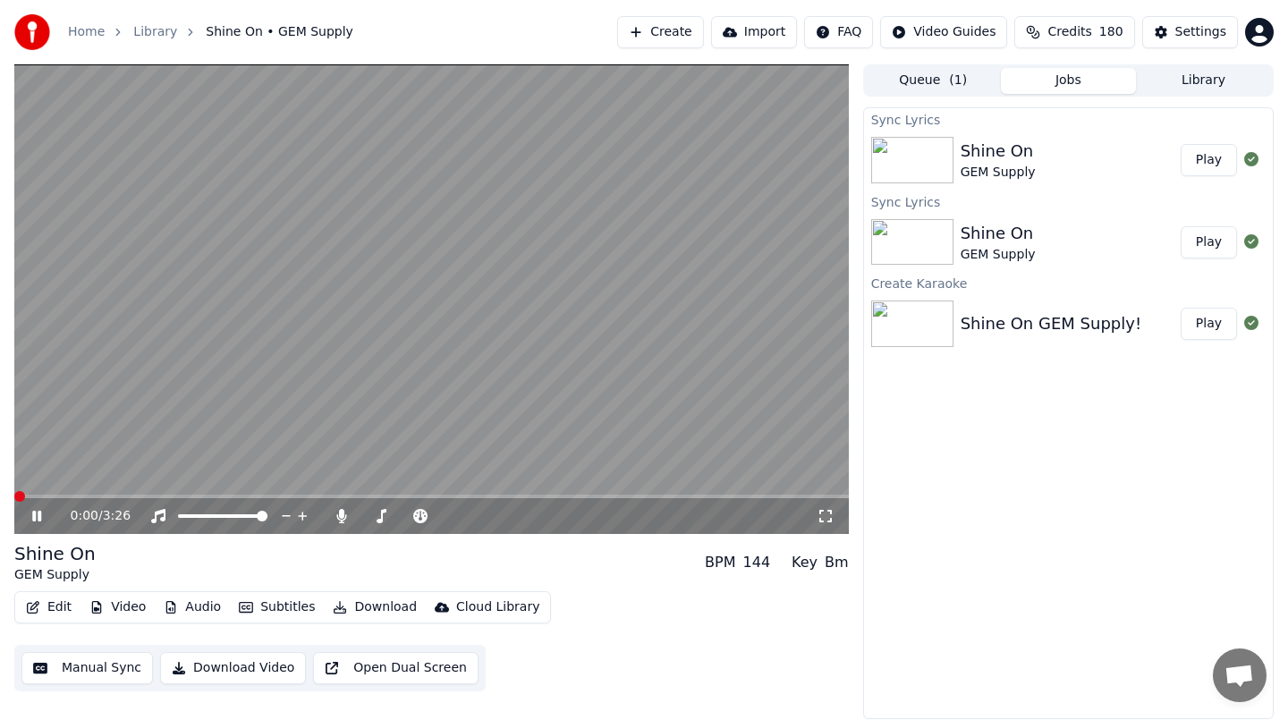
click at [14, 493] on span at bounding box center [19, 496] width 11 height 11
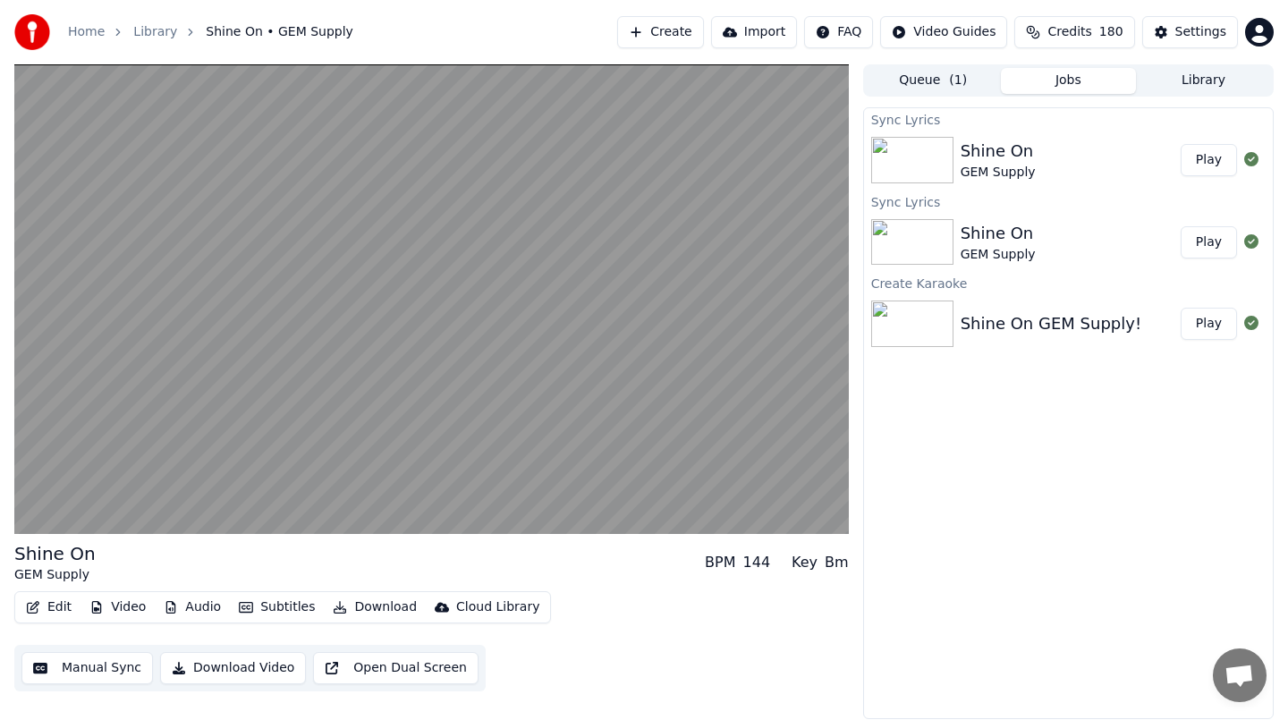
click at [222, 664] on button "Download Video" at bounding box center [233, 668] width 146 height 32
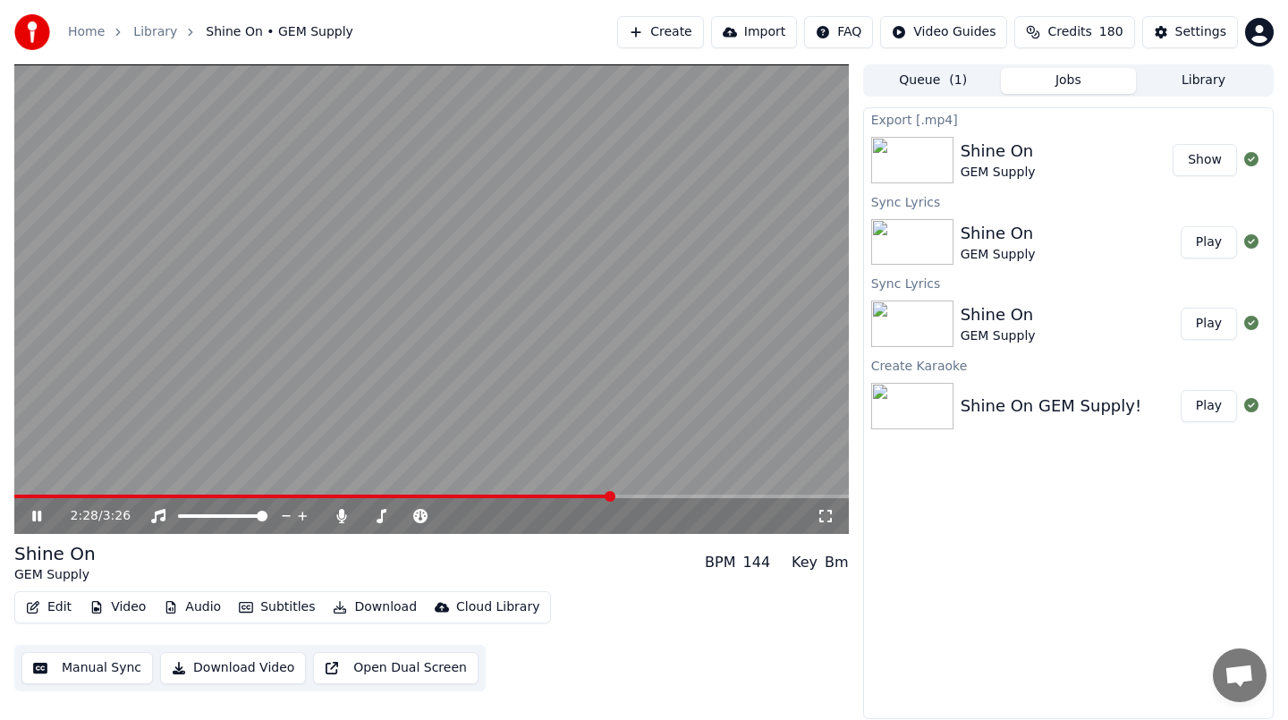
click at [1106, 168] on div "Shine On GEM Supply" at bounding box center [1066, 160] width 213 height 43
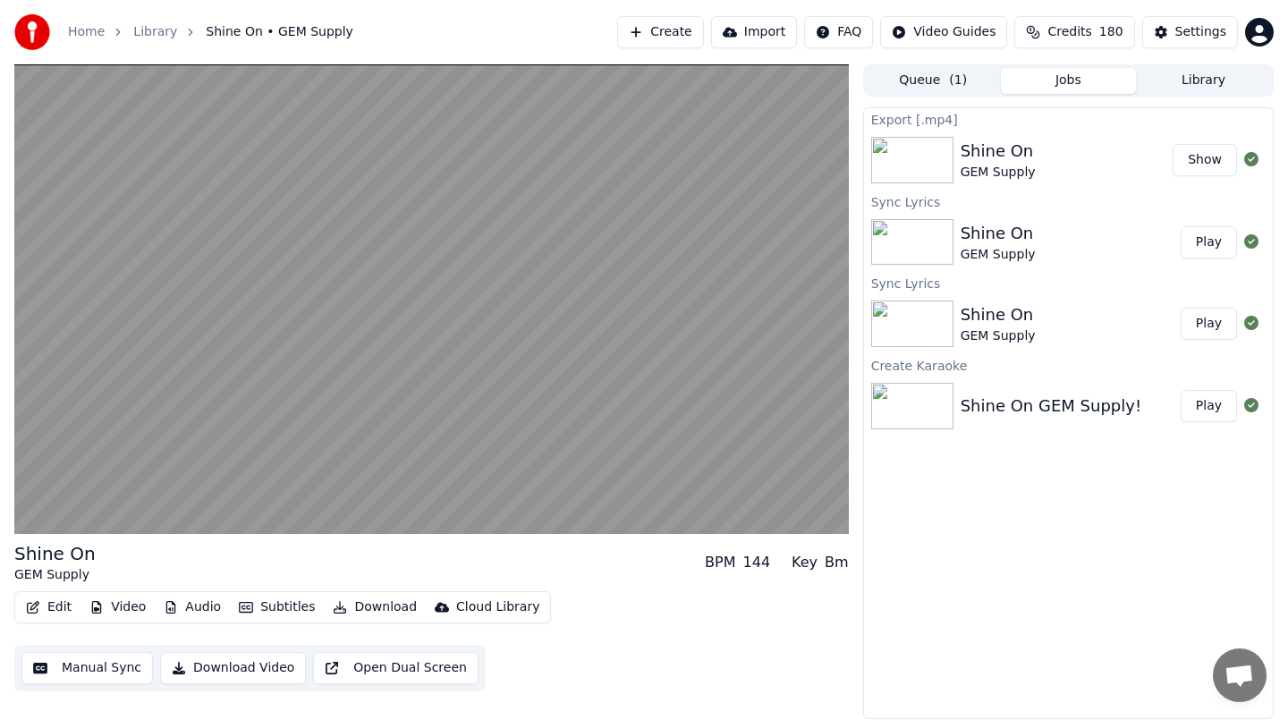
click at [1189, 158] on button "Show" at bounding box center [1204, 160] width 64 height 32
click at [1039, 249] on div "Shine On GEM Supply" at bounding box center [1070, 242] width 220 height 43
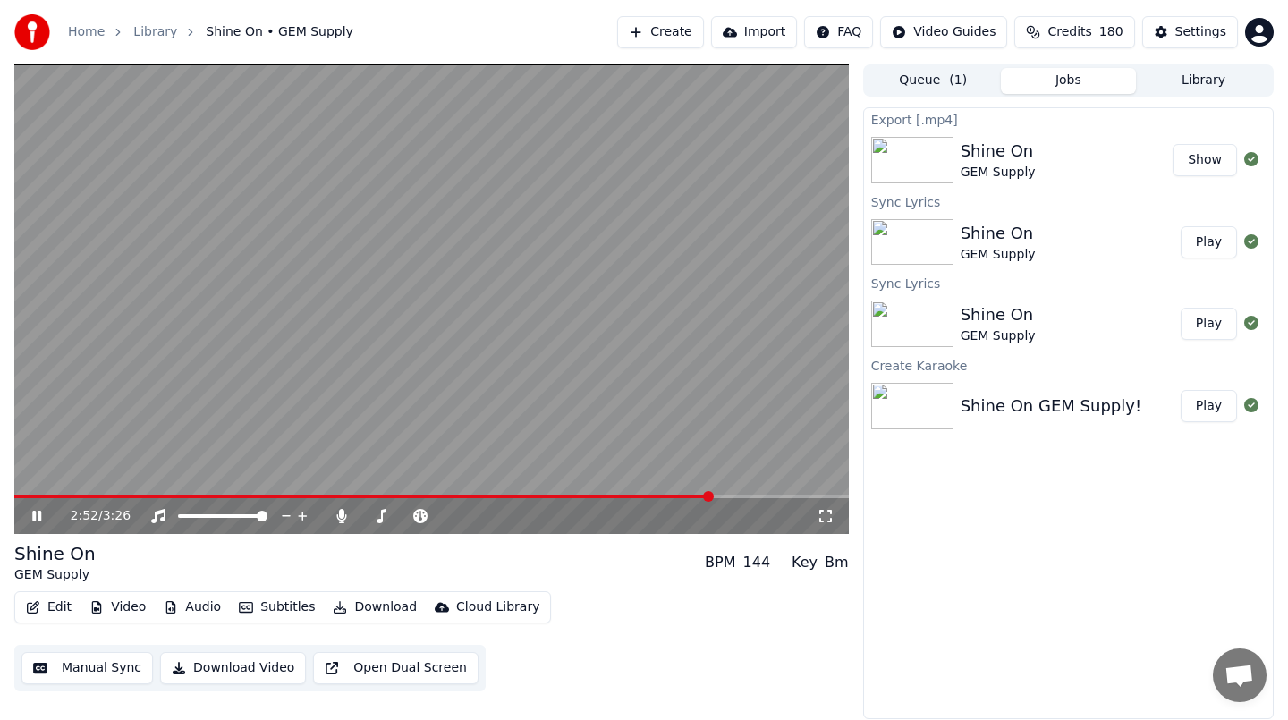
click at [54, 603] on button "Edit" at bounding box center [49, 607] width 60 height 25
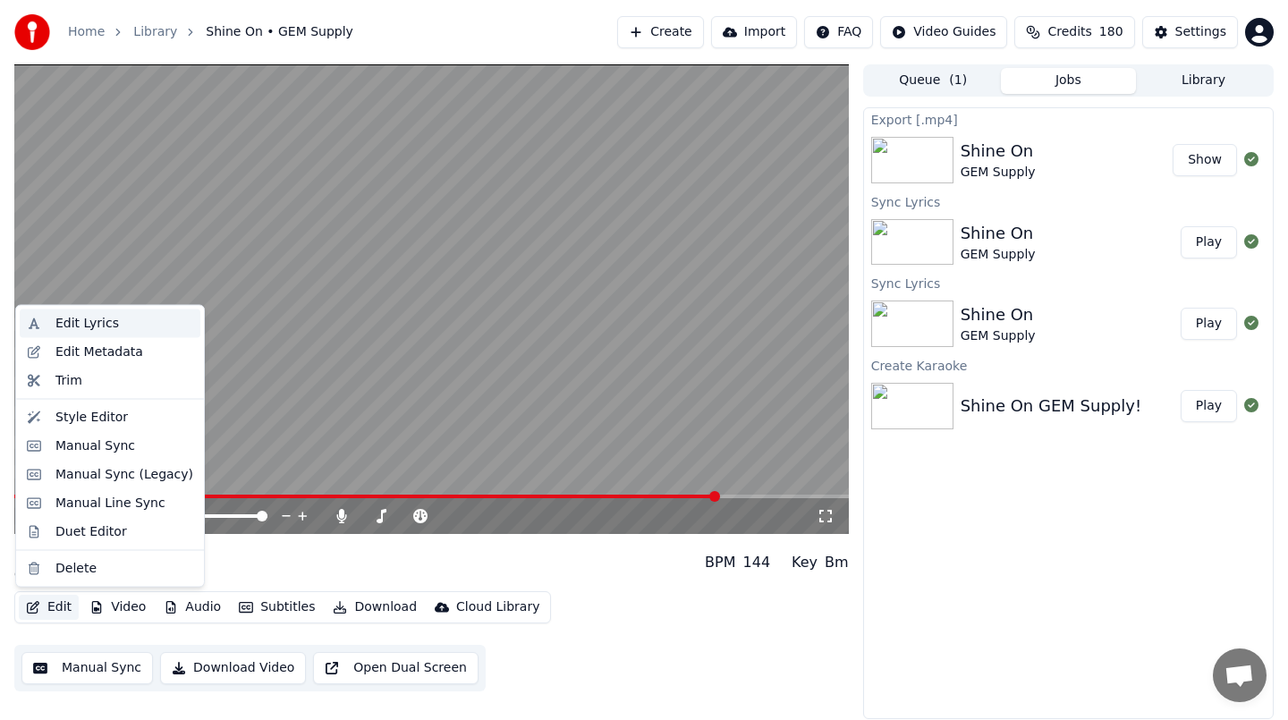
click at [85, 325] on div "Edit Lyrics" at bounding box center [86, 324] width 63 height 18
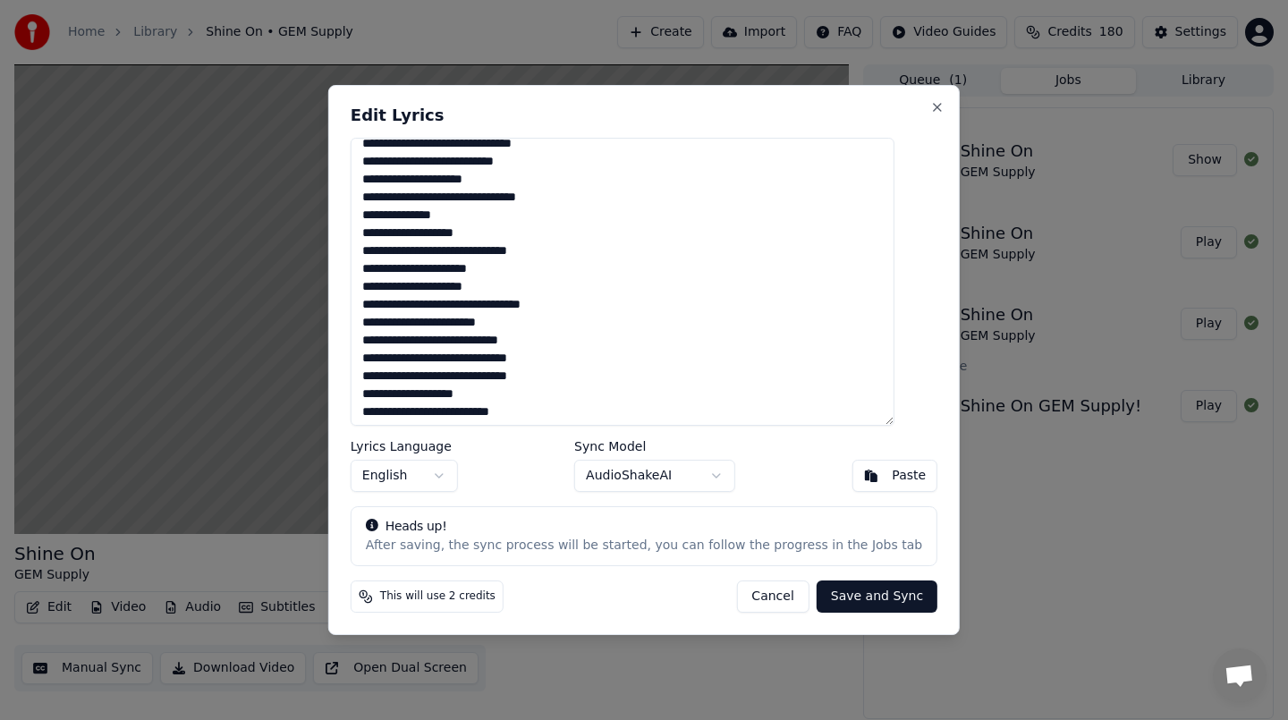
scroll to position [126, 0]
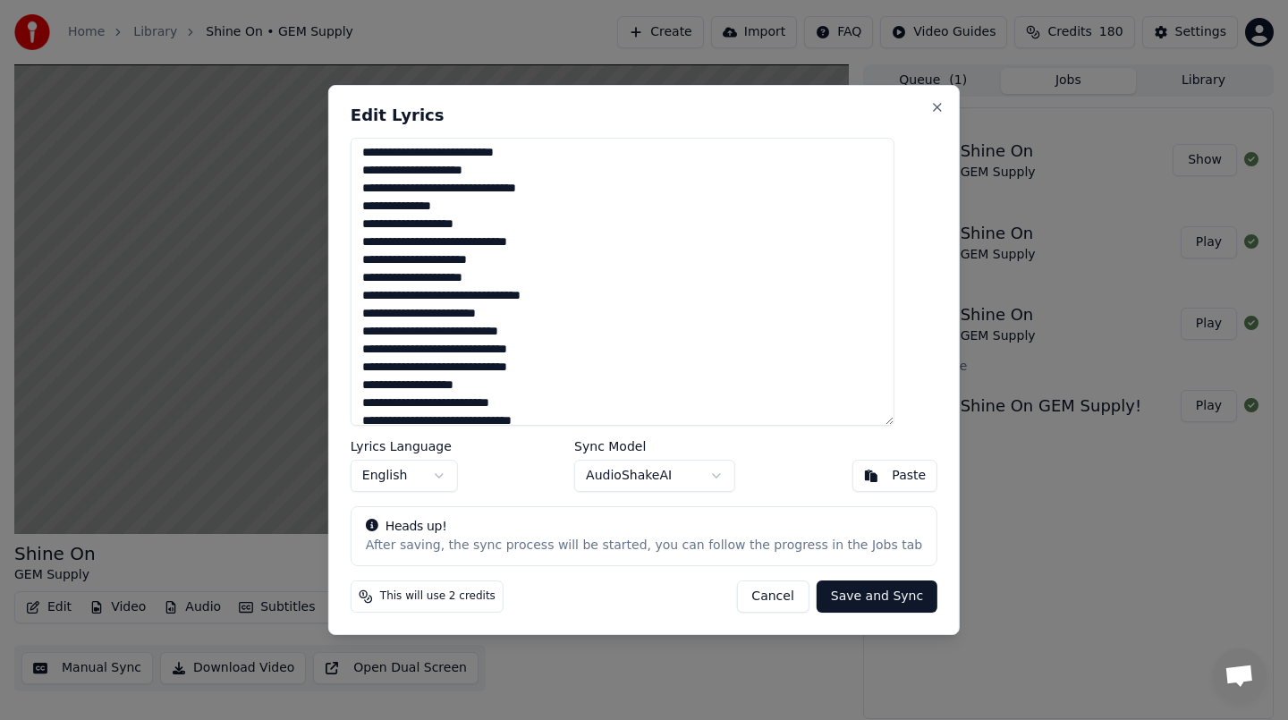
drag, startPoint x: 385, startPoint y: 190, endPoint x: 428, endPoint y: 190, distance: 42.9
click at [428, 190] on textarea at bounding box center [623, 282] width 544 height 288
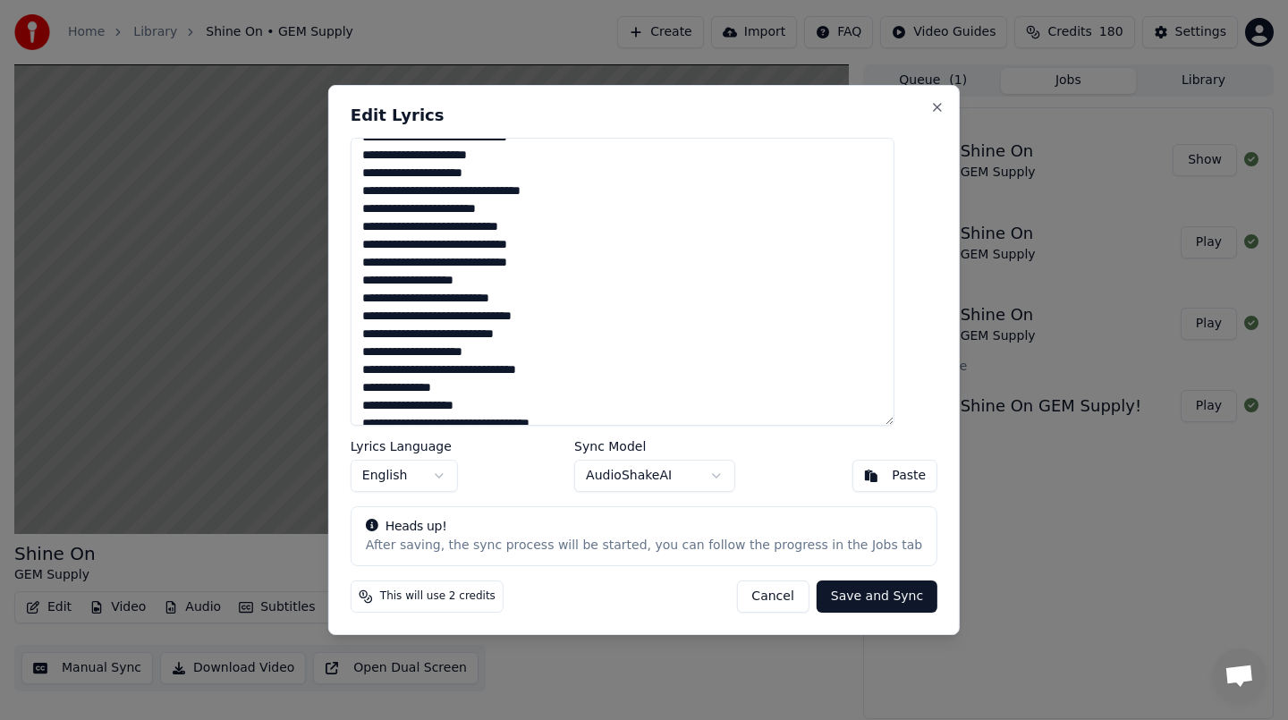
scroll to position [238, 0]
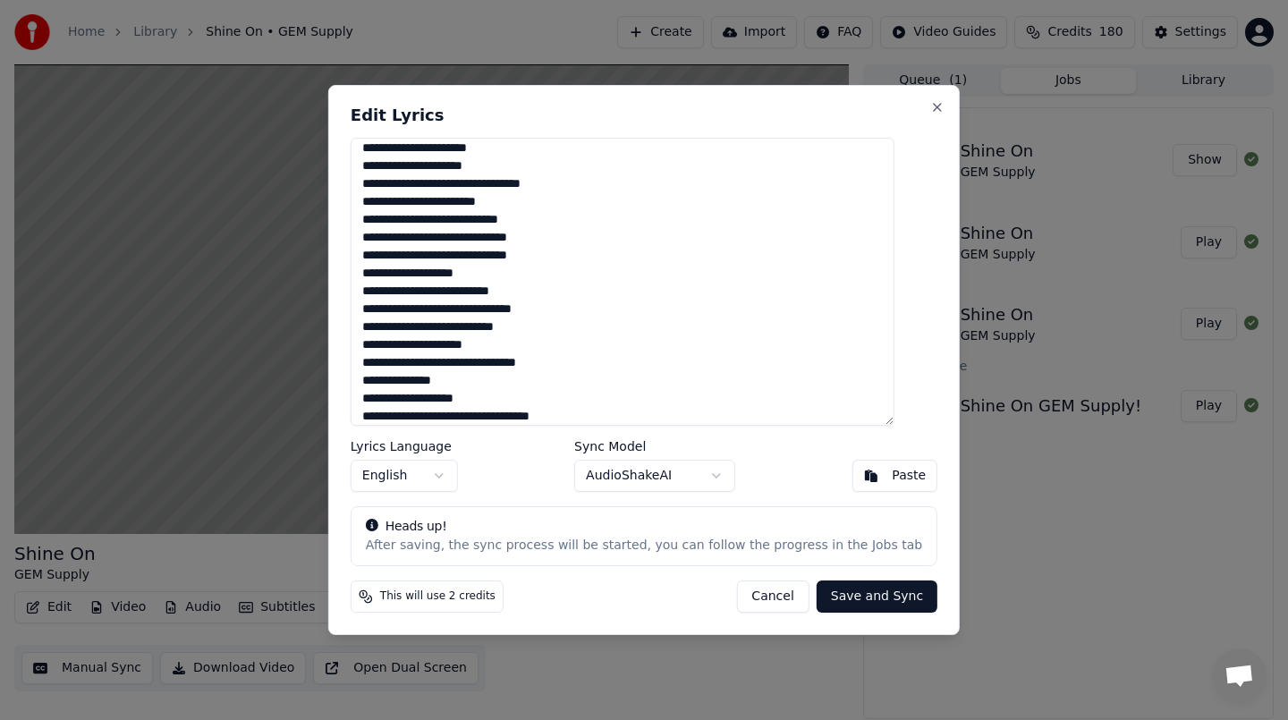
drag, startPoint x: 441, startPoint y: 274, endPoint x: 511, endPoint y: 268, distance: 70.8
click at [511, 268] on textarea at bounding box center [623, 282] width 544 height 288
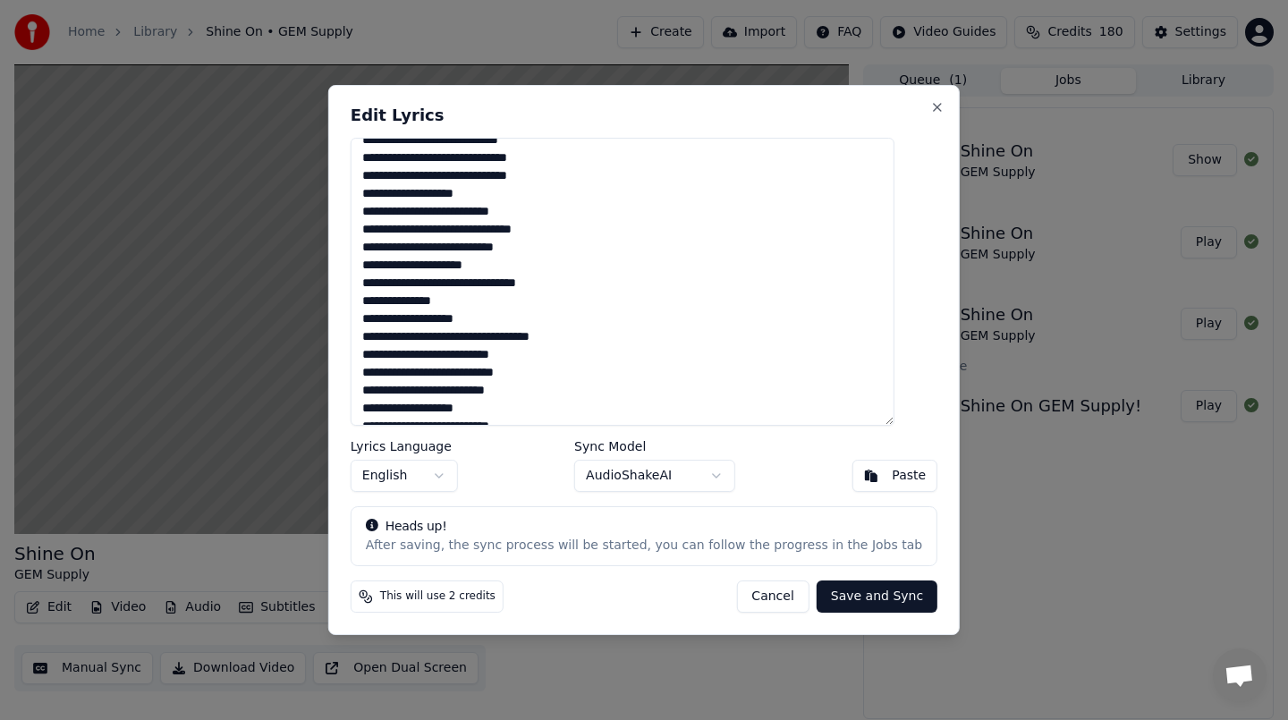
scroll to position [323, 0]
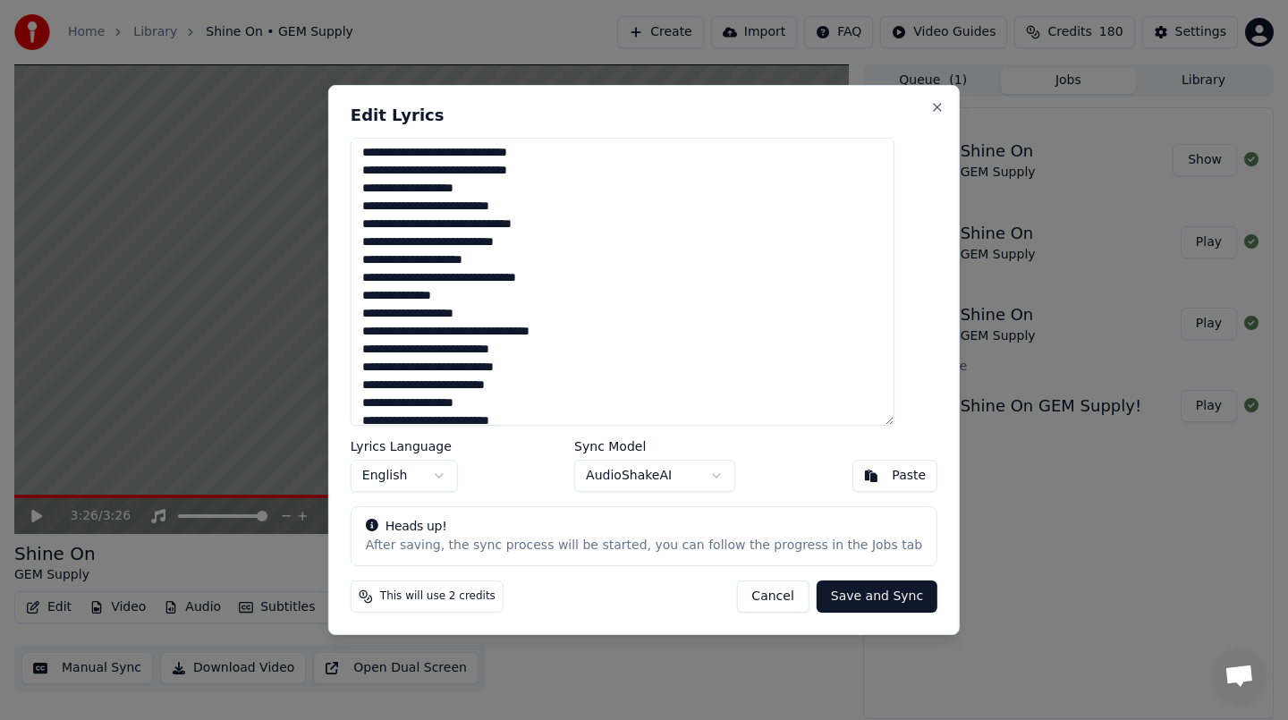
drag, startPoint x: 384, startPoint y: 277, endPoint x: 428, endPoint y: 276, distance: 43.8
click at [428, 276] on textarea at bounding box center [623, 282] width 544 height 288
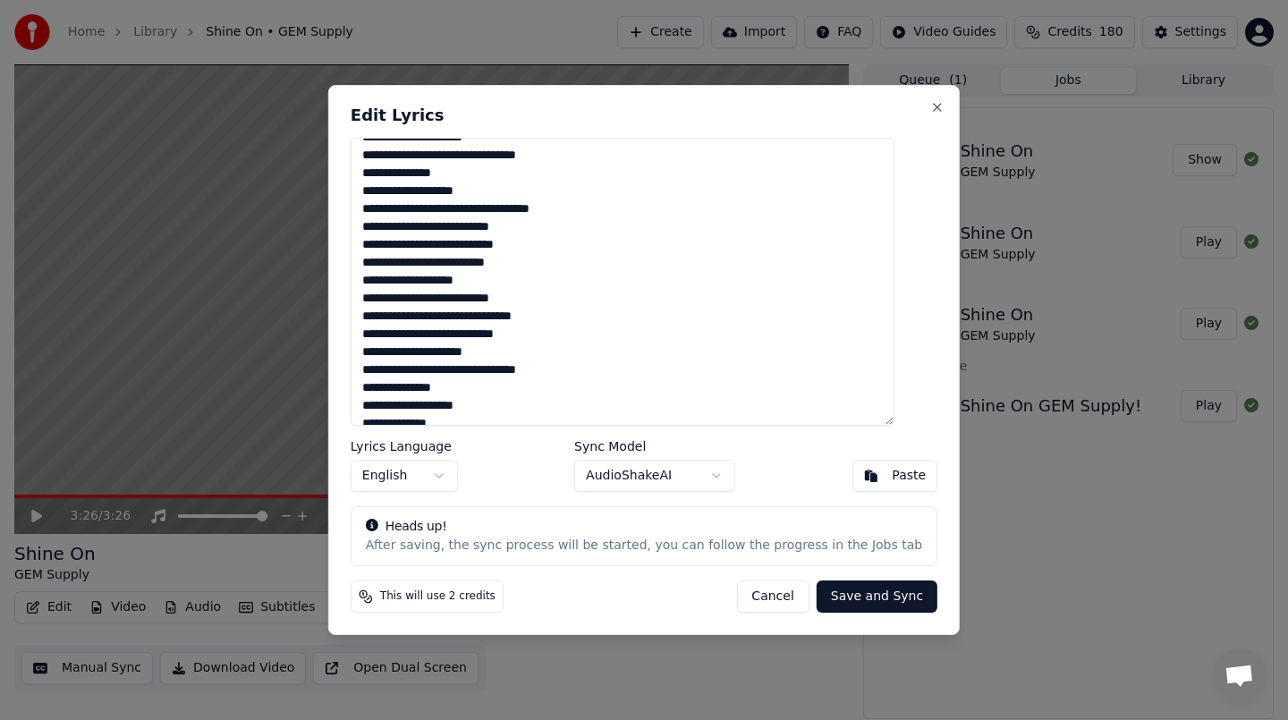
scroll to position [450, 0]
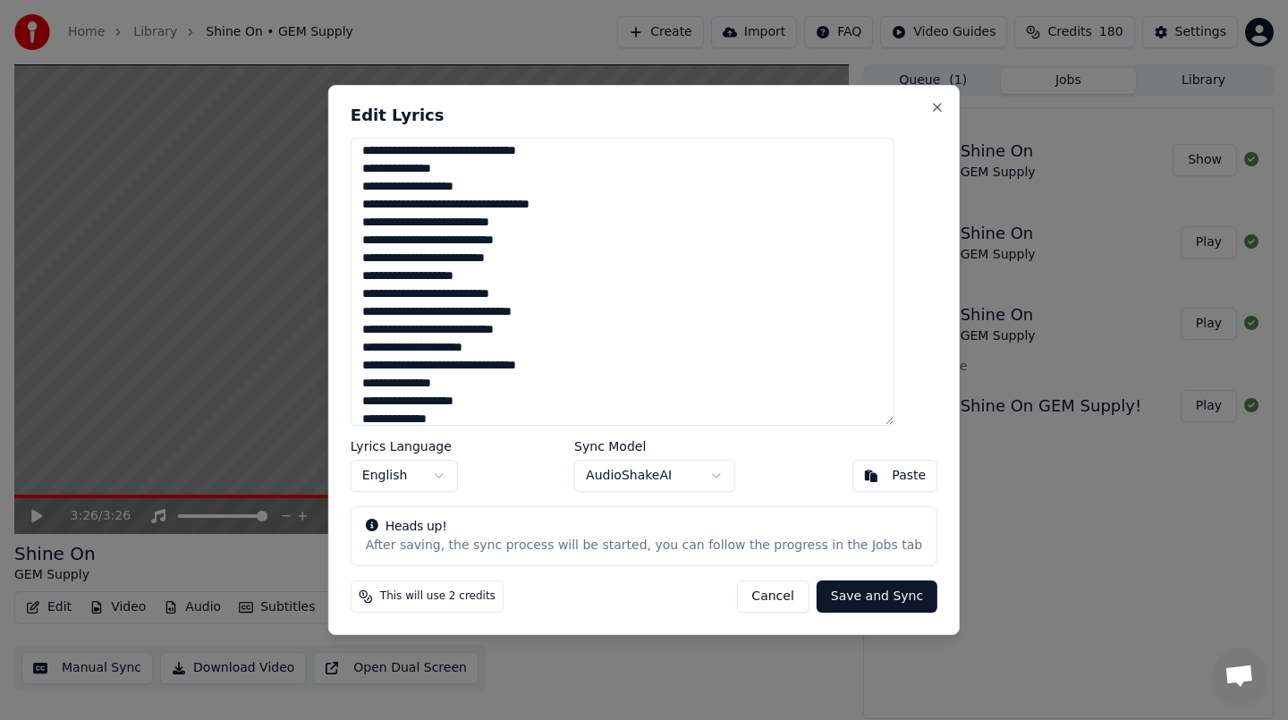
drag, startPoint x: 443, startPoint y: 276, endPoint x: 514, endPoint y: 277, distance: 71.5
click at [514, 277] on textarea at bounding box center [623, 282] width 544 height 288
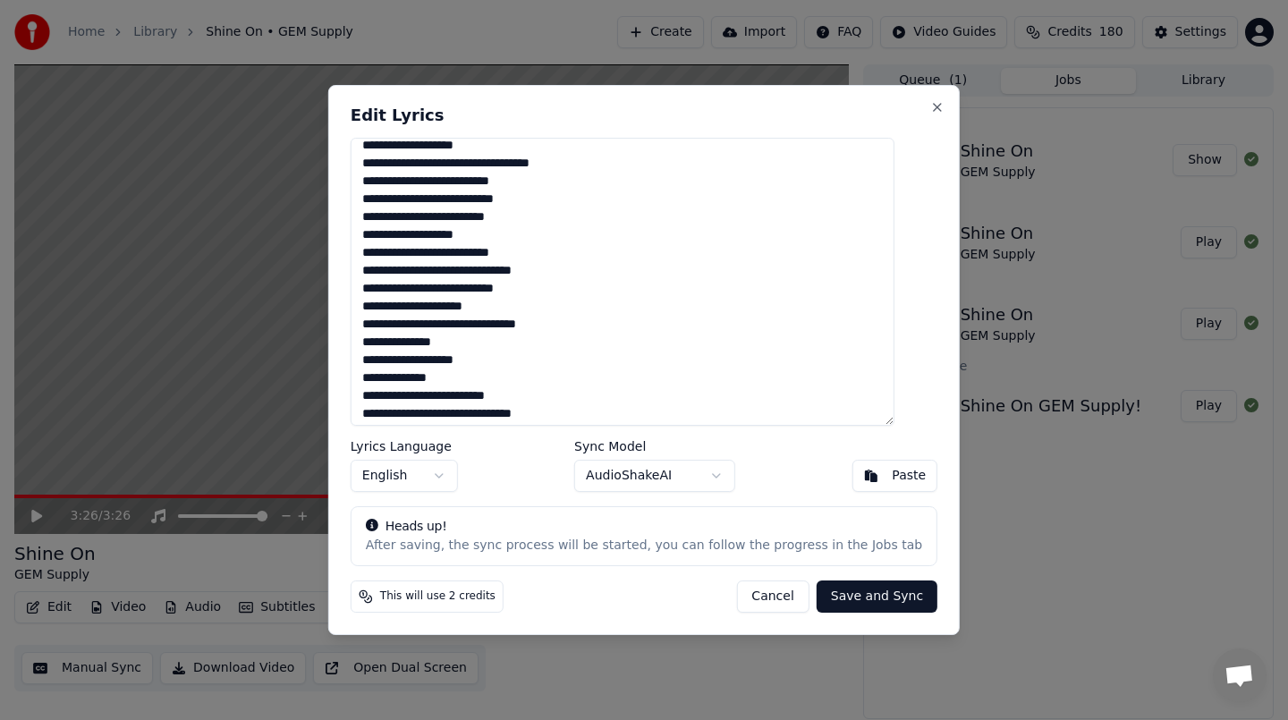
scroll to position [496, 0]
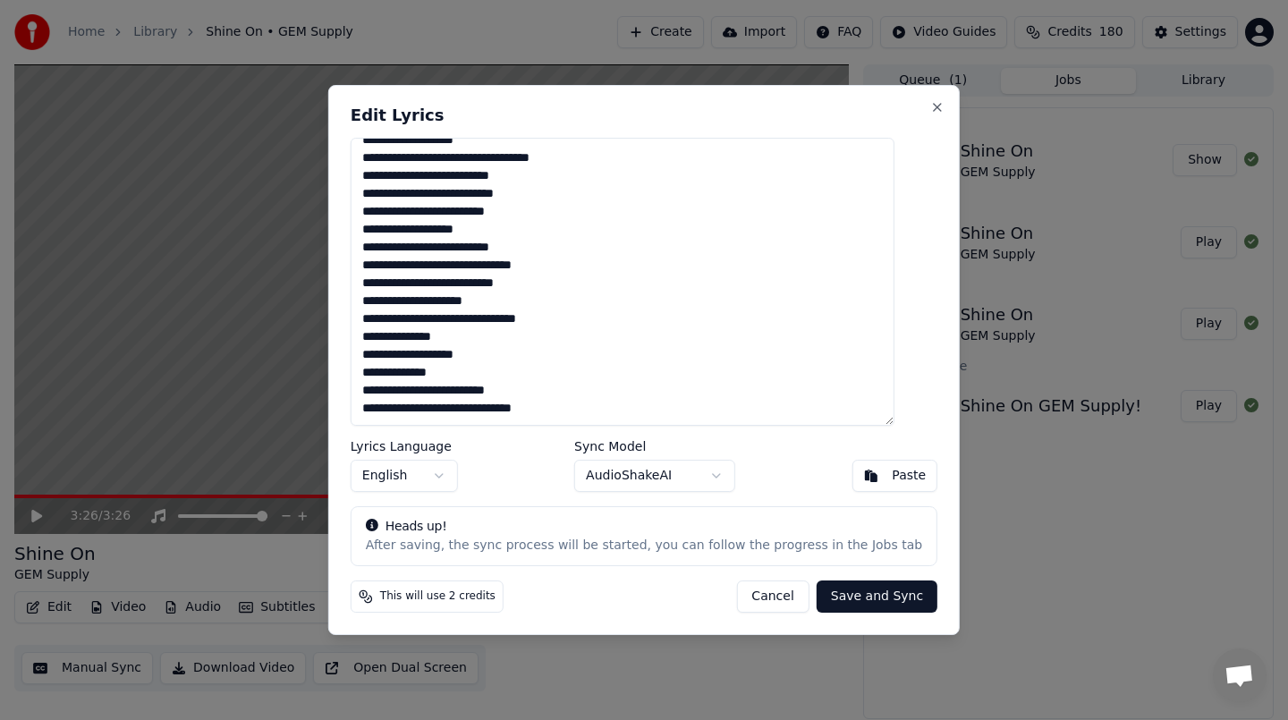
drag, startPoint x: 384, startPoint y: 318, endPoint x: 431, endPoint y: 319, distance: 46.5
click at [431, 319] on textarea at bounding box center [623, 282] width 544 height 288
click at [454, 350] on textarea at bounding box center [623, 282] width 544 height 288
drag, startPoint x: 393, startPoint y: 354, endPoint x: 451, endPoint y: 354, distance: 58.1
click at [451, 354] on textarea at bounding box center [623, 282] width 544 height 288
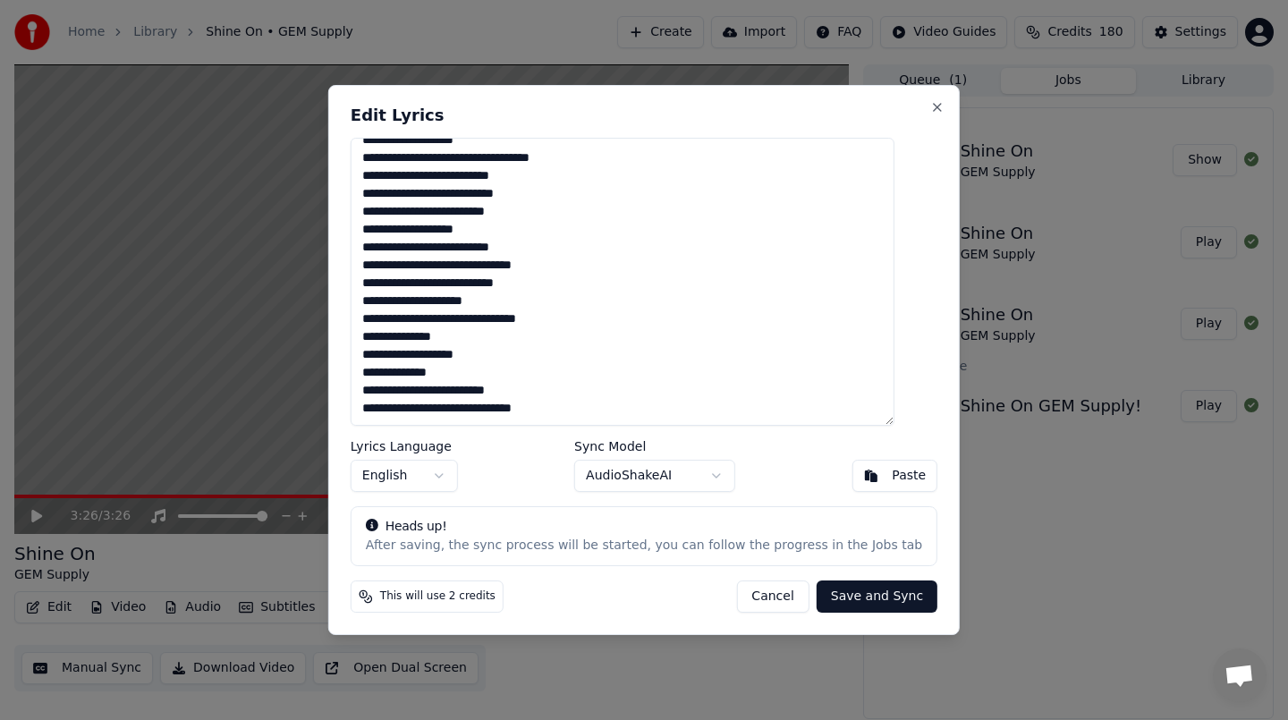
drag, startPoint x: 486, startPoint y: 392, endPoint x: 560, endPoint y: 391, distance: 73.3
click at [560, 391] on textarea at bounding box center [623, 282] width 544 height 288
drag, startPoint x: 519, startPoint y: 409, endPoint x: 612, endPoint y: 408, distance: 92.1
click at [612, 408] on textarea at bounding box center [623, 282] width 544 height 288
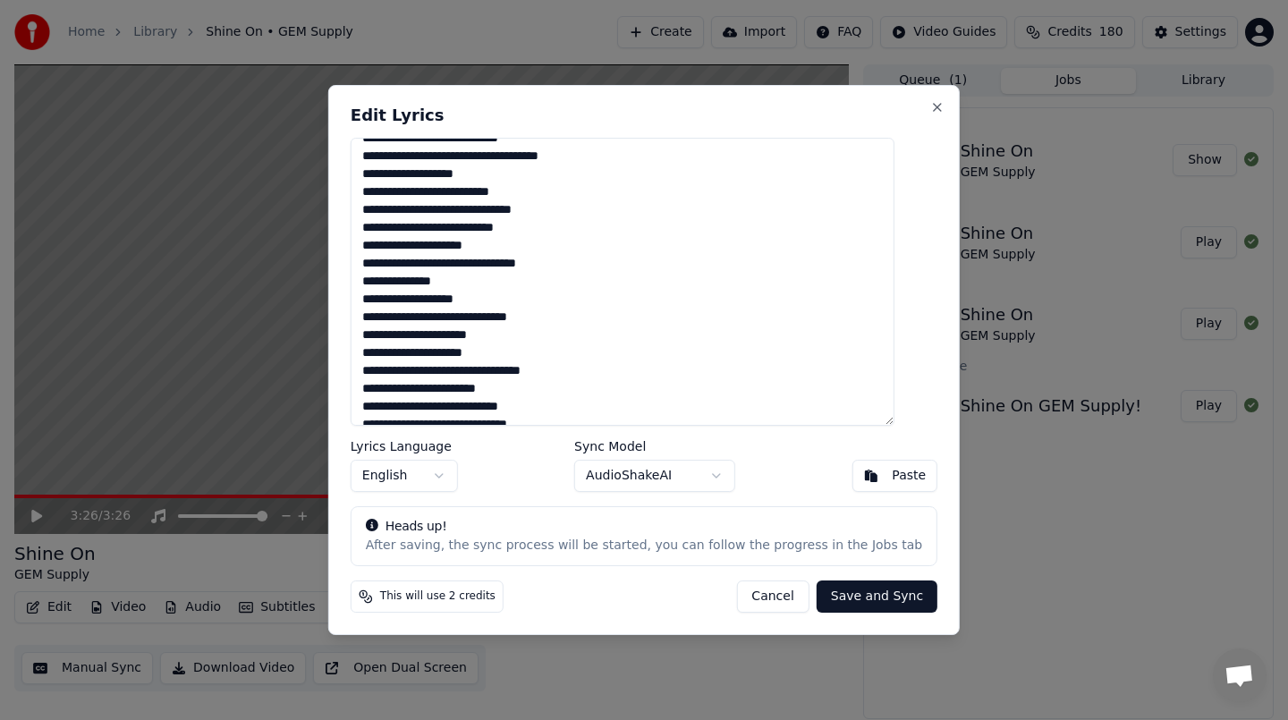
scroll to position [68, 0]
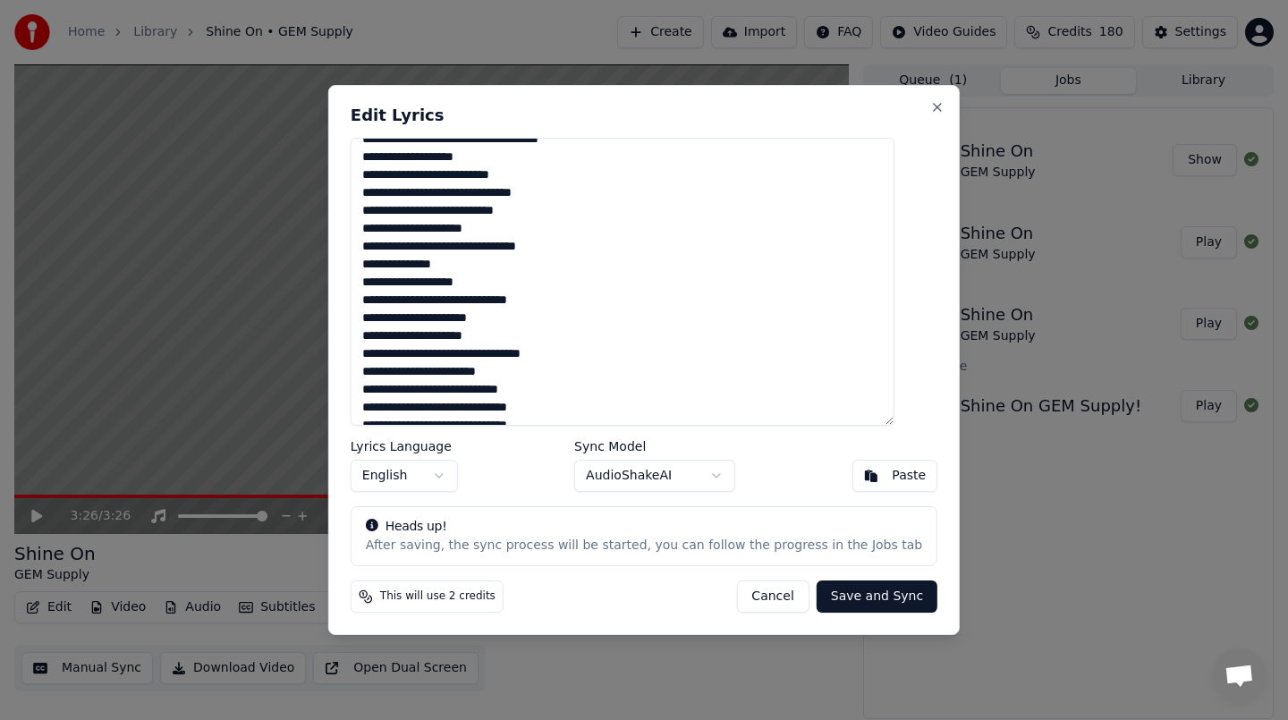
type textarea "**********"
click at [830, 600] on button "Save and Sync" at bounding box center [876, 596] width 121 height 32
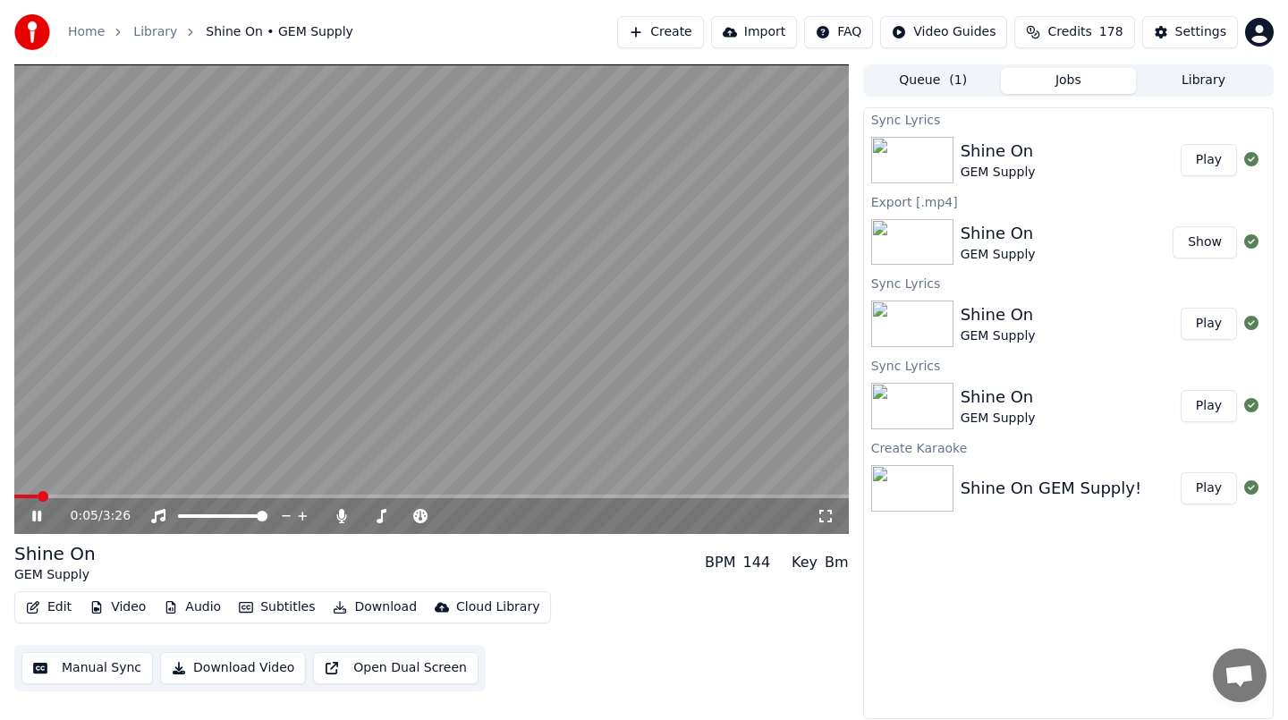
click at [32, 519] on icon at bounding box center [36, 516] width 9 height 11
click at [219, 674] on button "Download Video" at bounding box center [233, 668] width 146 height 32
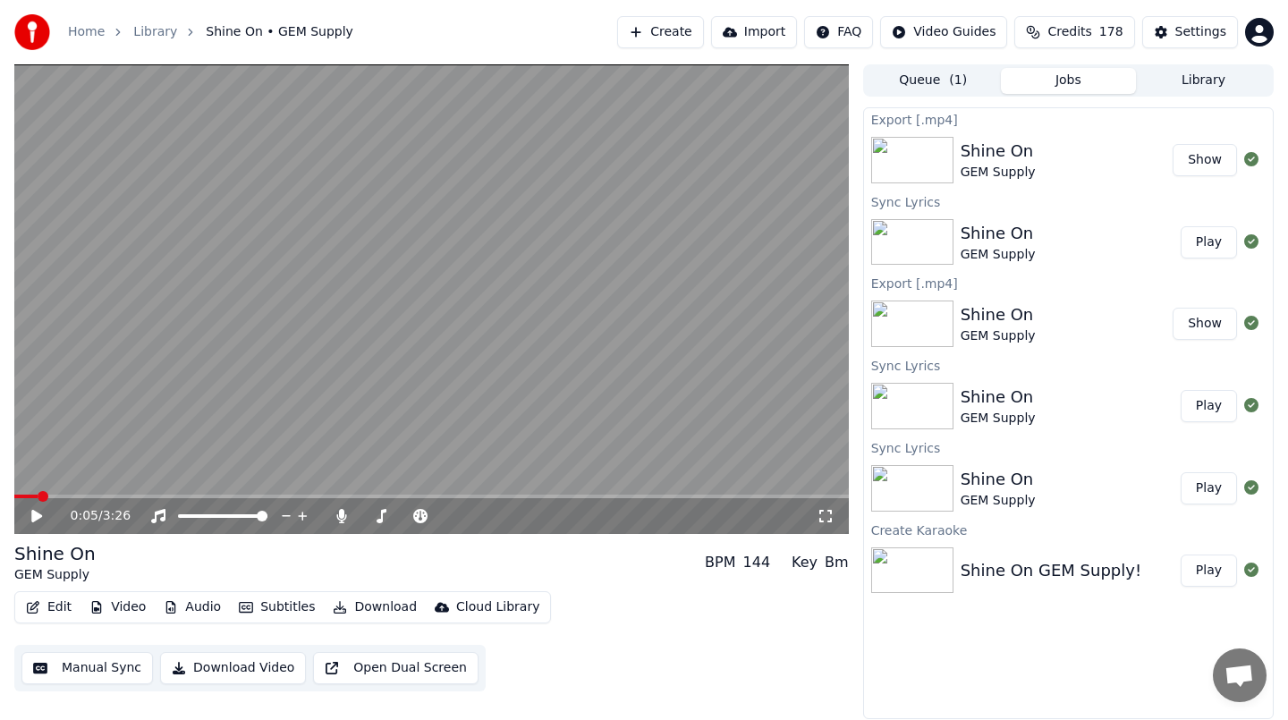
click at [1187, 166] on button "Show" at bounding box center [1204, 160] width 64 height 32
click at [1204, 158] on button "Show" at bounding box center [1204, 160] width 64 height 32
click at [59, 606] on button "Edit" at bounding box center [49, 607] width 60 height 25
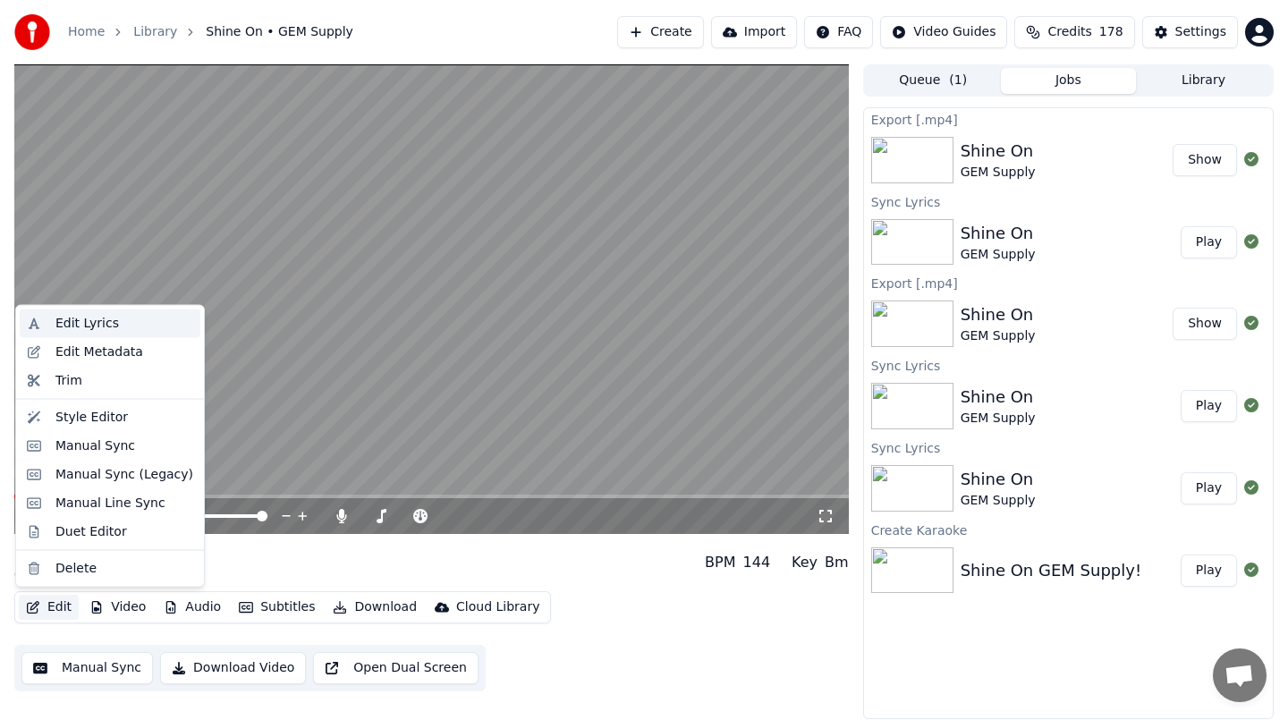
click at [77, 327] on div "Edit Lyrics" at bounding box center [86, 324] width 63 height 18
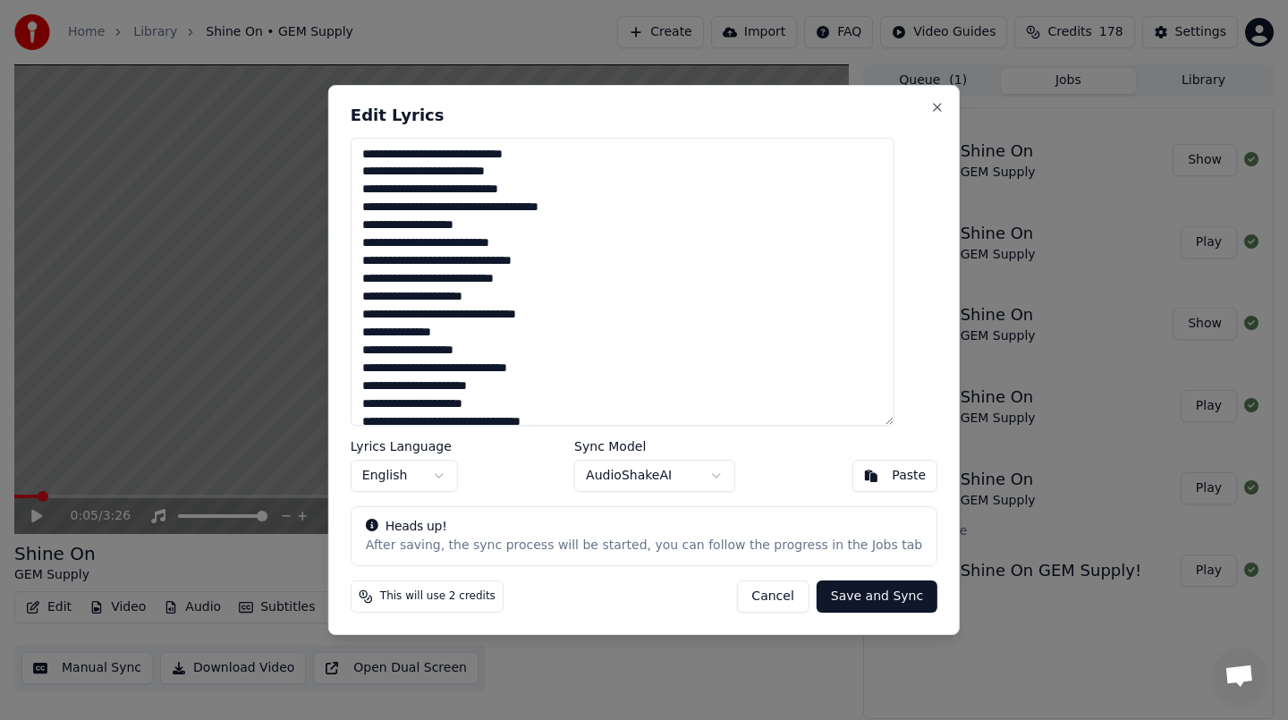
drag, startPoint x: 384, startPoint y: 151, endPoint x: 540, endPoint y: 247, distance: 182.6
click at [540, 247] on textarea at bounding box center [623, 282] width 544 height 288
click at [604, 234] on textarea at bounding box center [623, 282] width 544 height 288
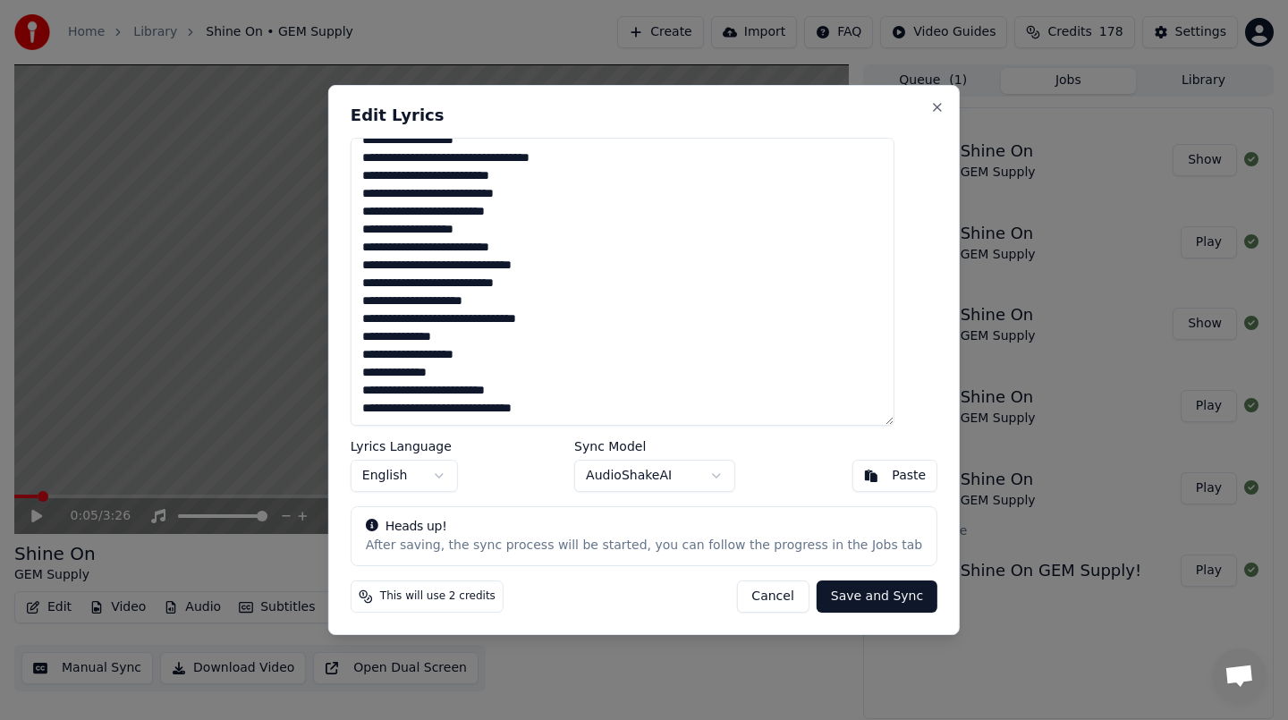
scroll to position [0, 0]
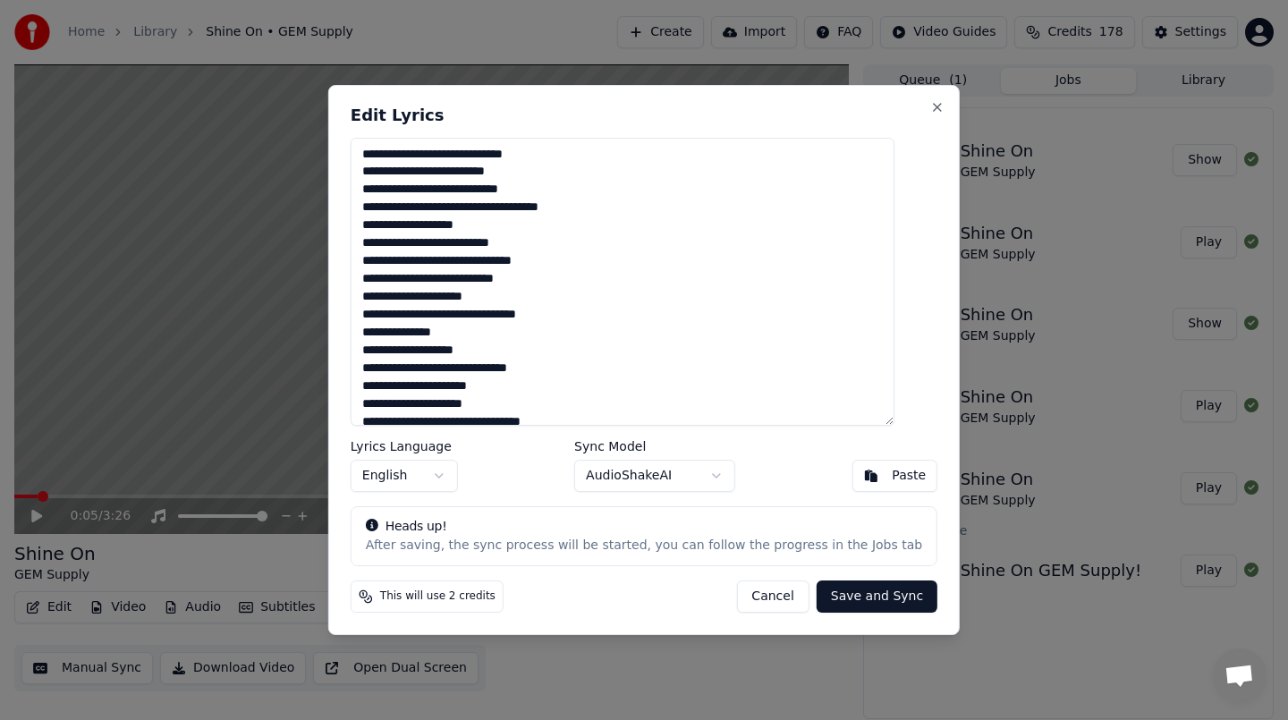
drag, startPoint x: 588, startPoint y: 406, endPoint x: 405, endPoint y: 104, distance: 353.5
click at [405, 104] on div "Edit Lyrics Lyrics Language English Sync Model AudioShakeAI Paste Heads up! Aft…" at bounding box center [643, 360] width 631 height 551
drag, startPoint x: 428, startPoint y: 195, endPoint x: 427, endPoint y: 186, distance: 9.0
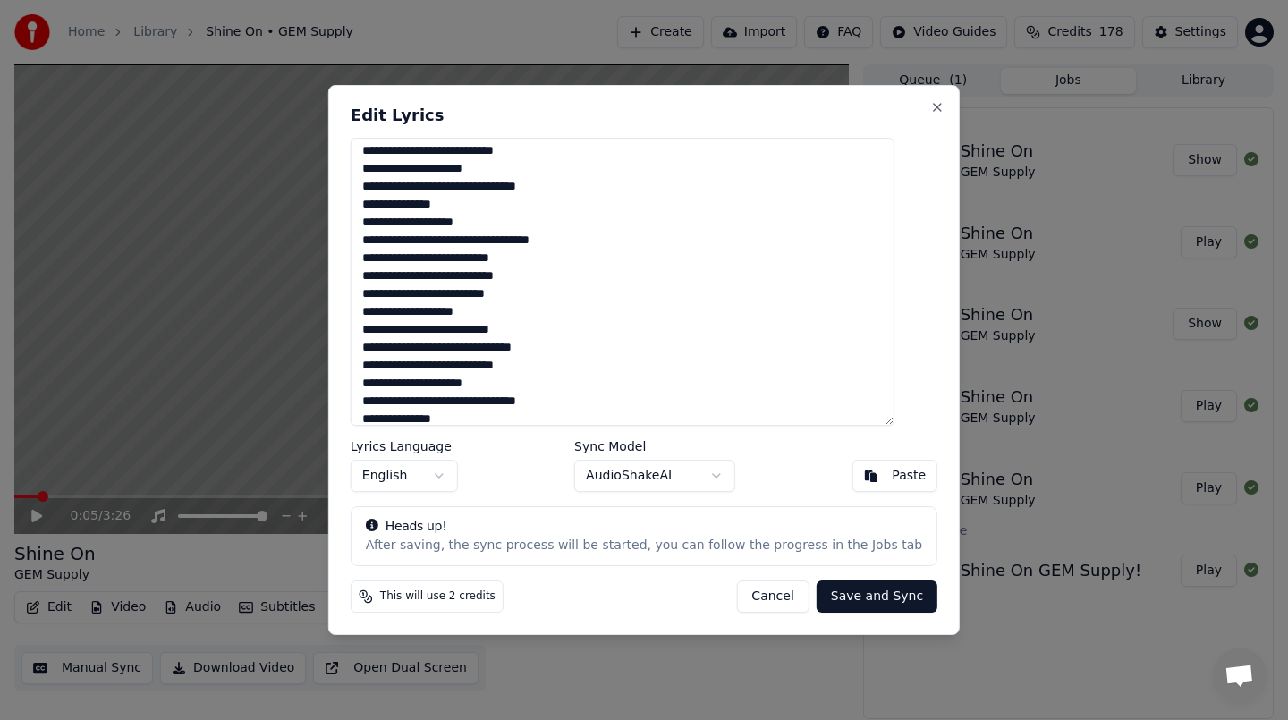
scroll to position [496, 0]
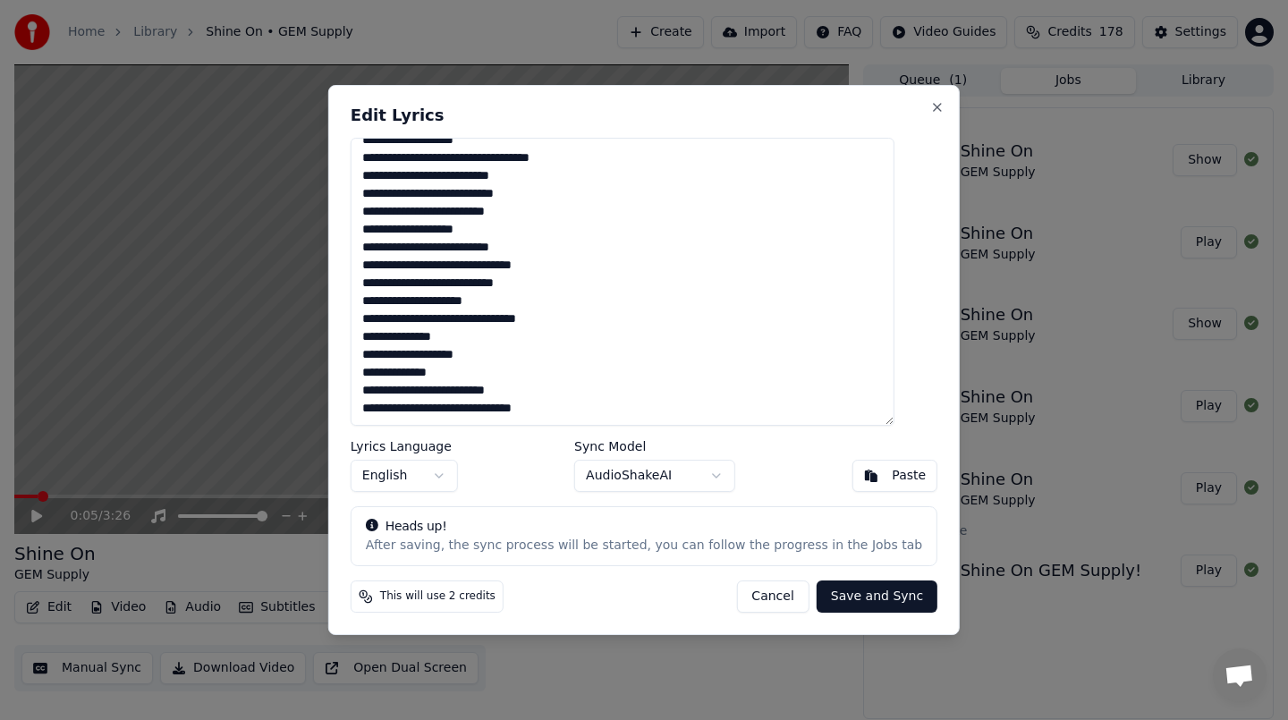
click at [778, 335] on textarea at bounding box center [623, 282] width 544 height 288
click at [562, 408] on textarea at bounding box center [623, 282] width 544 height 288
click at [598, 395] on textarea at bounding box center [623, 282] width 544 height 288
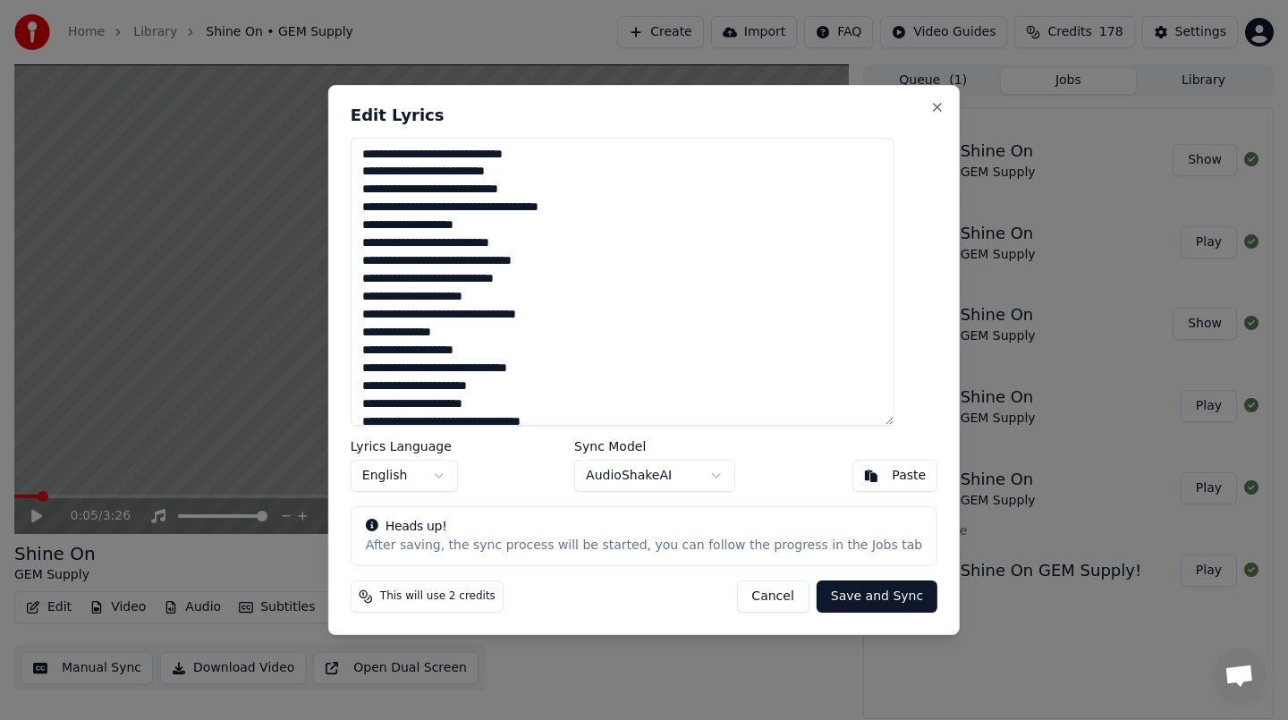
drag, startPoint x: 592, startPoint y: 404, endPoint x: 334, endPoint y: 4, distance: 476.7
click at [334, 4] on body "Home Library Shine On • GEM Supply Create Import FAQ Video Guides Credits 178 S…" at bounding box center [644, 360] width 1288 height 720
click at [747, 599] on button "Cancel" at bounding box center [772, 596] width 72 height 32
